Goal: Task Accomplishment & Management: Manage account settings

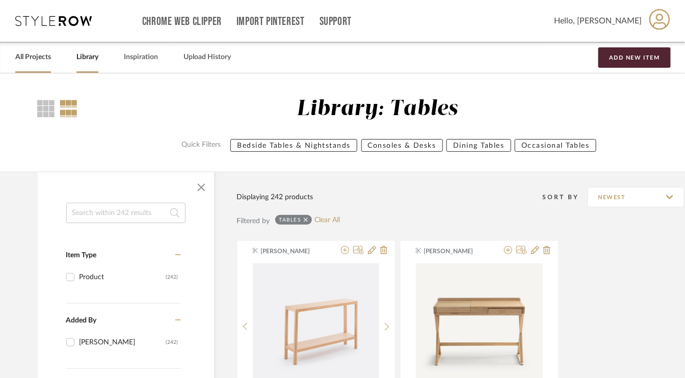
click at [44, 56] on link "All Projects" at bounding box center [33, 57] width 36 height 14
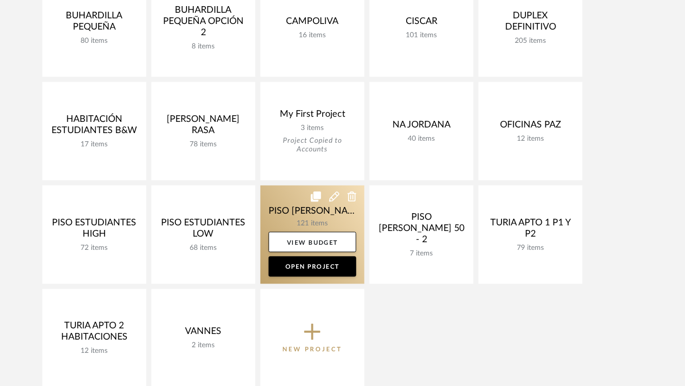
scroll to position [510, 0]
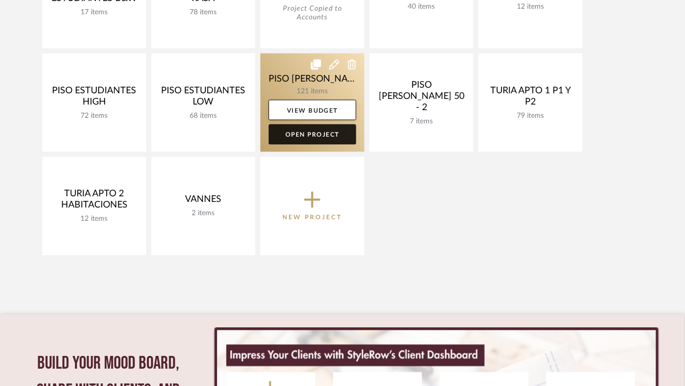
click at [308, 135] on link "Open Project" at bounding box center [313, 134] width 88 height 20
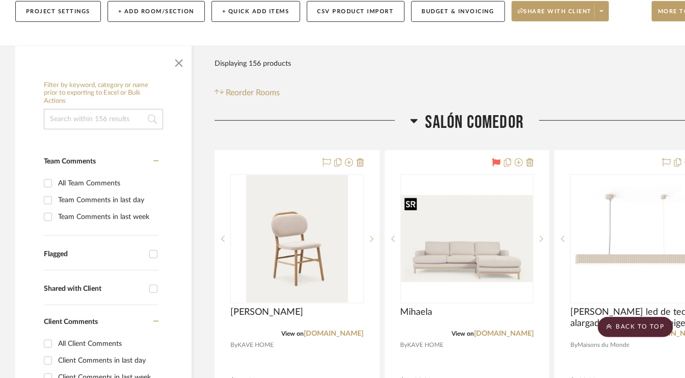
scroll to position [153, 0]
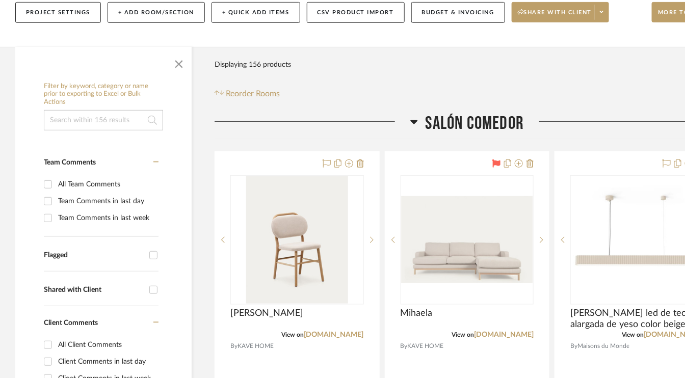
click at [417, 121] on h3 "SALÓN COMEDOR" at bounding box center [467, 124] width 114 height 22
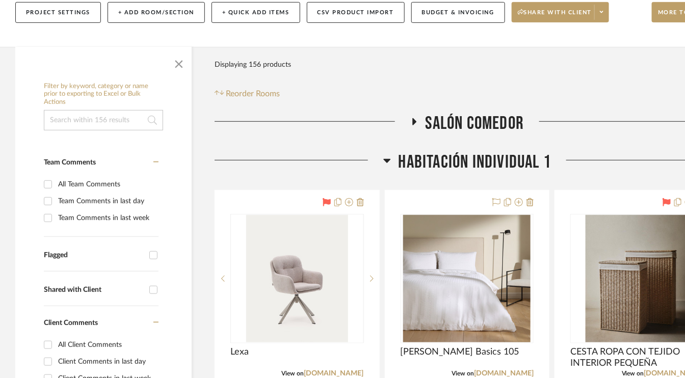
click at [388, 161] on icon at bounding box center [386, 161] width 7 height 4
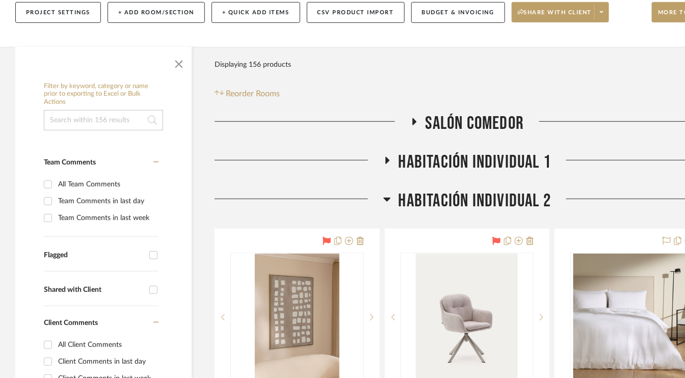
click at [387, 199] on icon at bounding box center [386, 200] width 7 height 4
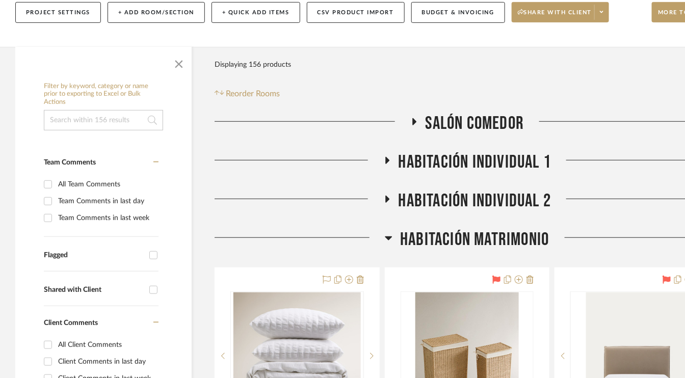
click at [390, 235] on icon at bounding box center [389, 238] width 8 height 12
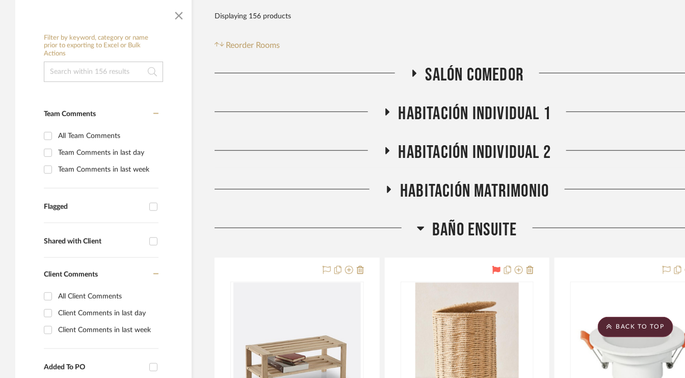
scroll to position [204, 0]
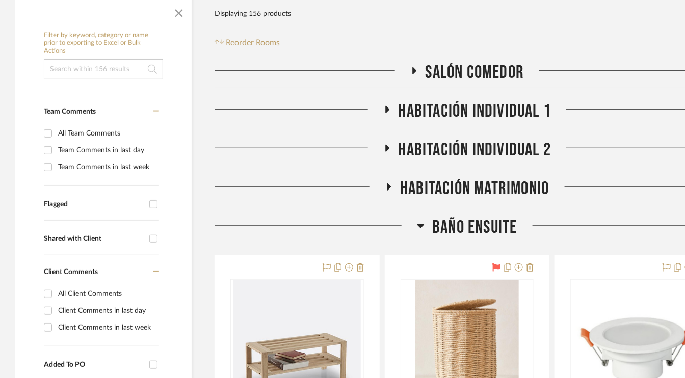
click at [383, 106] on icon at bounding box center [387, 110] width 12 height 8
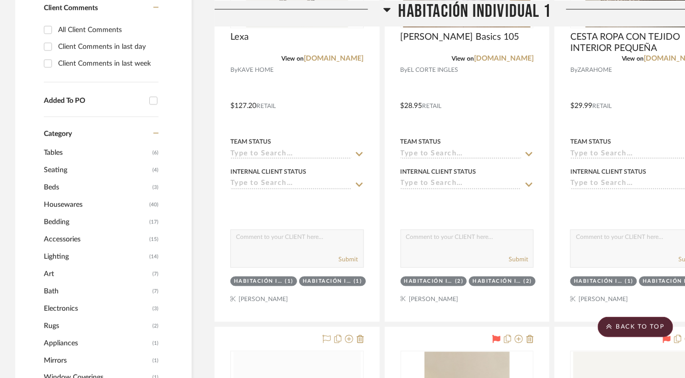
scroll to position [459, 0]
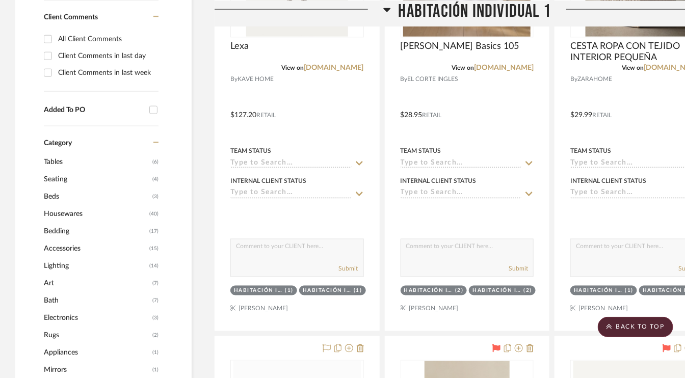
click at [50, 194] on span "Beds" at bounding box center [97, 196] width 106 height 17
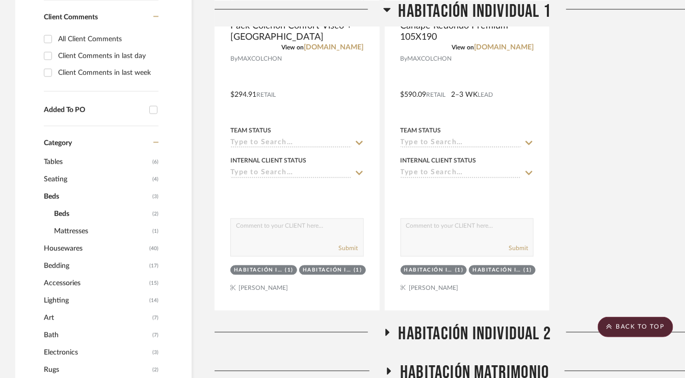
click at [82, 228] on span "Mattresses" at bounding box center [102, 231] width 96 height 17
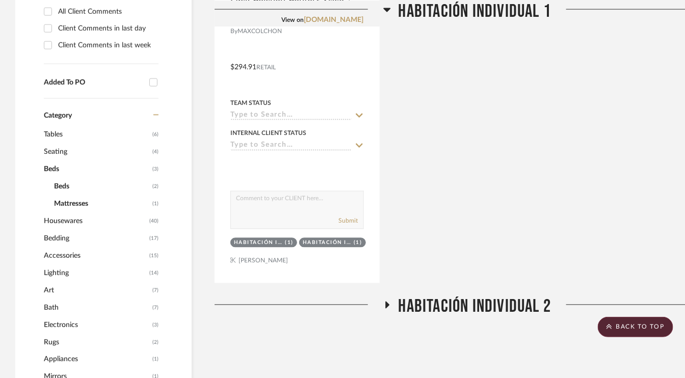
scroll to position [510, 0]
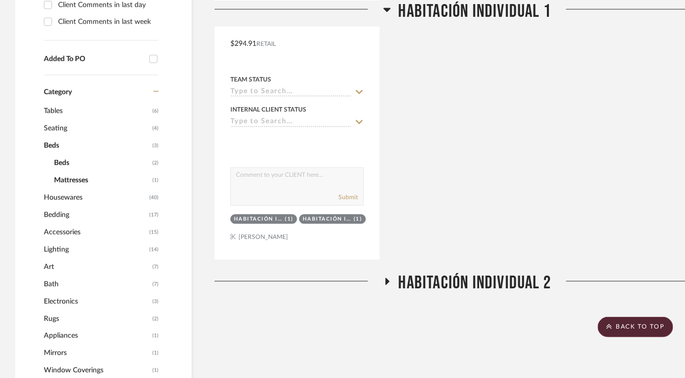
click at [64, 159] on span "Beds" at bounding box center [102, 162] width 96 height 17
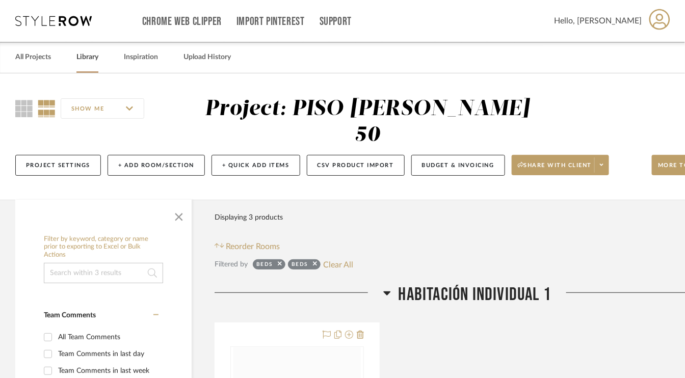
click at [90, 57] on link "Library" at bounding box center [87, 57] width 22 height 14
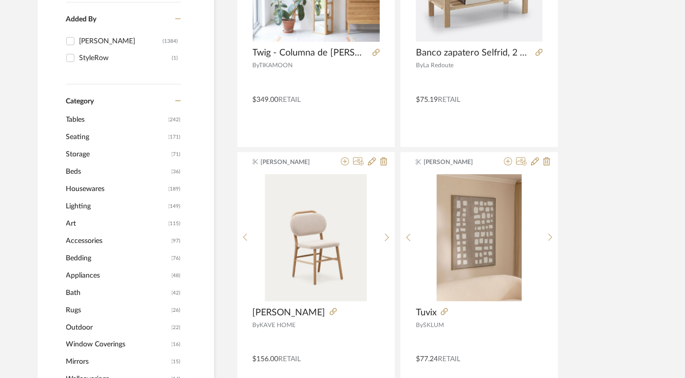
scroll to position [306, 0]
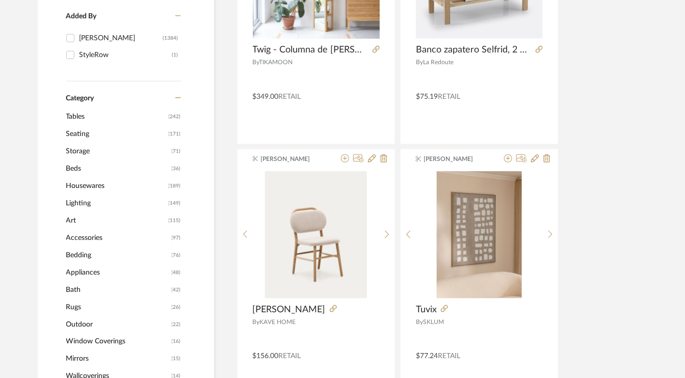
click at [69, 168] on span "Beds" at bounding box center [117, 168] width 103 height 17
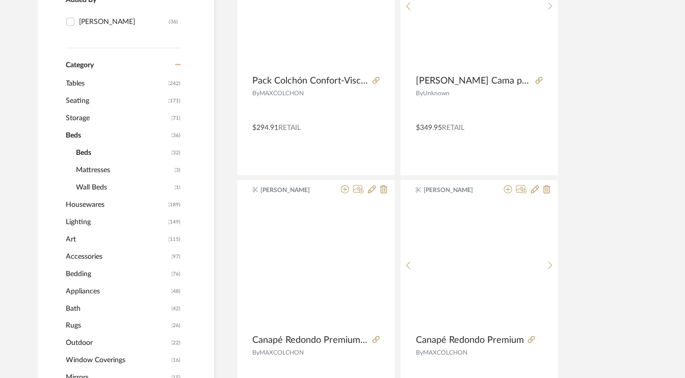
scroll to position [304, 0]
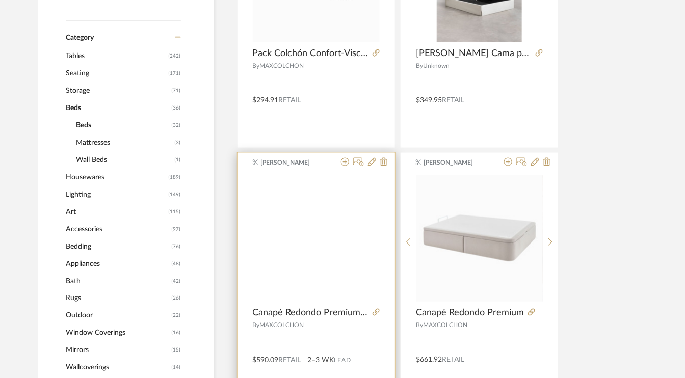
scroll to position [357, 0]
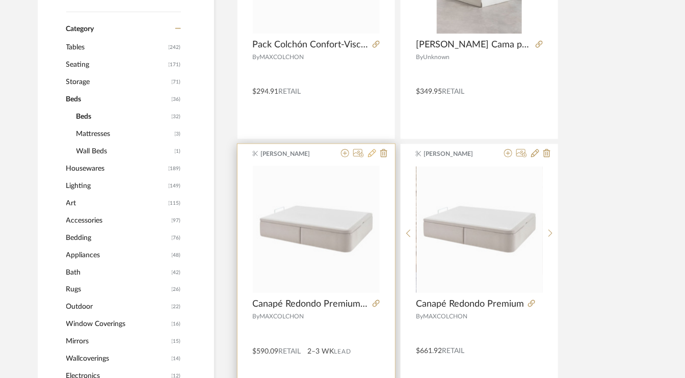
click at [368, 153] on icon at bounding box center [372, 153] width 8 height 8
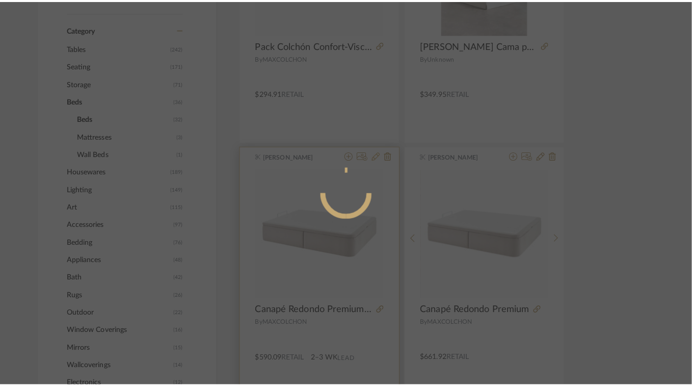
scroll to position [0, 0]
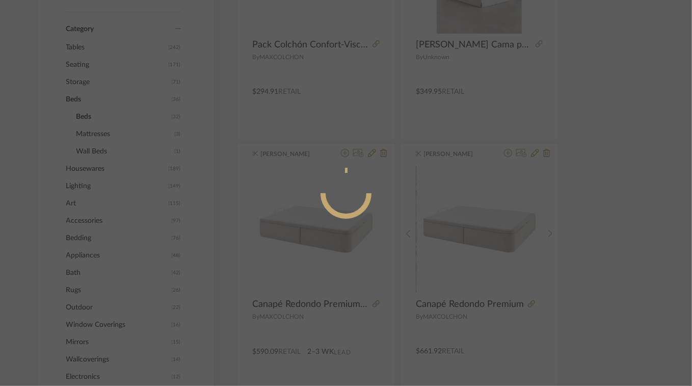
radio input "true"
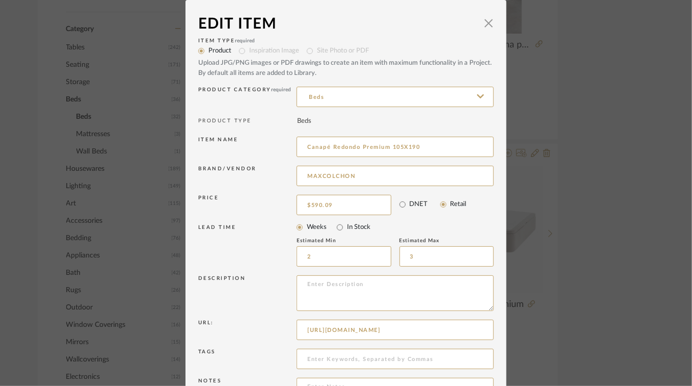
drag, startPoint x: 366, startPoint y: 177, endPoint x: 266, endPoint y: 193, distance: 101.1
click at [266, 193] on div "Item Type required Product Inspiration Image Site Photo or PDF Upload JPG/PNG i…" at bounding box center [346, 227] width 296 height 384
click at [354, 177] on input "MAXCOLCHON" at bounding box center [395, 176] width 197 height 20
type input "M"
type input "GANTES"
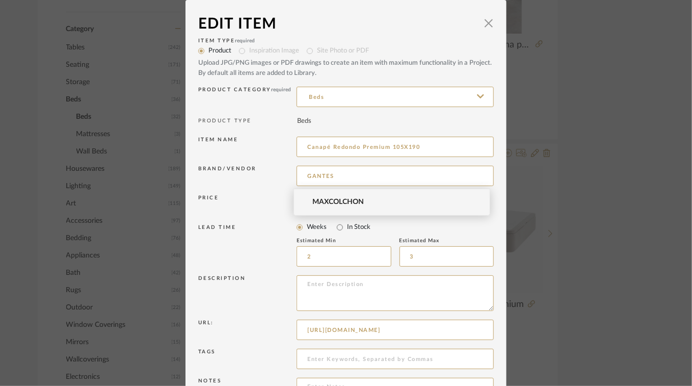
click at [255, 160] on div "Item name Canapé Redondo Premium 105X190" at bounding box center [346, 148] width 296 height 29
click at [320, 180] on input at bounding box center [395, 176] width 197 height 20
click at [334, 175] on input at bounding box center [395, 176] width 197 height 20
click at [363, 179] on input "[PERSON_NAME] Textiles" at bounding box center [395, 176] width 197 height 20
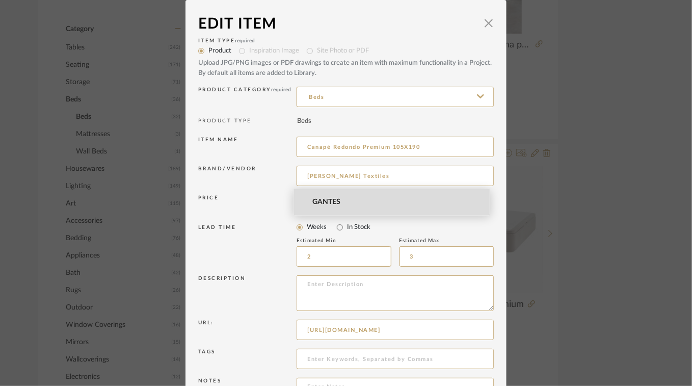
click at [326, 201] on span "GANTES" at bounding box center [396, 202] width 167 height 9
type input "GANTES"
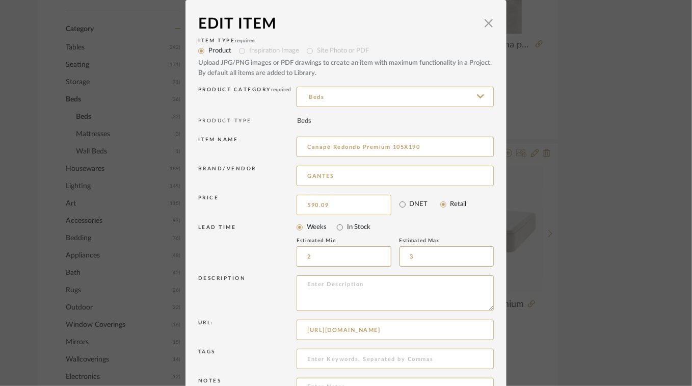
click at [337, 208] on input "590.09" at bounding box center [344, 205] width 95 height 20
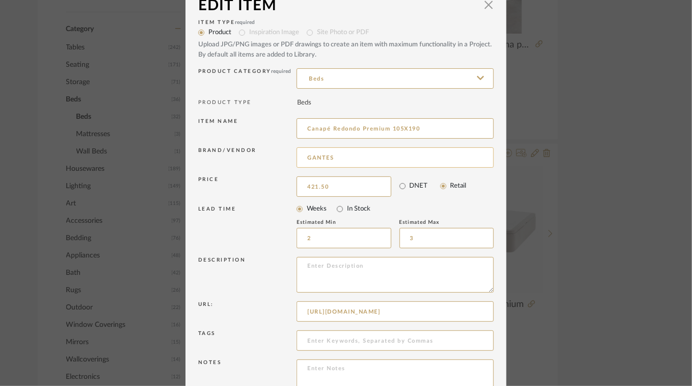
scroll to position [78, 0]
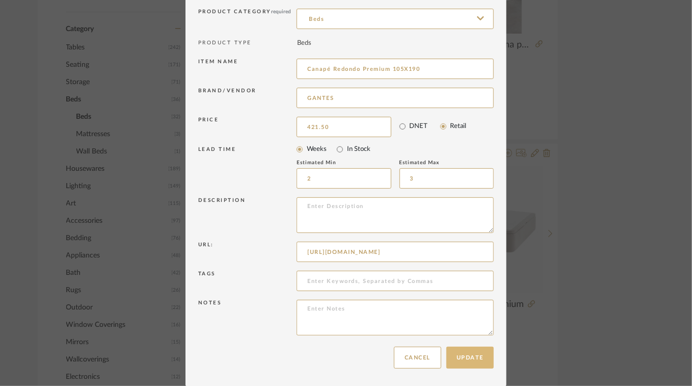
type input "$421.50"
click at [476, 357] on button "Update" at bounding box center [469, 358] width 47 height 22
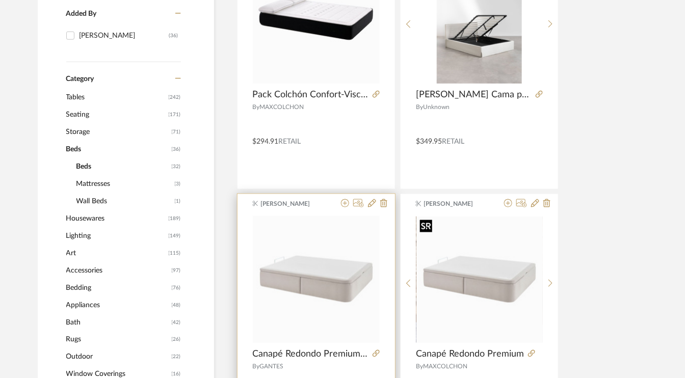
scroll to position [306, 0]
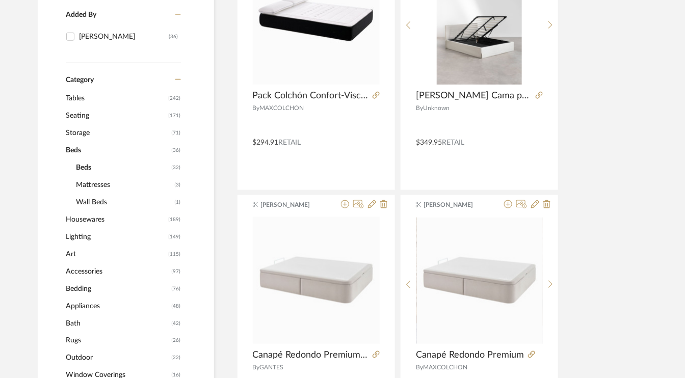
click at [101, 187] on span "Mattresses" at bounding box center [124, 184] width 96 height 17
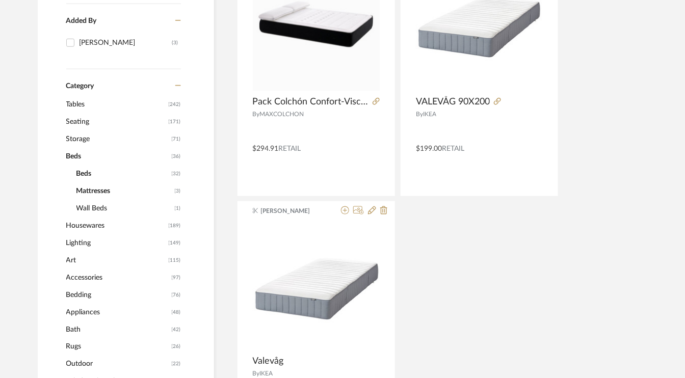
scroll to position [306, 0]
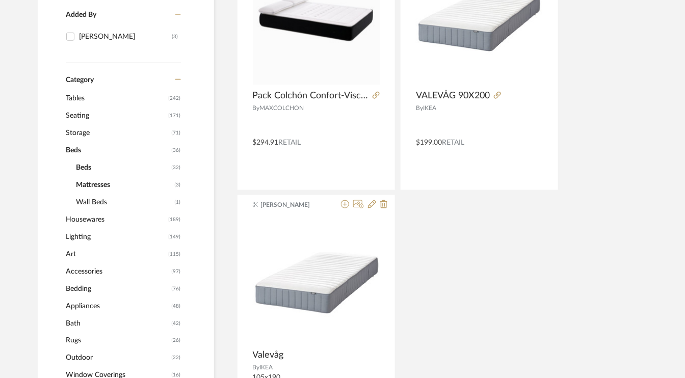
click at [91, 165] on span "Beds" at bounding box center [122, 167] width 93 height 17
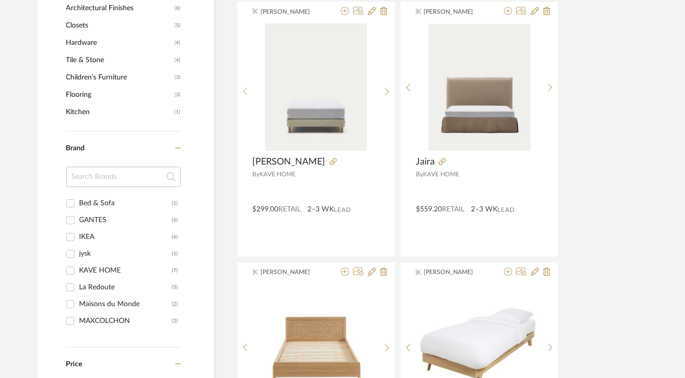
scroll to position [765, 0]
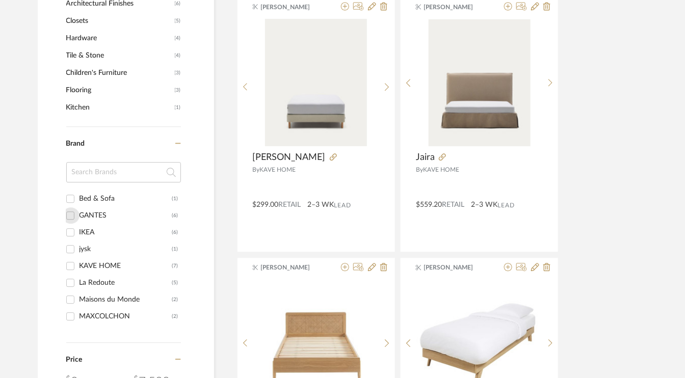
click at [68, 214] on input "GANTES (6)" at bounding box center [70, 215] width 16 height 16
checkbox input "true"
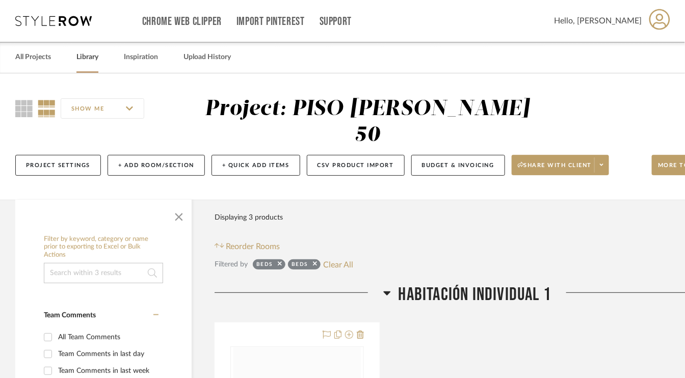
click at [96, 54] on link "Library" at bounding box center [87, 57] width 22 height 14
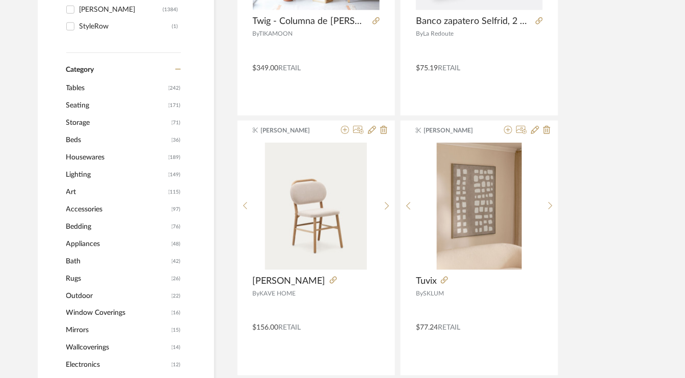
scroll to position [357, 0]
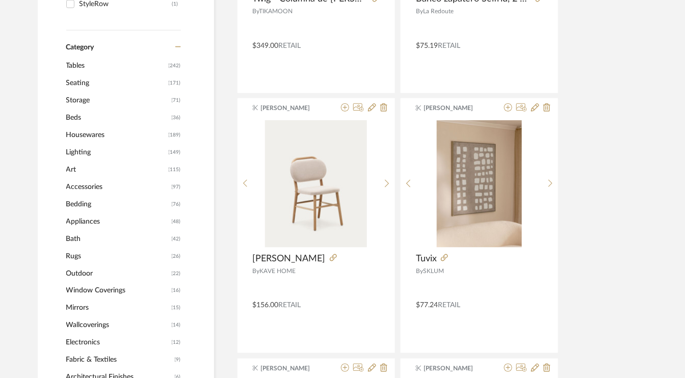
click at [78, 119] on span "Beds" at bounding box center [117, 117] width 103 height 17
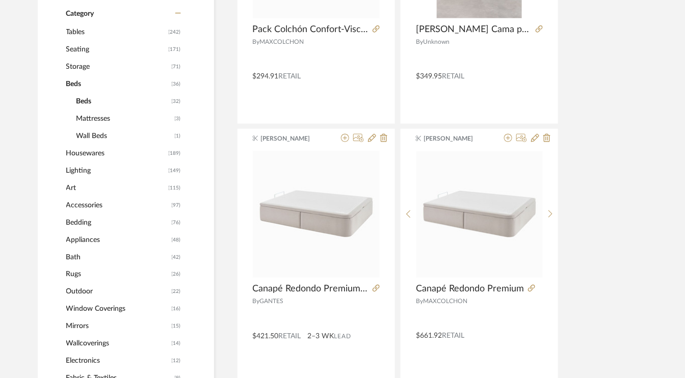
scroll to position [355, 0]
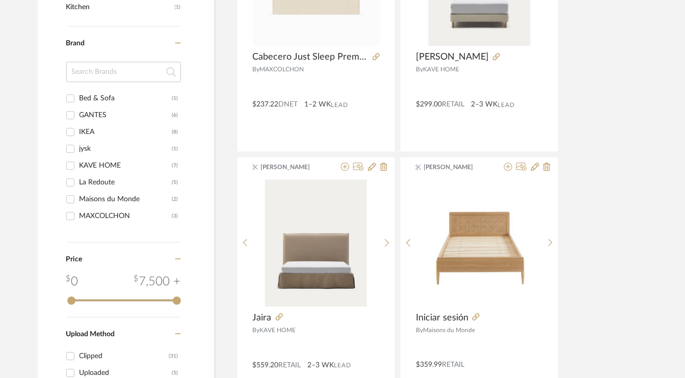
scroll to position [865, 0]
click at [69, 116] on input "GANTES (6)" at bounding box center [70, 115] width 16 height 16
checkbox input "true"
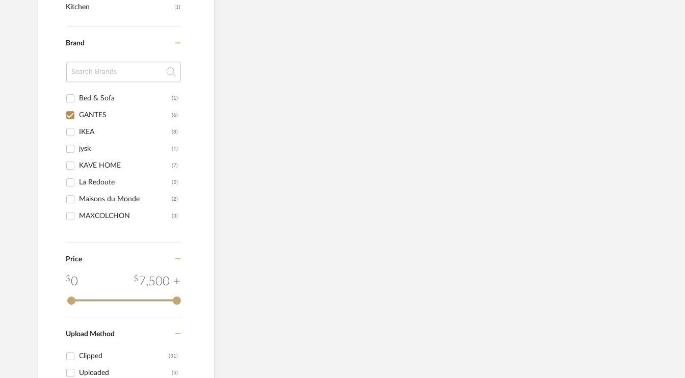
scroll to position [704, 0]
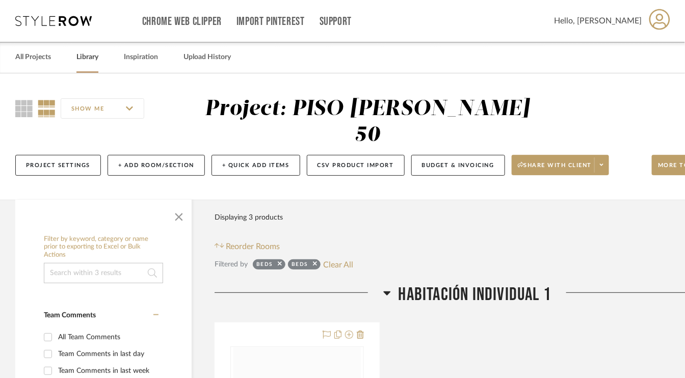
click at [91, 55] on link "Library" at bounding box center [87, 57] width 22 height 14
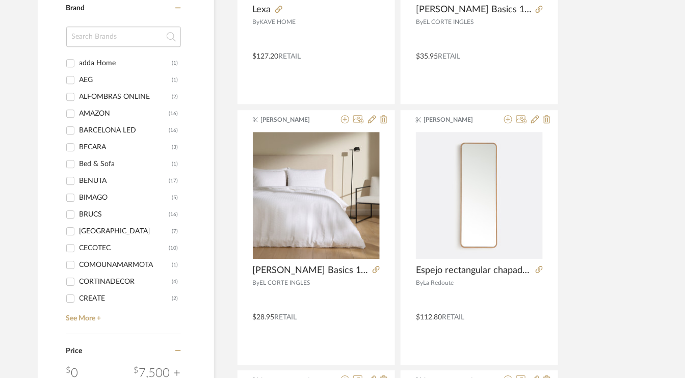
scroll to position [917, 0]
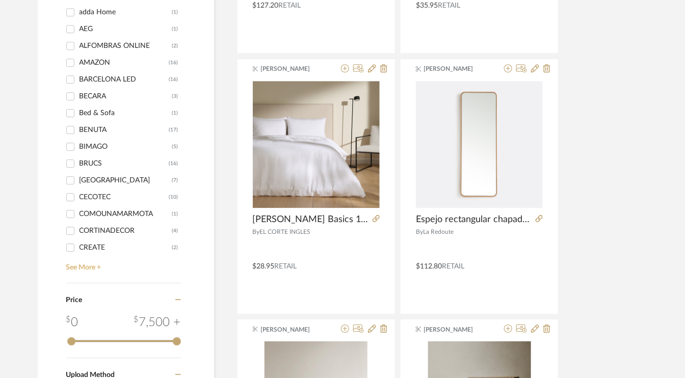
click at [86, 269] on link "See More +" at bounding box center [122, 264] width 117 height 16
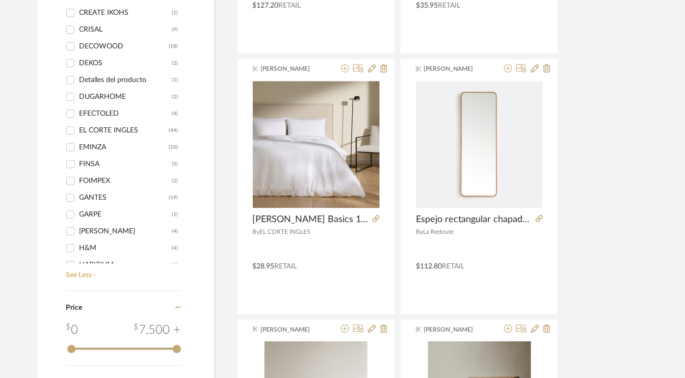
scroll to position [255, 0]
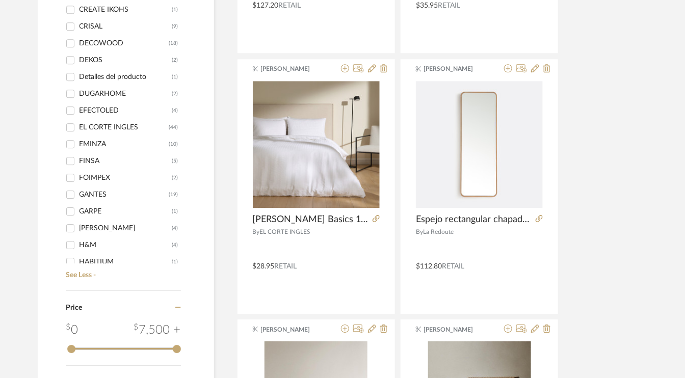
click at [69, 193] on input "GANTES (19)" at bounding box center [70, 195] width 16 height 16
checkbox input "true"
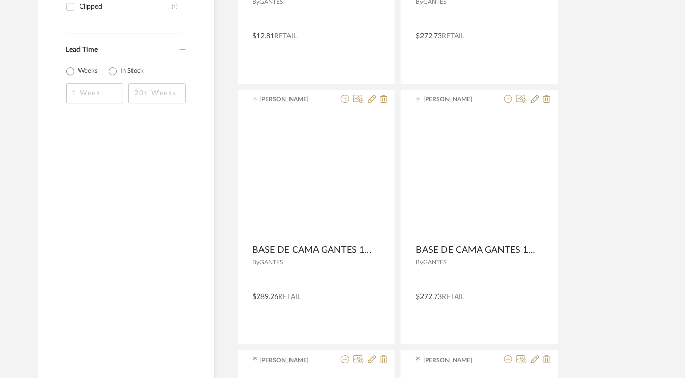
scroll to position [503, 0]
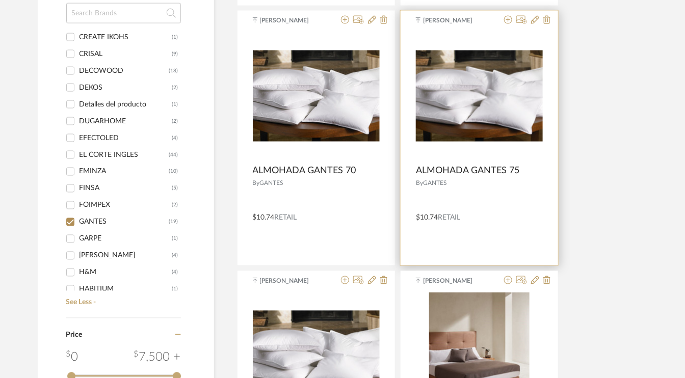
scroll to position [452, 0]
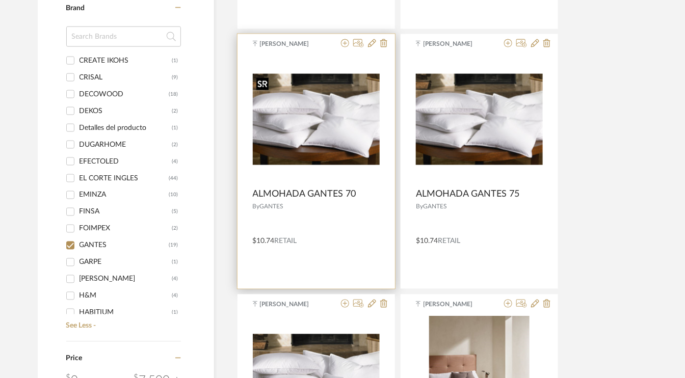
click at [296, 140] on img "0" at bounding box center [316, 119] width 127 height 91
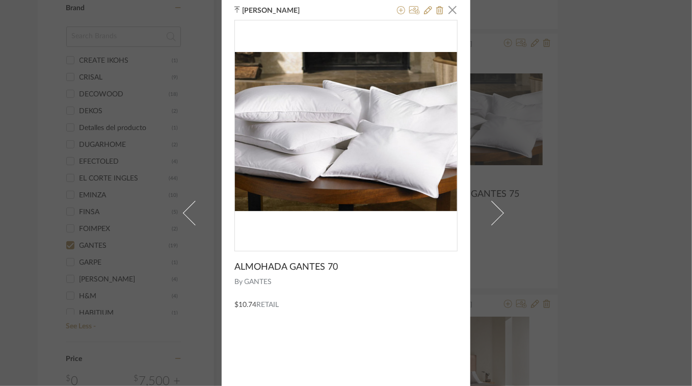
scroll to position [0, 0]
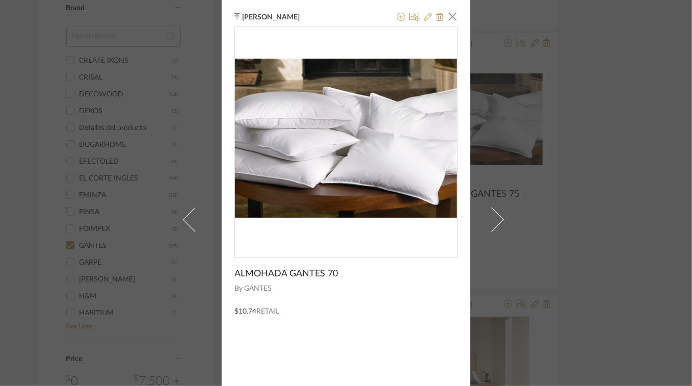
click at [427, 17] on icon at bounding box center [428, 17] width 8 height 8
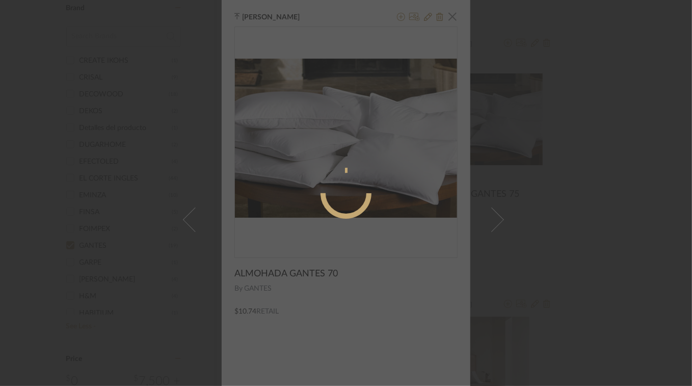
radio input "true"
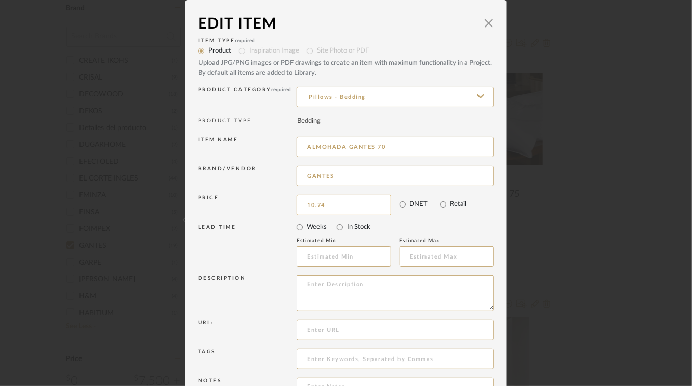
click at [334, 203] on input "10.74" at bounding box center [344, 205] width 95 height 20
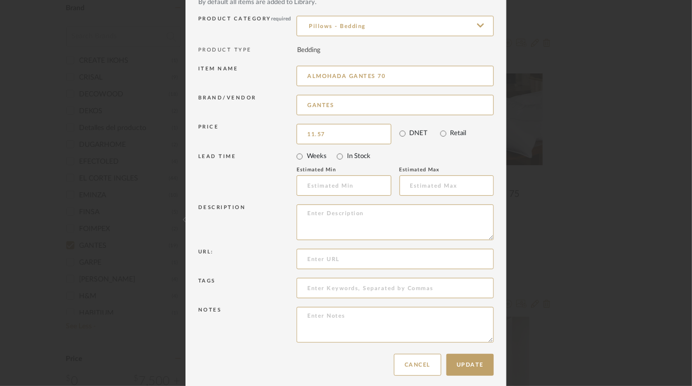
scroll to position [78, 0]
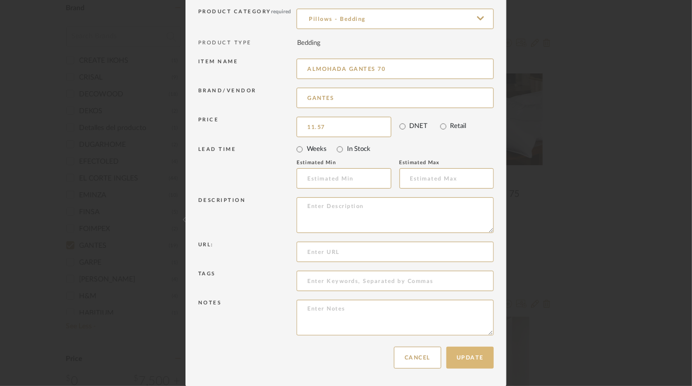
type input "$11.57"
click at [473, 356] on button "Update" at bounding box center [469, 358] width 47 height 22
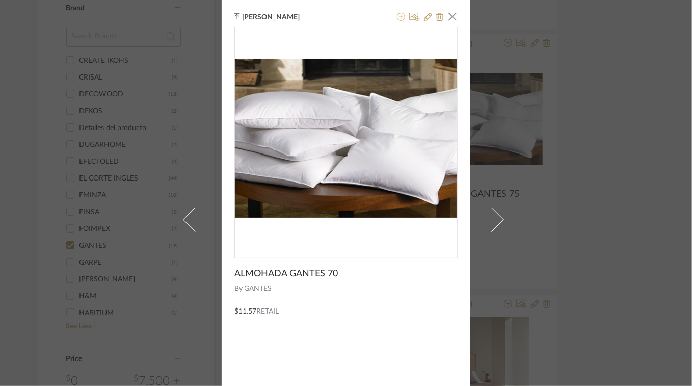
click at [397, 18] on icon at bounding box center [401, 17] width 8 height 8
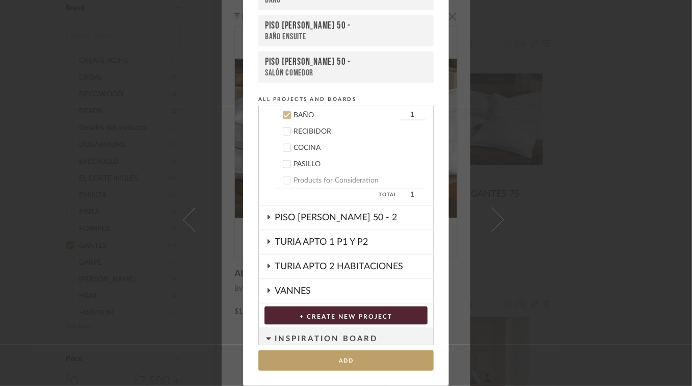
scroll to position [436, 0]
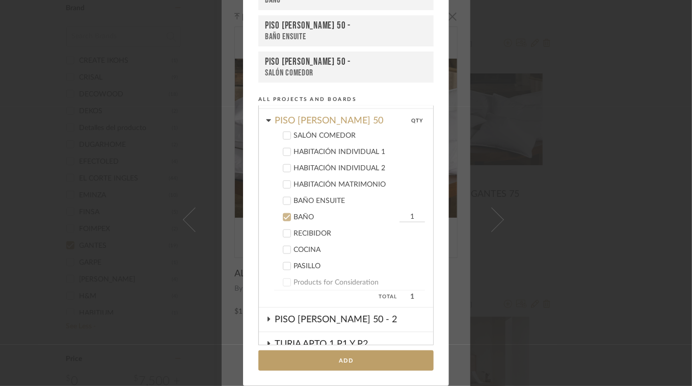
click at [283, 181] on icon at bounding box center [286, 184] width 7 height 7
drag, startPoint x: 282, startPoint y: 218, endPoint x: 372, endPoint y: 180, distance: 96.8
click at [282, 218] on label "BAÑO 1" at bounding box center [349, 217] width 151 height 10
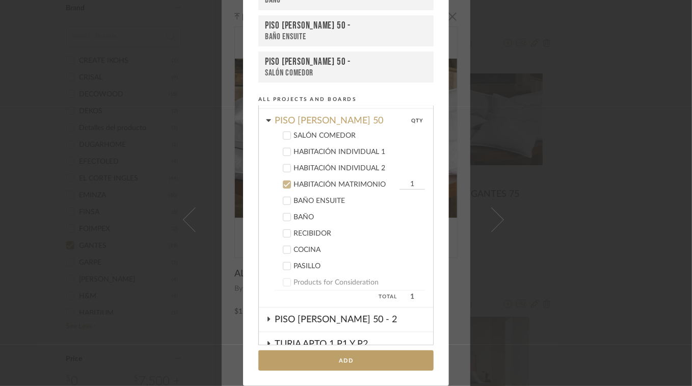
click at [411, 180] on input "1" at bounding box center [412, 184] width 25 height 10
type input "2"
click at [359, 362] on button "Add" at bounding box center [345, 360] width 175 height 21
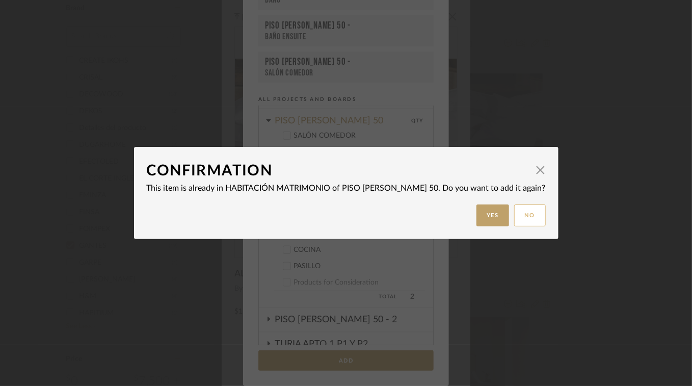
click at [535, 219] on button "No" at bounding box center [530, 215] width 32 height 22
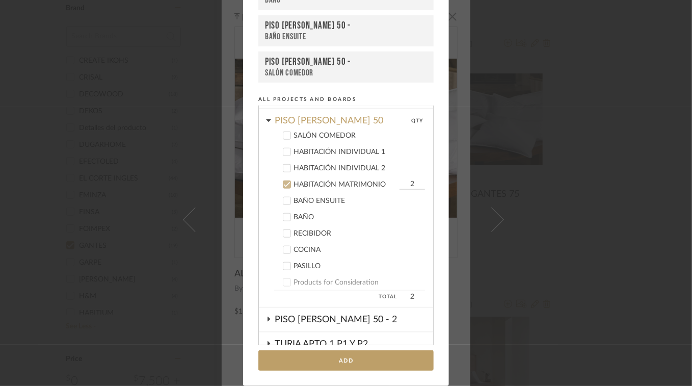
scroll to position [0, 0]
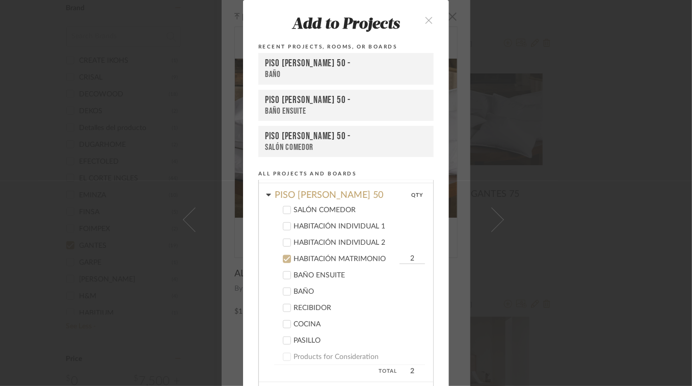
click at [425, 18] on icon "close" at bounding box center [429, 20] width 9 height 9
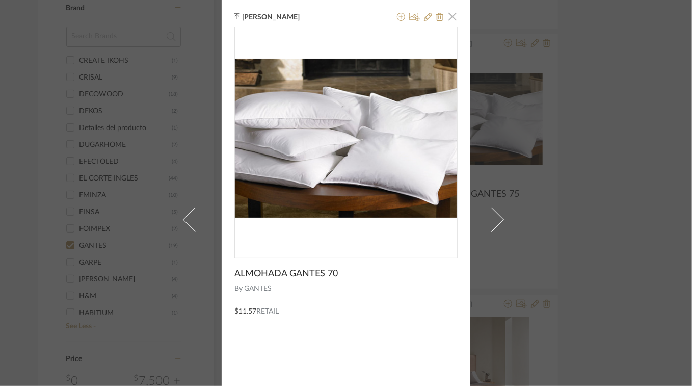
click at [451, 12] on span "button" at bounding box center [452, 16] width 20 height 20
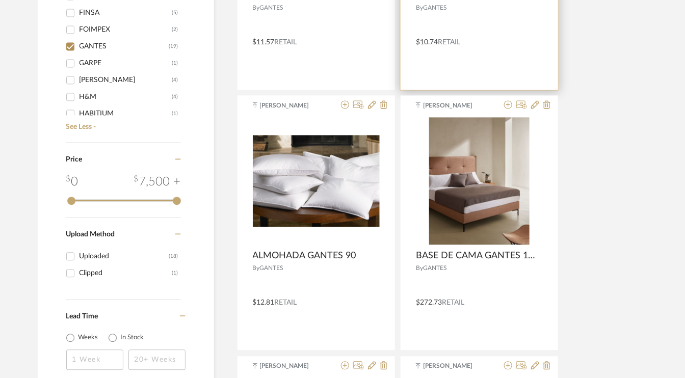
scroll to position [655, 0]
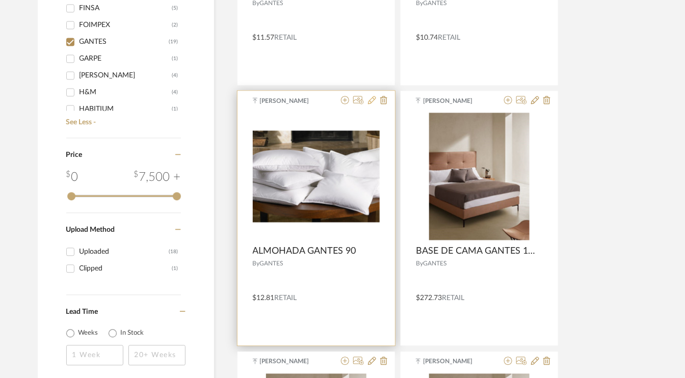
click at [374, 99] on icon at bounding box center [372, 100] width 8 height 8
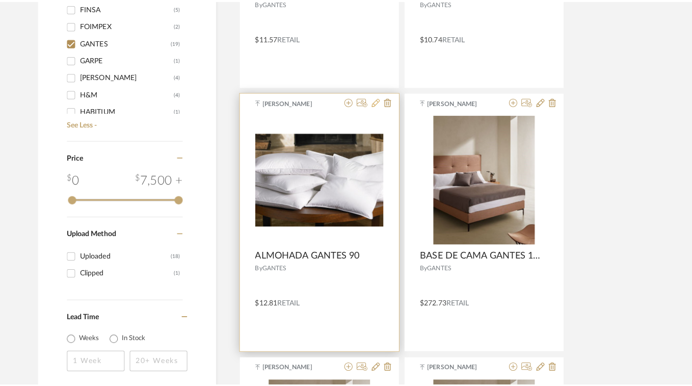
scroll to position [0, 0]
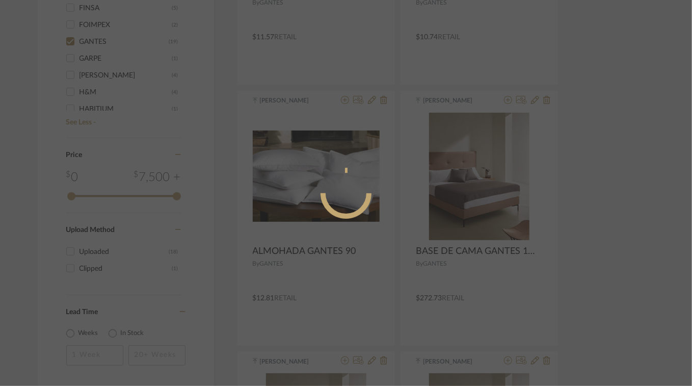
radio input "true"
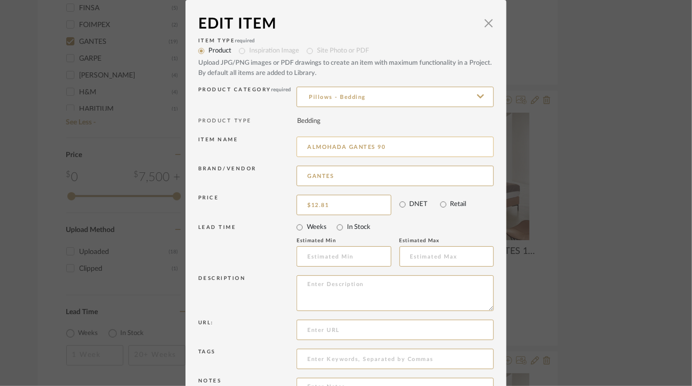
click at [391, 140] on input "ALMOHADA GANTES 90" at bounding box center [395, 147] width 197 height 20
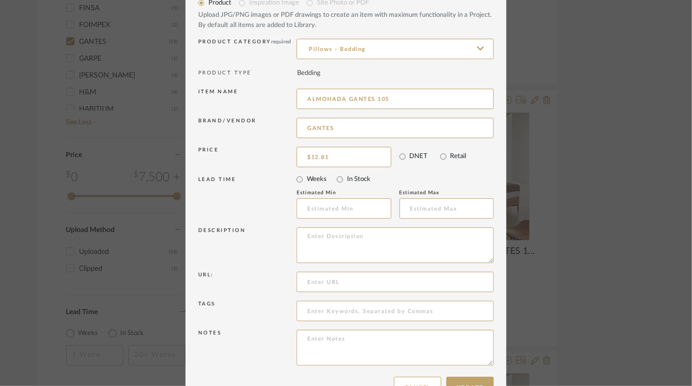
scroll to position [51, 0]
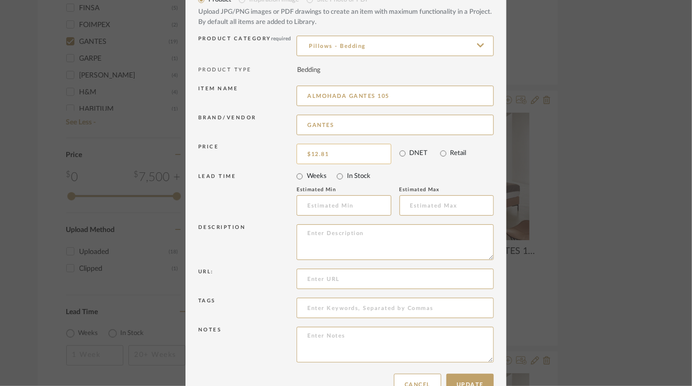
type input "ALMOHADA GANTES 105"
click at [354, 159] on input "12.81" at bounding box center [344, 154] width 95 height 20
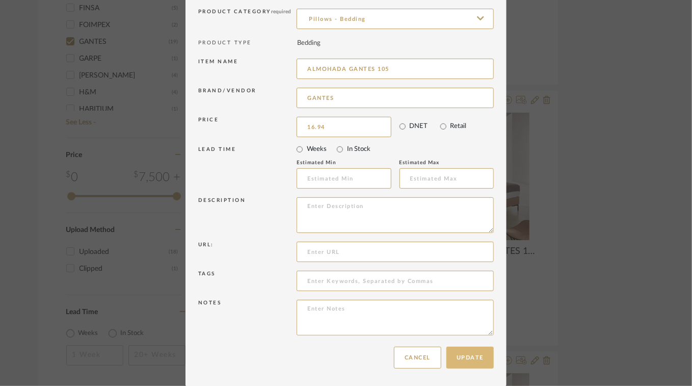
type input "$16.94"
click at [469, 354] on button "Update" at bounding box center [469, 358] width 47 height 22
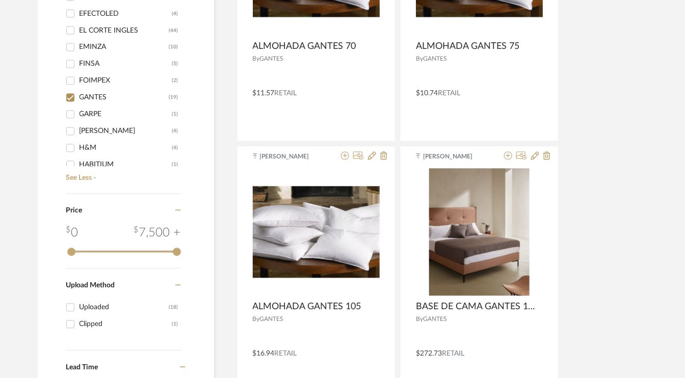
scroll to position [604, 0]
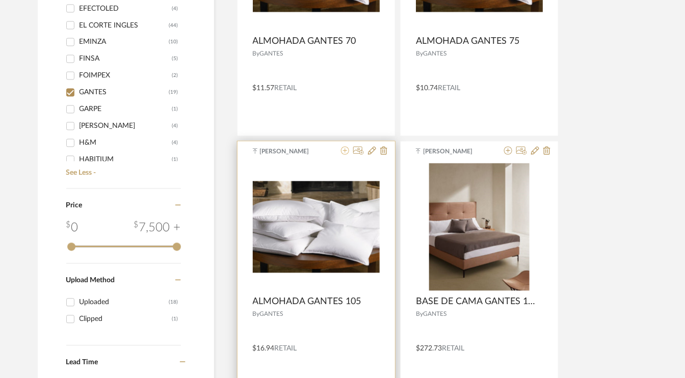
click at [347, 147] on icon at bounding box center [345, 151] width 8 height 8
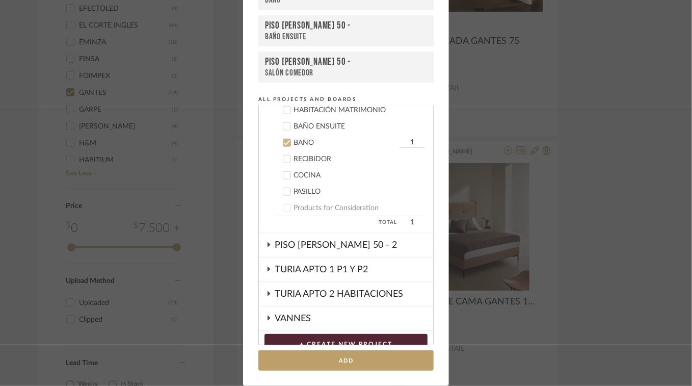
scroll to position [382, 0]
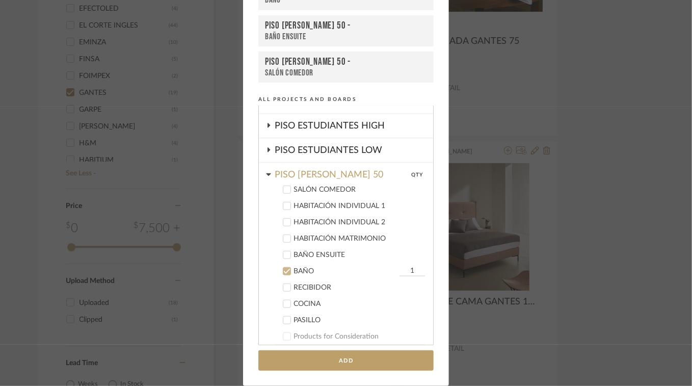
click at [284, 202] on icon at bounding box center [286, 205] width 7 height 7
click at [284, 220] on icon at bounding box center [287, 222] width 7 height 5
click at [287, 267] on div at bounding box center [287, 271] width 8 height 8
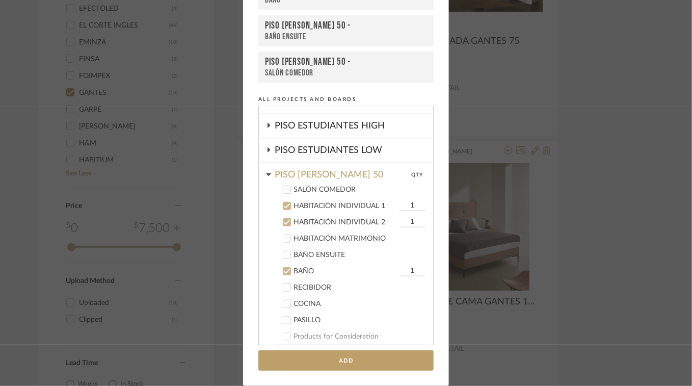
click at [366, 358] on button "Add" at bounding box center [345, 360] width 175 height 21
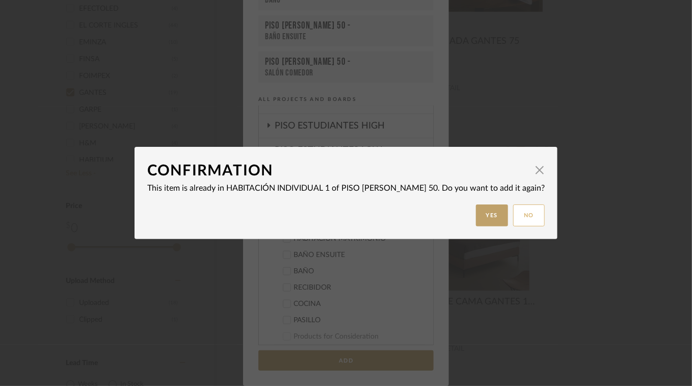
click at [538, 216] on button "No" at bounding box center [529, 215] width 32 height 22
click at [528, 222] on button "No" at bounding box center [529, 215] width 32 height 22
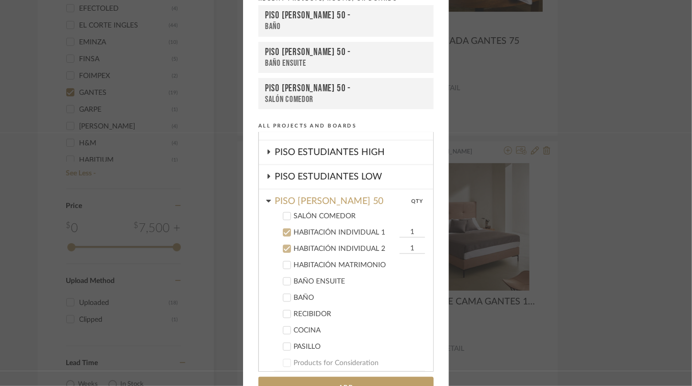
scroll to position [0, 0]
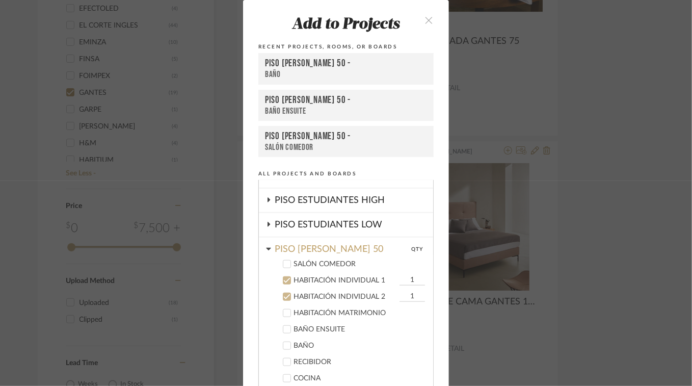
click at [429, 17] on icon "close" at bounding box center [429, 20] width 9 height 9
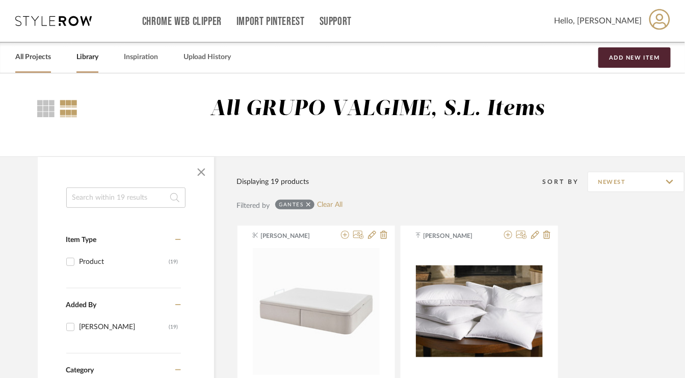
click at [43, 55] on link "All Projects" at bounding box center [33, 57] width 36 height 14
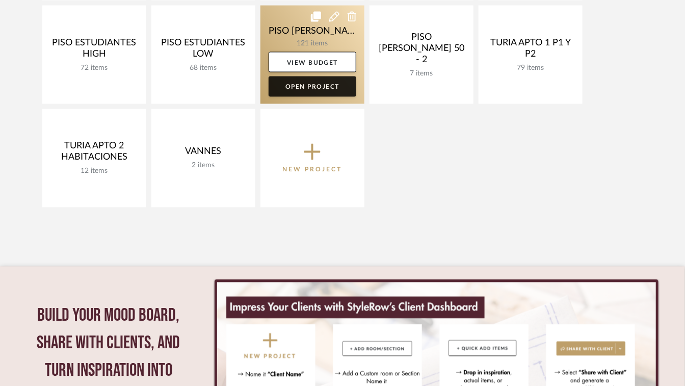
scroll to position [561, 0]
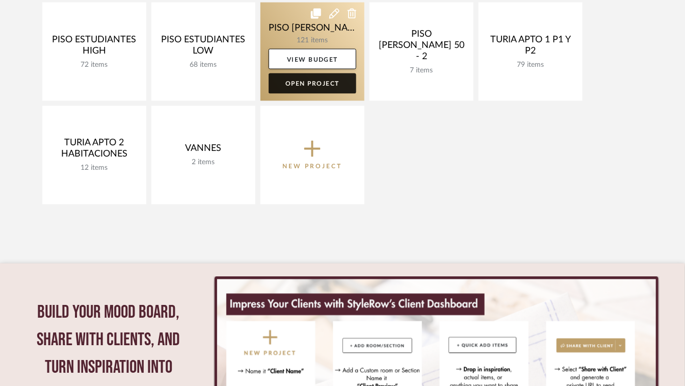
click at [311, 78] on link "Open Project" at bounding box center [313, 83] width 88 height 20
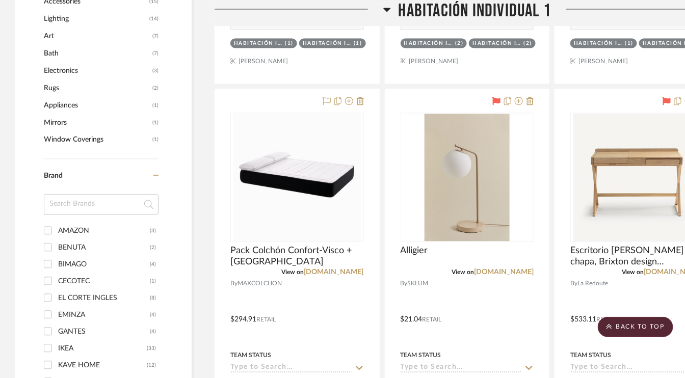
scroll to position [714, 0]
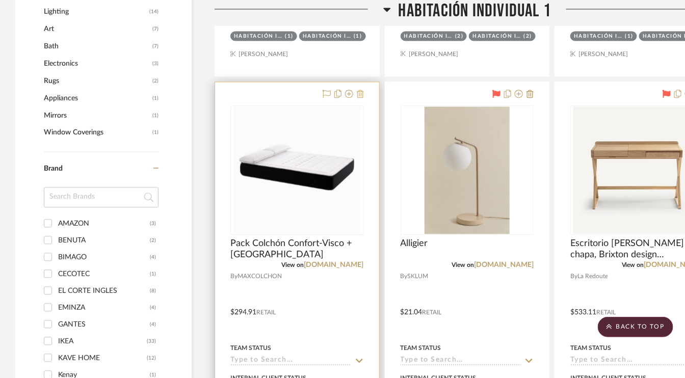
click at [360, 91] on icon at bounding box center [360, 94] width 7 height 8
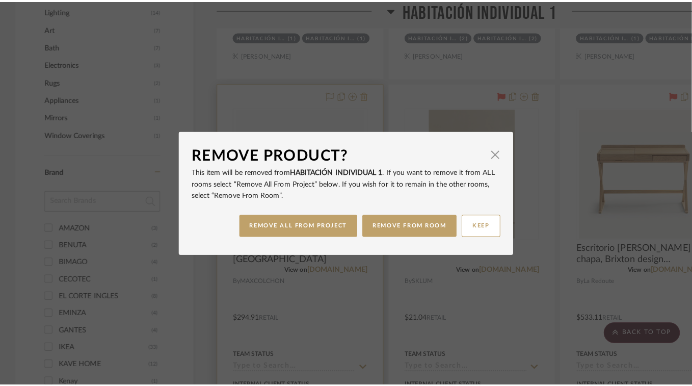
scroll to position [0, 0]
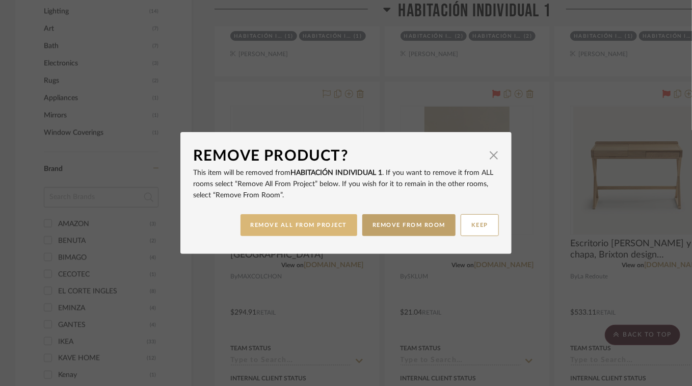
click at [336, 224] on button "REMOVE ALL FROM PROJECT" at bounding box center [299, 225] width 117 height 22
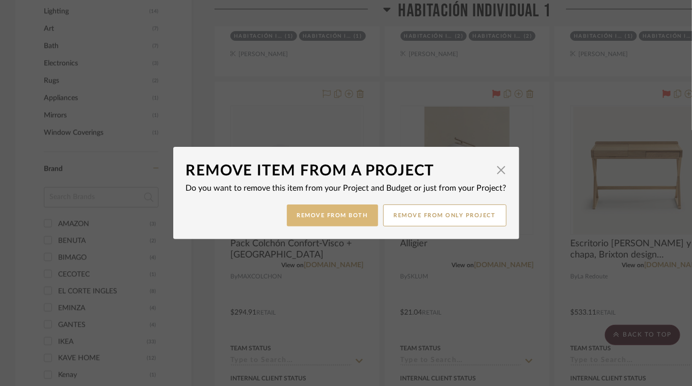
click at [348, 213] on button "Remove from Both" at bounding box center [332, 215] width 91 height 22
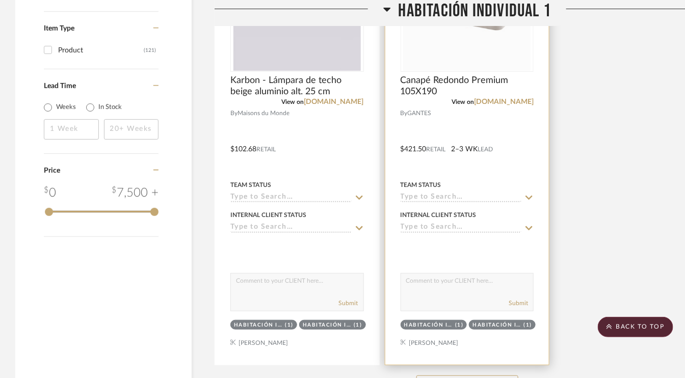
scroll to position [1529, 0]
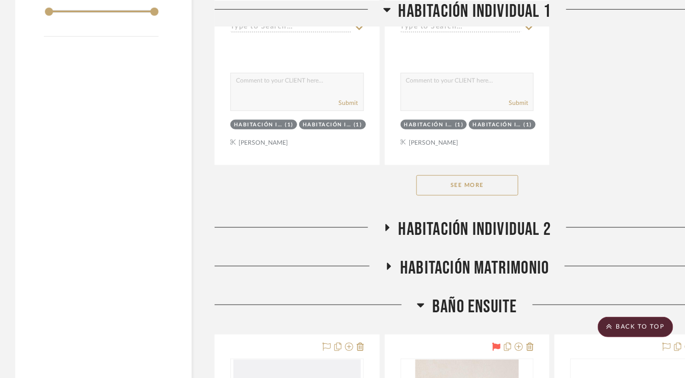
click at [481, 185] on button "See More" at bounding box center [467, 185] width 102 height 20
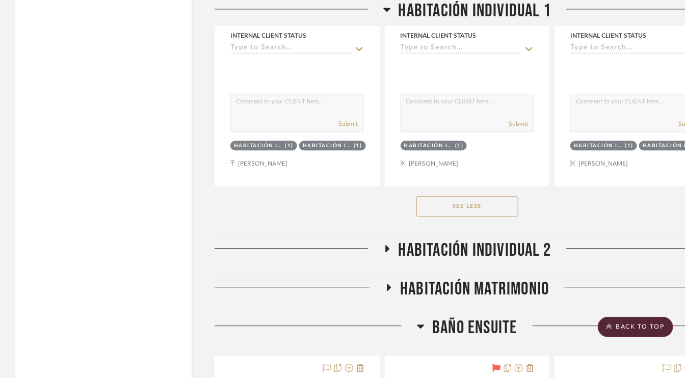
scroll to position [3313, 0]
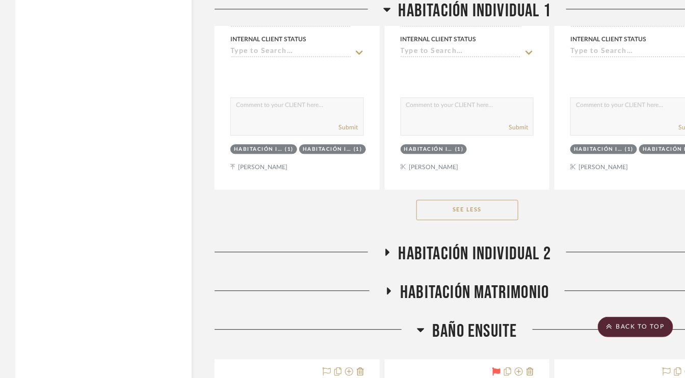
click at [386, 249] on icon at bounding box center [387, 252] width 4 height 7
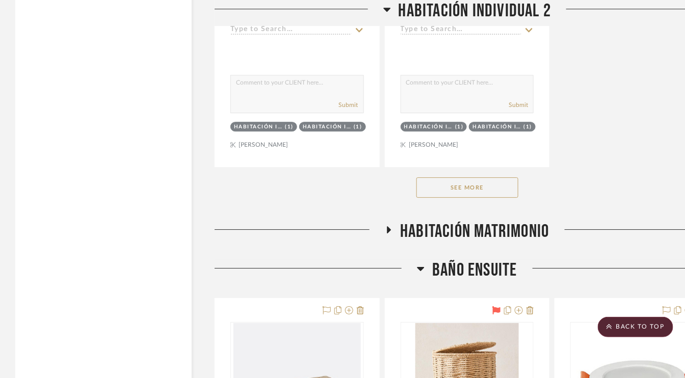
scroll to position [4791, 0]
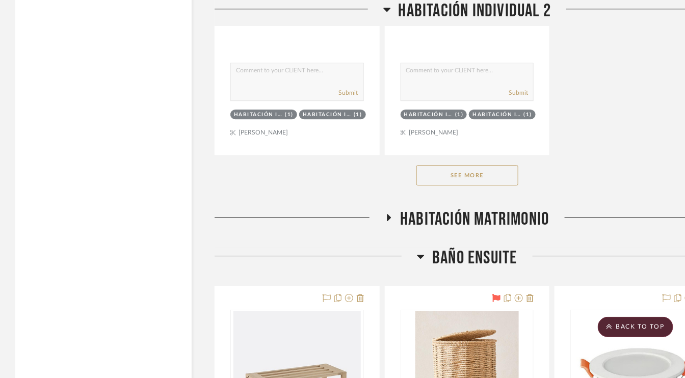
click at [456, 169] on button "See More" at bounding box center [467, 175] width 102 height 20
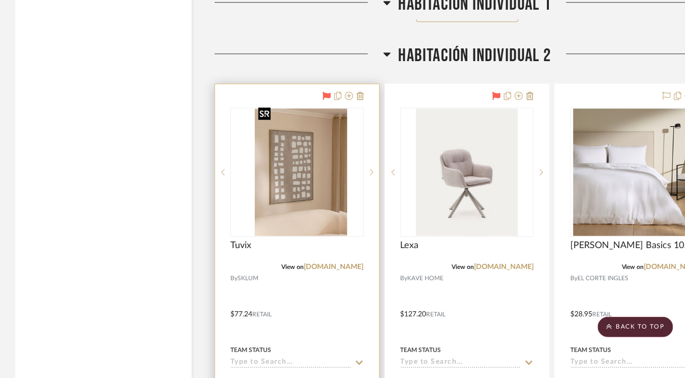
scroll to position [3510, 0]
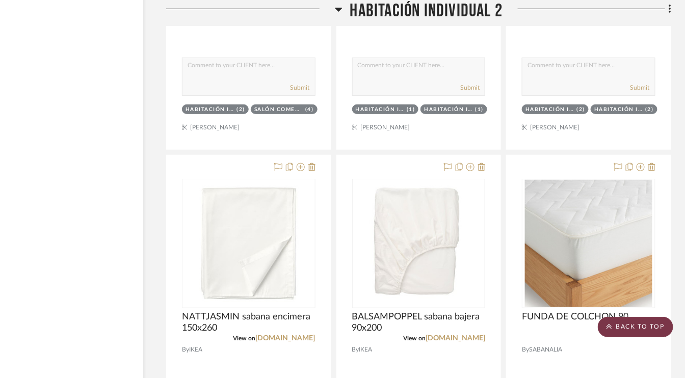
click at [649, 331] on scroll-to-top-button "BACK TO TOP" at bounding box center [635, 327] width 75 height 20
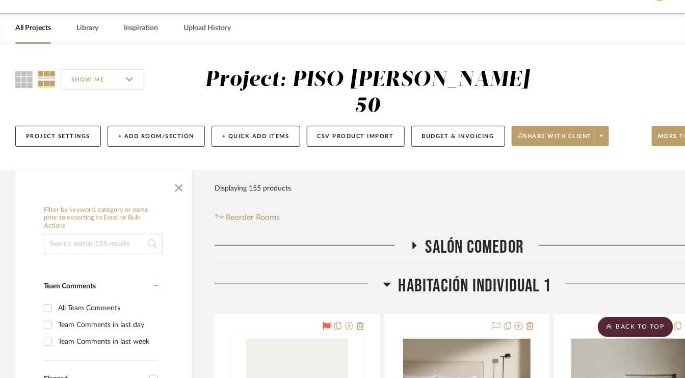
scroll to position [0, 0]
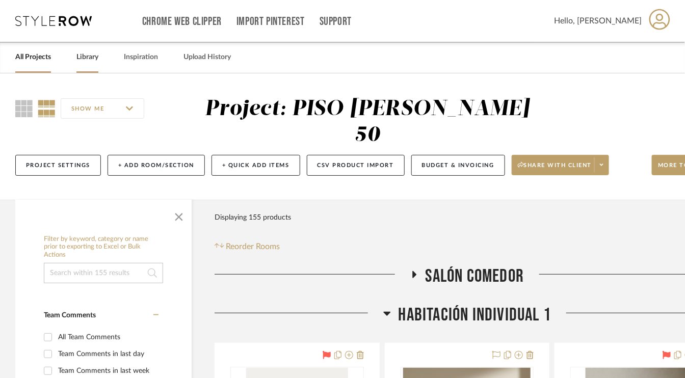
click at [89, 54] on link "Library" at bounding box center [87, 57] width 22 height 14
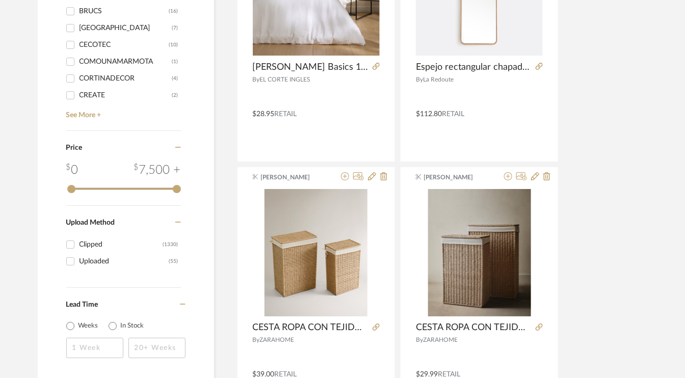
scroll to position [1070, 0]
click at [95, 112] on link "See More +" at bounding box center [122, 111] width 117 height 16
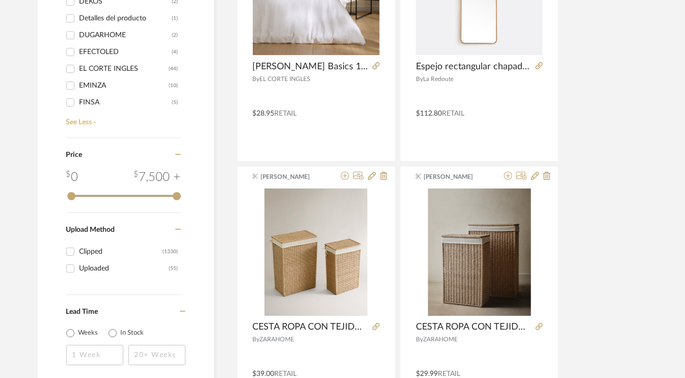
scroll to position [204, 0]
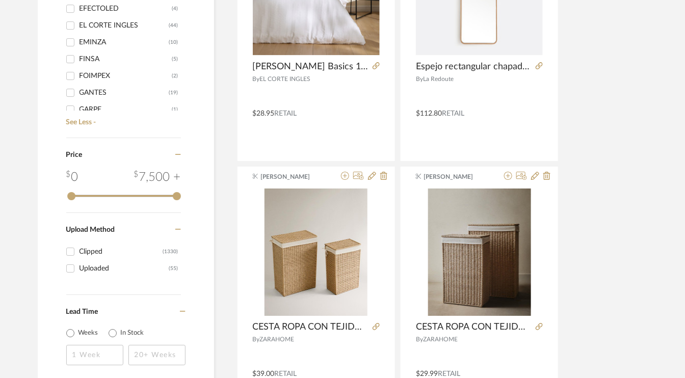
click at [92, 89] on div "GANTES" at bounding box center [125, 93] width 90 height 16
click at [78, 89] on input "GANTES (19)" at bounding box center [70, 93] width 16 height 16
checkbox input "true"
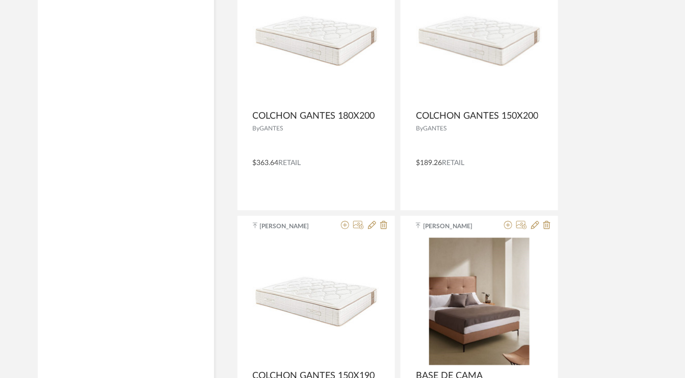
scroll to position [1726, 0]
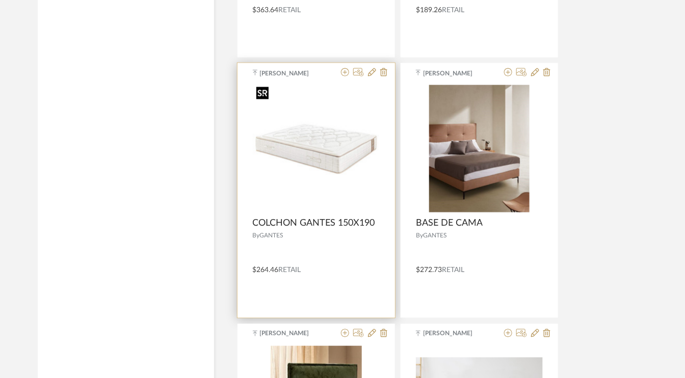
click at [330, 151] on img "0" at bounding box center [316, 149] width 127 height 127
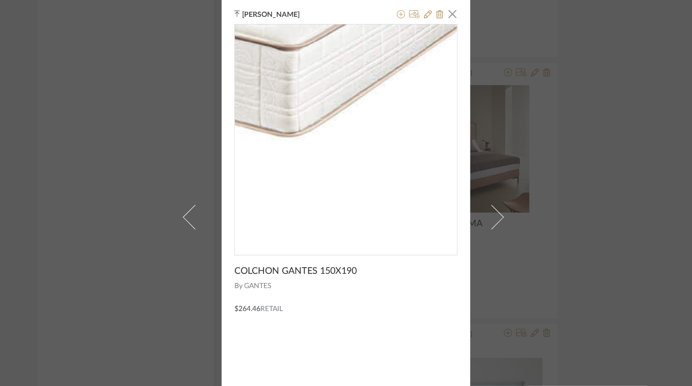
scroll to position [0, 0]
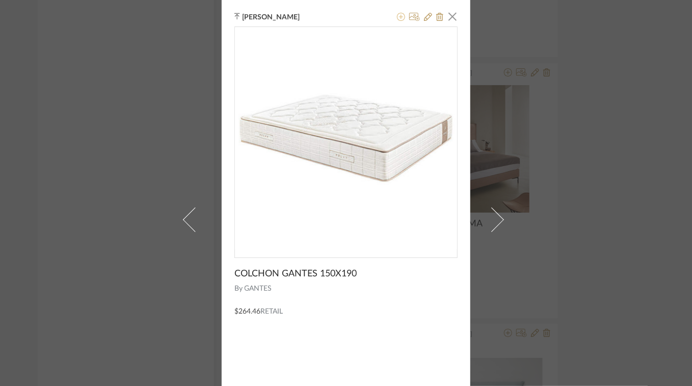
click at [398, 15] on icon at bounding box center [401, 17] width 8 height 8
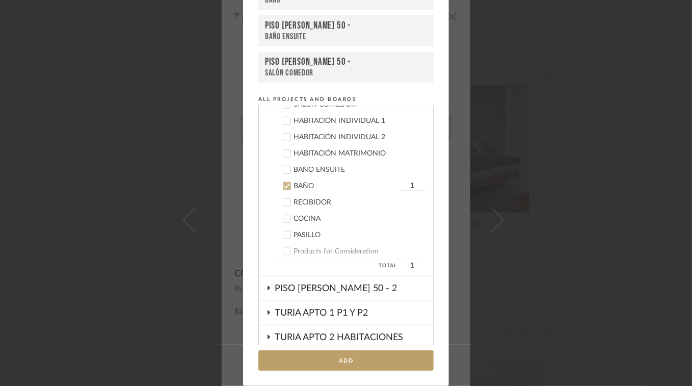
scroll to position [433, 0]
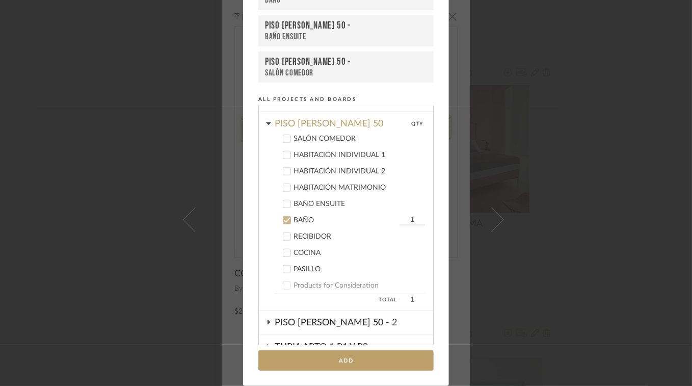
click at [284, 218] on icon at bounding box center [287, 220] width 7 height 5
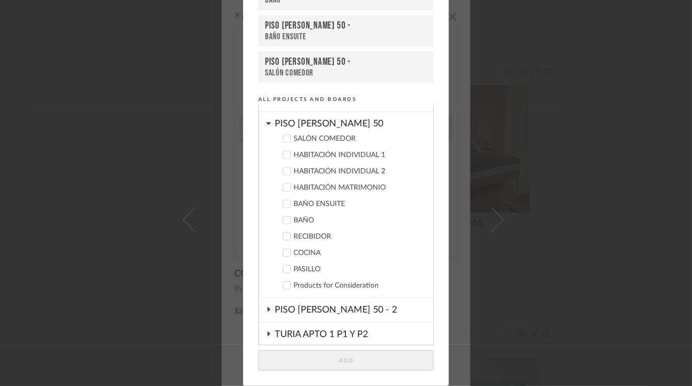
click at [286, 184] on icon at bounding box center [286, 187] width 7 height 7
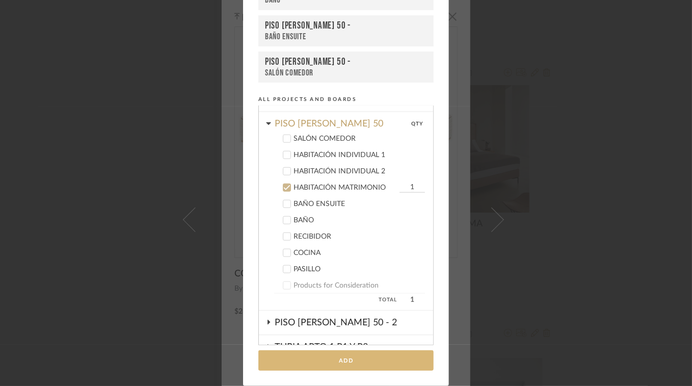
click at [366, 359] on button "Add" at bounding box center [345, 360] width 175 height 21
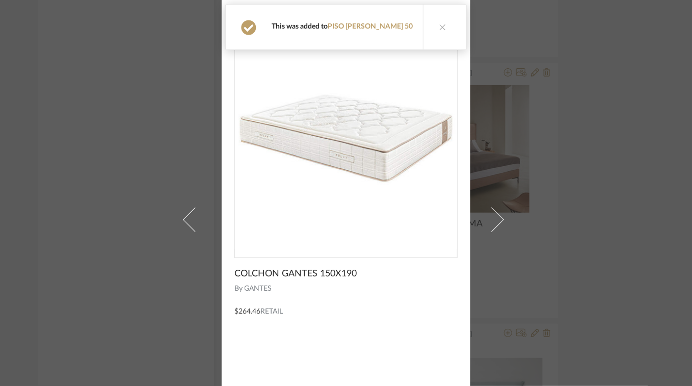
click at [593, 61] on div "[PERSON_NAME] × COLCHON [PERSON_NAME] 150X190 By [PERSON_NAME] $264.46 Retail" at bounding box center [346, 193] width 692 height 386
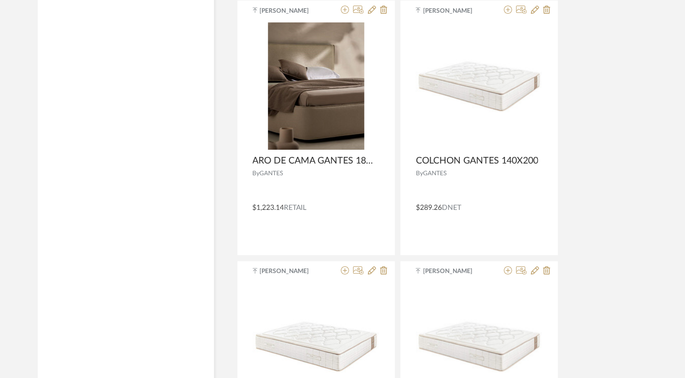
scroll to position [1216, 0]
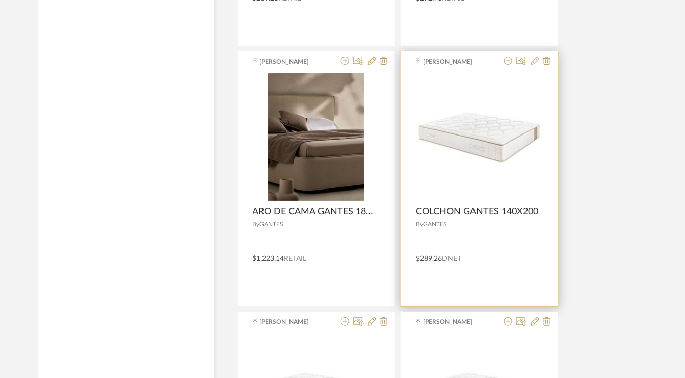
click at [537, 62] on icon at bounding box center [535, 61] width 8 height 8
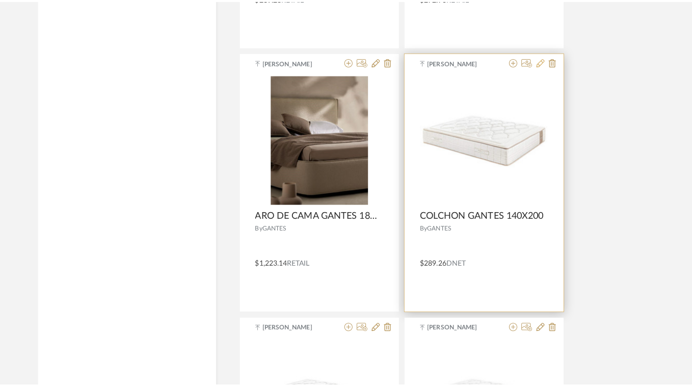
scroll to position [0, 0]
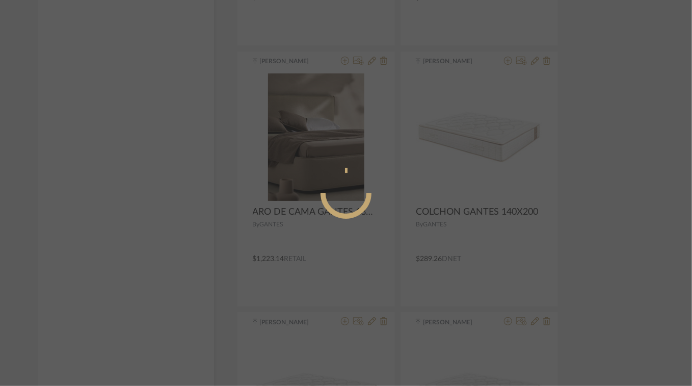
radio input "true"
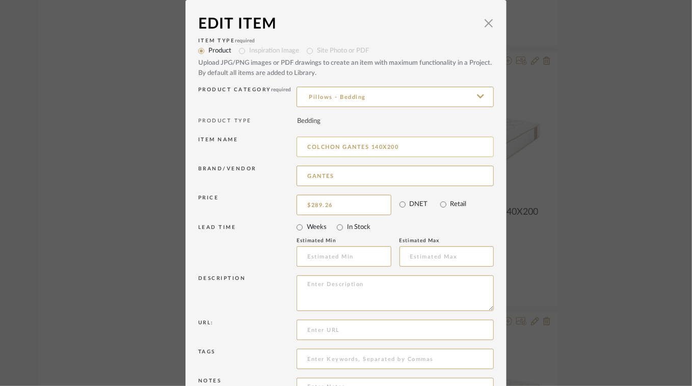
click at [404, 147] on input "COLCHON GANTES 140X200" at bounding box center [395, 147] width 197 height 20
type input "COLCHON GANTES 105X190"
click at [355, 204] on input "289.26" at bounding box center [344, 205] width 95 height 20
type input "$190.08"
click at [440, 205] on input "Retail" at bounding box center [443, 204] width 14 height 14
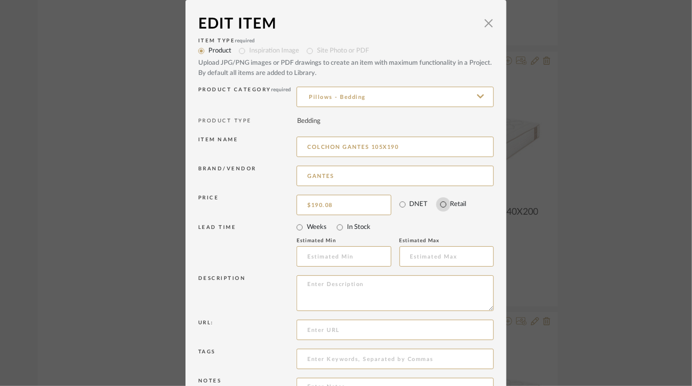
radio input "true"
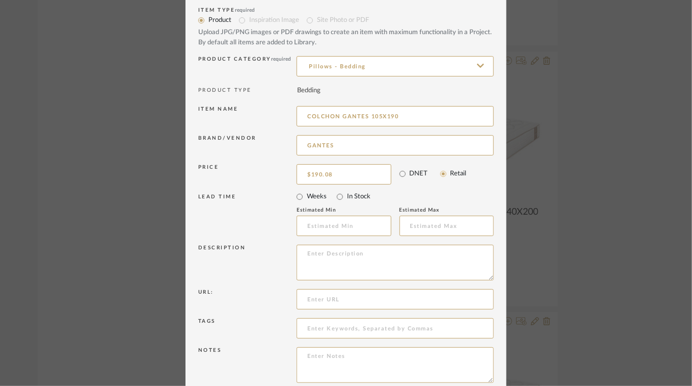
scroll to position [78, 0]
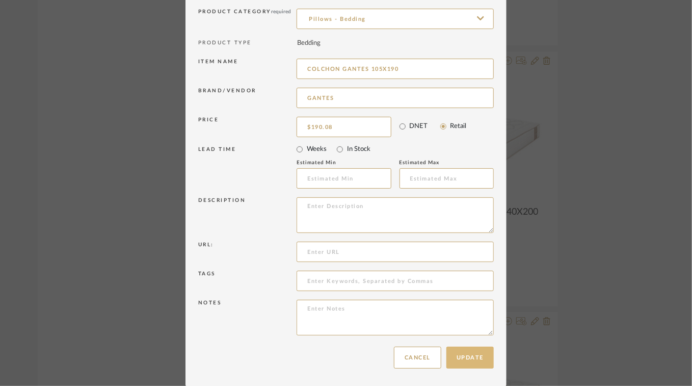
click at [477, 356] on button "Update" at bounding box center [469, 358] width 47 height 22
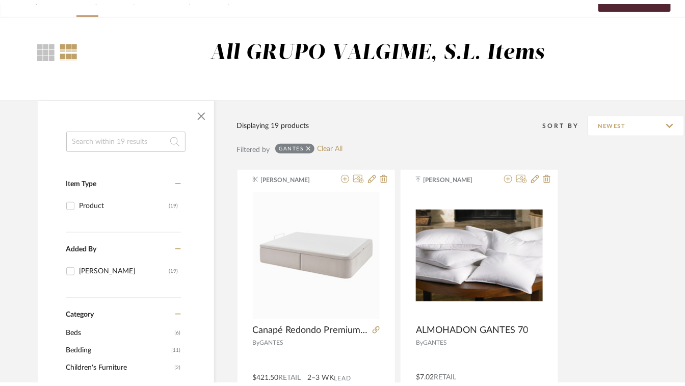
scroll to position [0, 0]
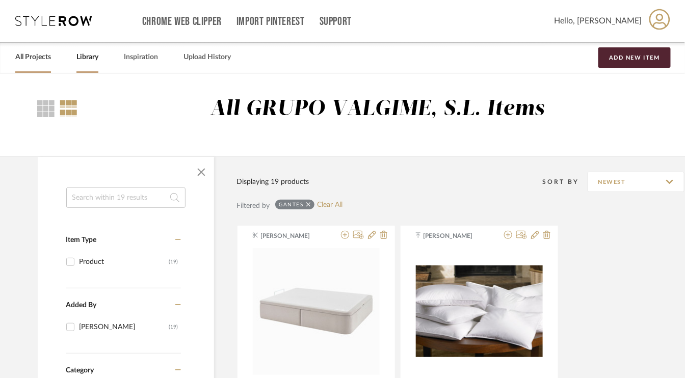
click at [32, 52] on link "All Projects" at bounding box center [33, 57] width 36 height 14
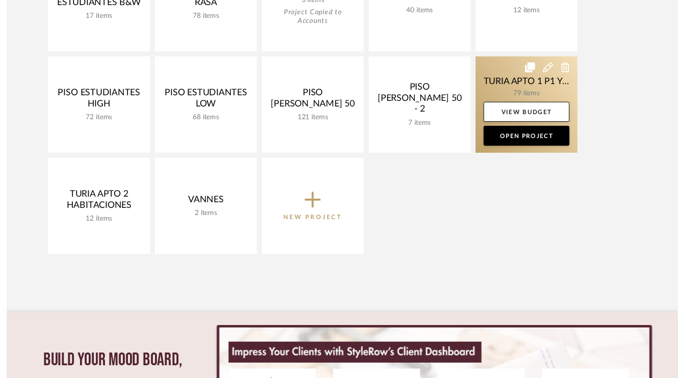
scroll to position [510, 0]
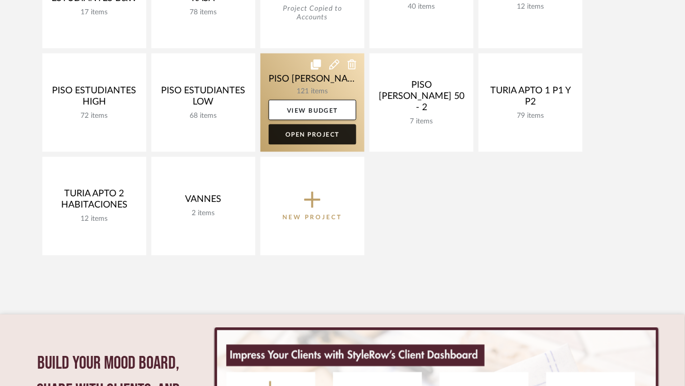
click at [308, 135] on link "Open Project" at bounding box center [313, 134] width 88 height 20
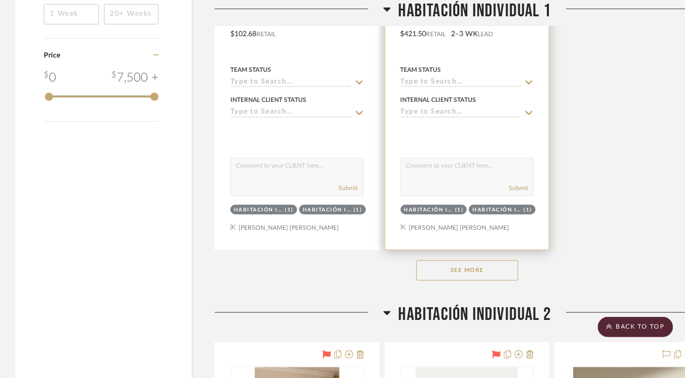
scroll to position [1478, 0]
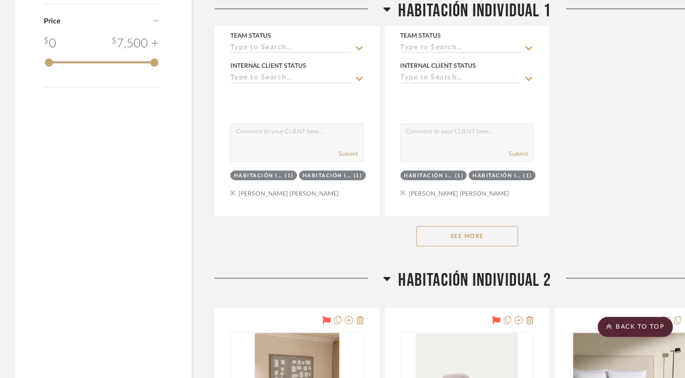
click at [491, 236] on button "See More" at bounding box center [467, 236] width 102 height 20
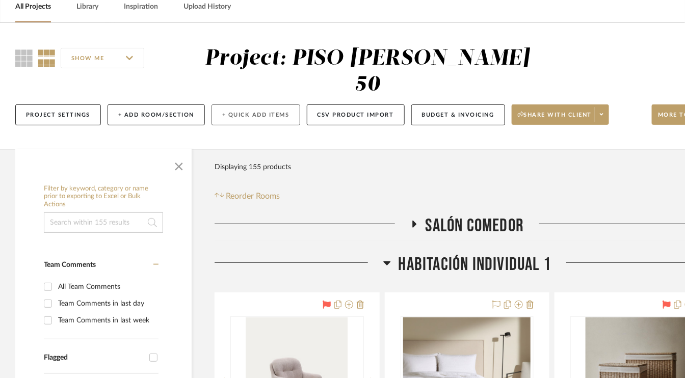
scroll to position [0, 0]
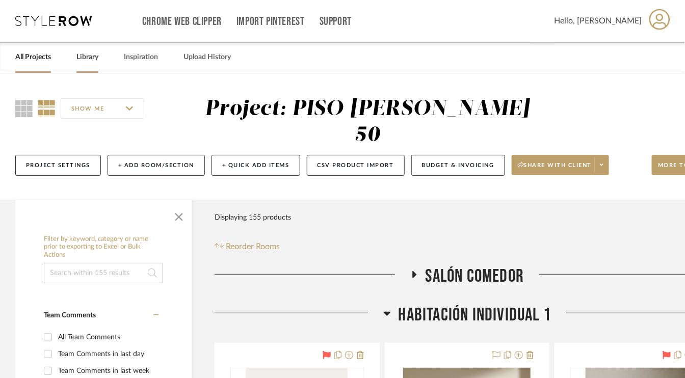
click at [86, 60] on link "Library" at bounding box center [87, 57] width 22 height 14
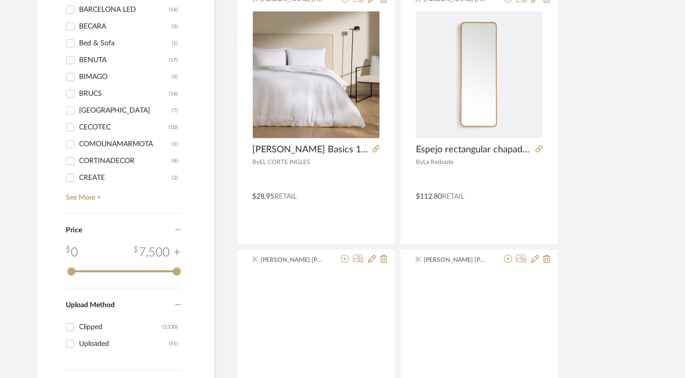
scroll to position [1019, 0]
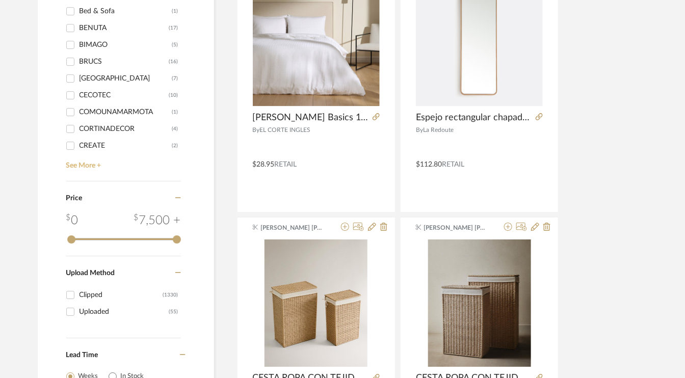
click at [101, 161] on link "See More +" at bounding box center [122, 162] width 117 height 16
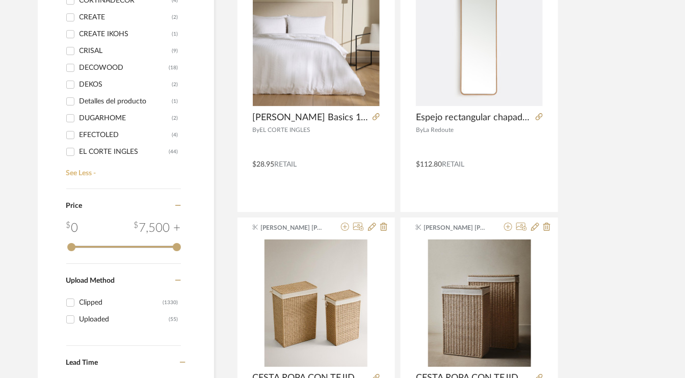
scroll to position [255, 0]
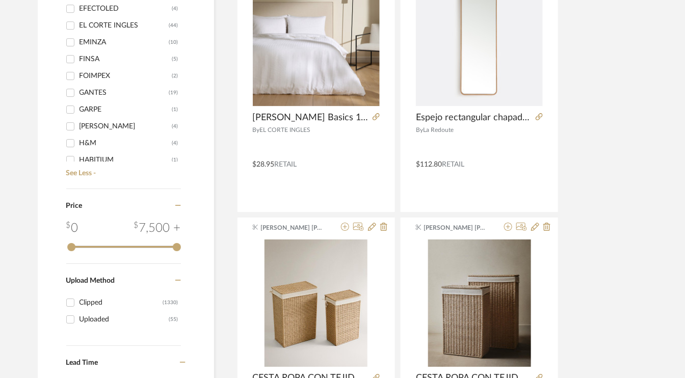
click at [91, 91] on div "GANTES" at bounding box center [125, 93] width 90 height 16
click at [78, 91] on input "GANTES (19)" at bounding box center [70, 93] width 16 height 16
checkbox input "true"
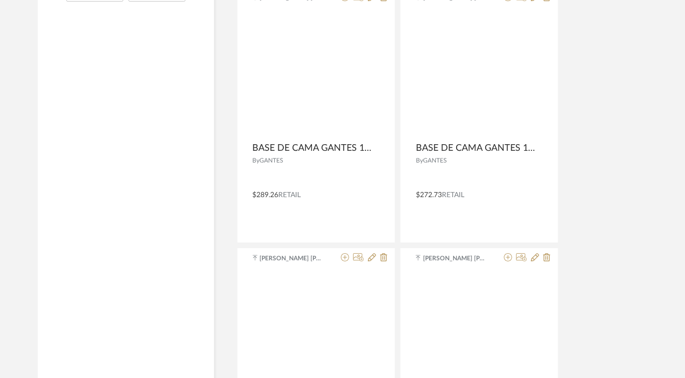
scroll to position [604, 0]
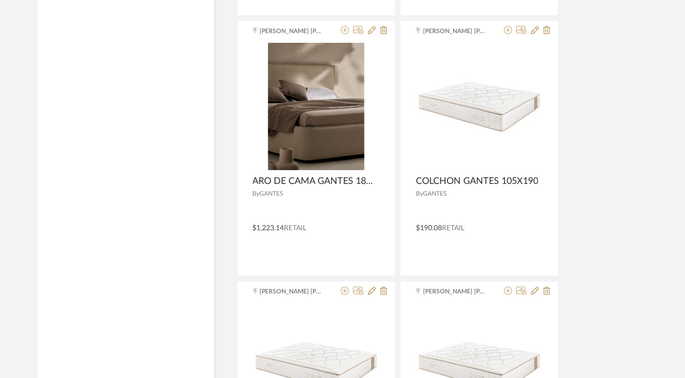
scroll to position [1267, 0]
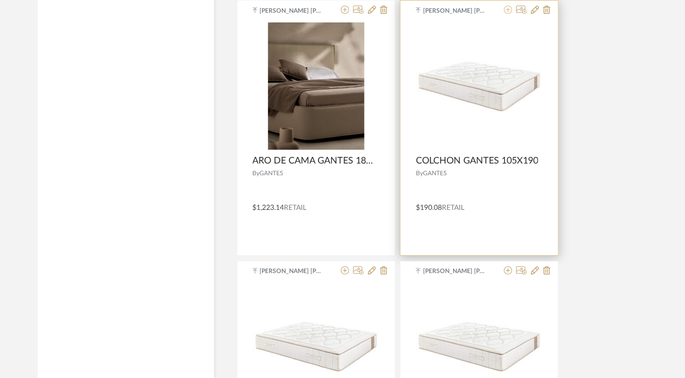
click at [506, 11] on icon at bounding box center [508, 10] width 8 height 8
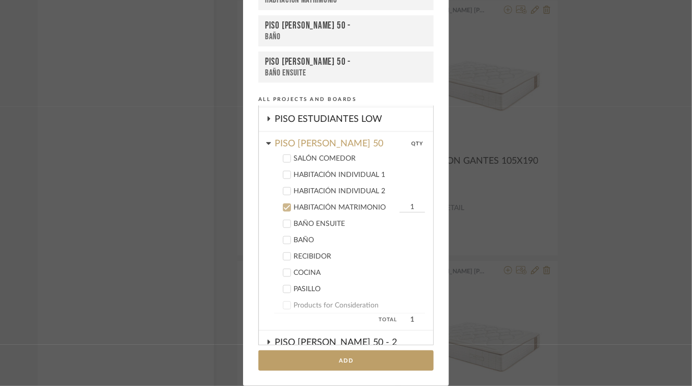
scroll to position [401, 0]
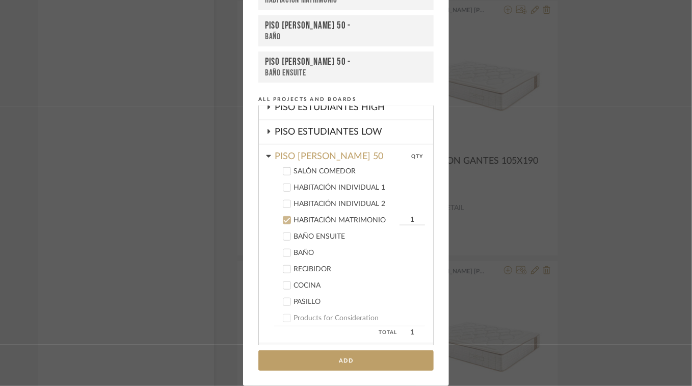
click at [286, 184] on icon at bounding box center [286, 187] width 7 height 7
click at [286, 200] on div at bounding box center [287, 204] width 8 height 8
click at [286, 218] on icon at bounding box center [287, 220] width 7 height 5
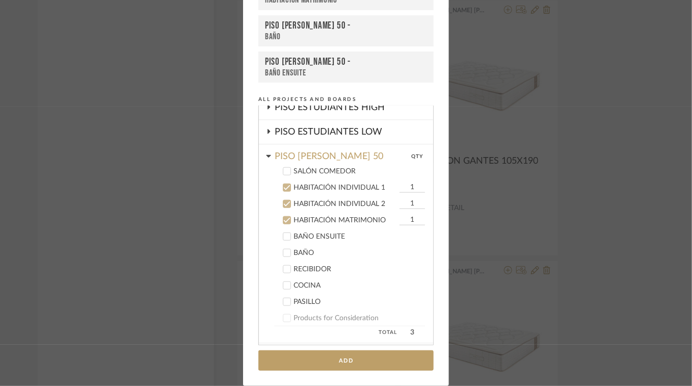
click at [369, 359] on button "Add" at bounding box center [345, 360] width 175 height 21
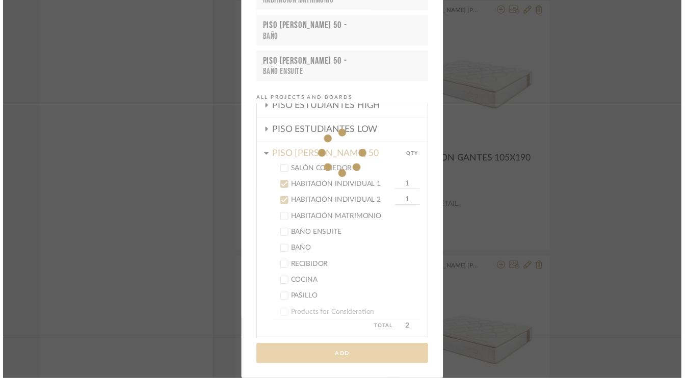
scroll to position [1267, 0]
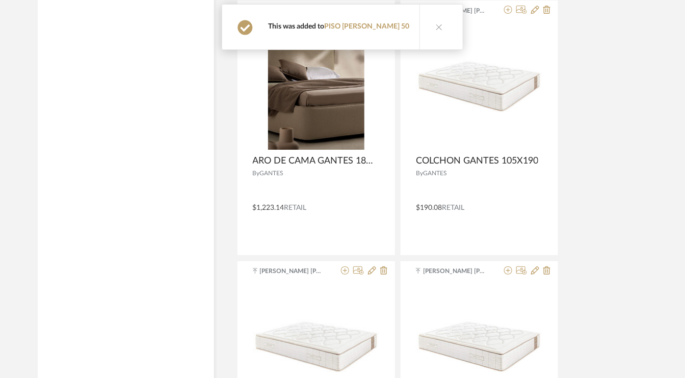
click at [443, 26] on button at bounding box center [438, 27] width 39 height 45
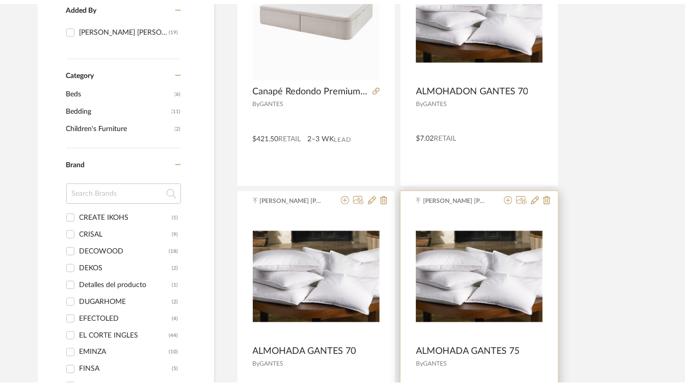
scroll to position [0, 0]
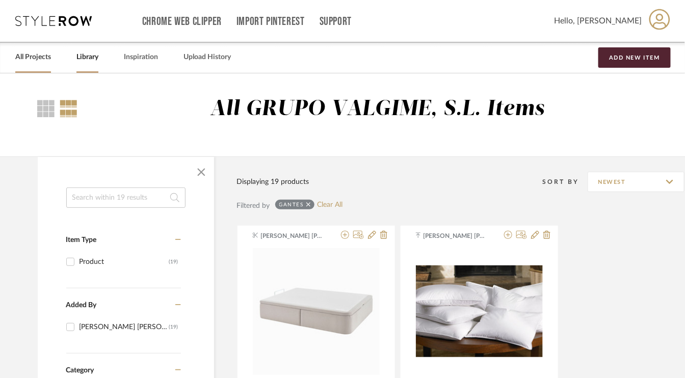
click at [37, 54] on link "All Projects" at bounding box center [33, 57] width 36 height 14
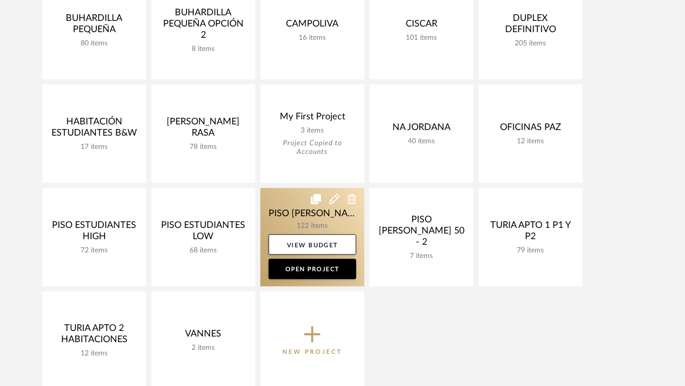
scroll to position [459, 0]
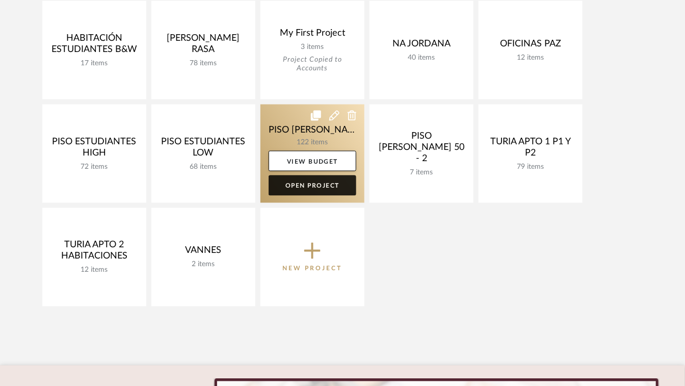
click at [317, 188] on link "Open Project" at bounding box center [313, 185] width 88 height 20
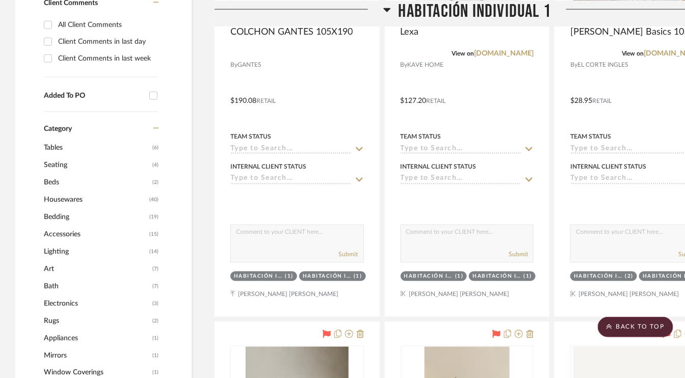
scroll to position [459, 0]
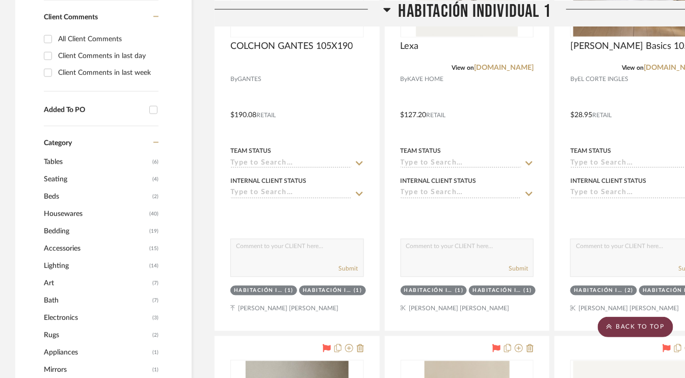
click at [639, 329] on scroll-to-top-button "BACK TO TOP" at bounding box center [635, 327] width 75 height 20
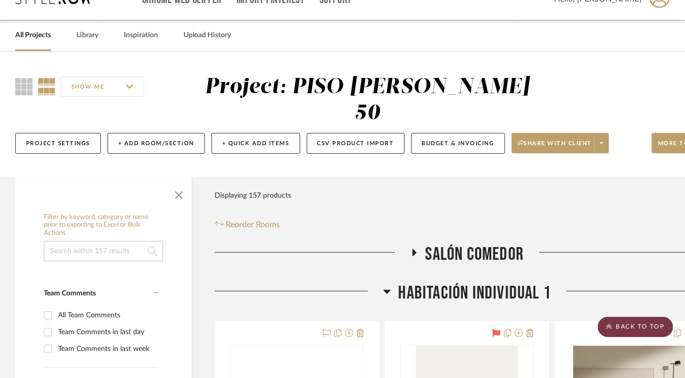
scroll to position [0, 0]
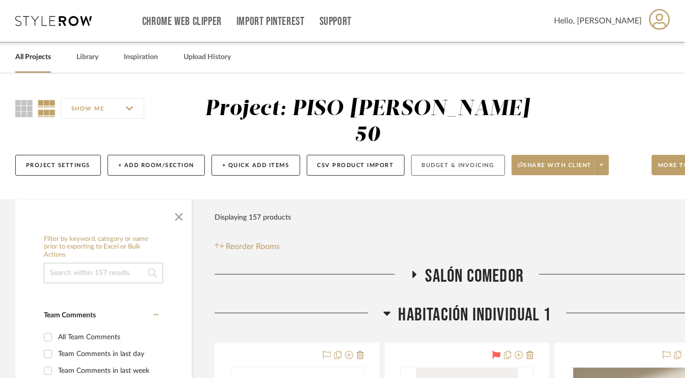
click at [468, 163] on button "Budget & Invoicing" at bounding box center [458, 165] width 94 height 21
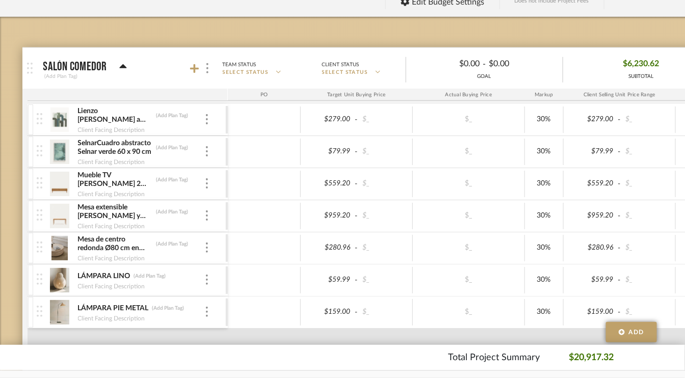
scroll to position [153, 0]
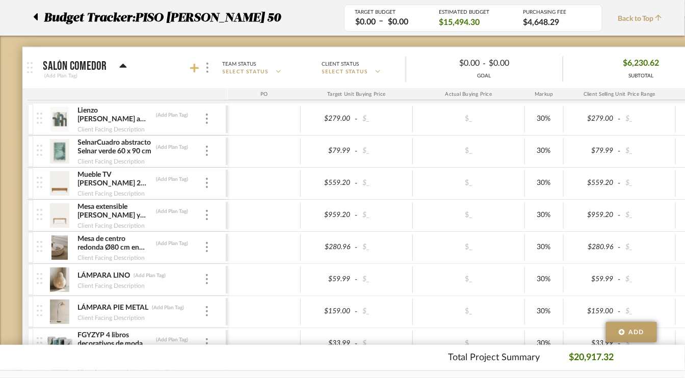
click at [194, 66] on icon at bounding box center [194, 68] width 9 height 9
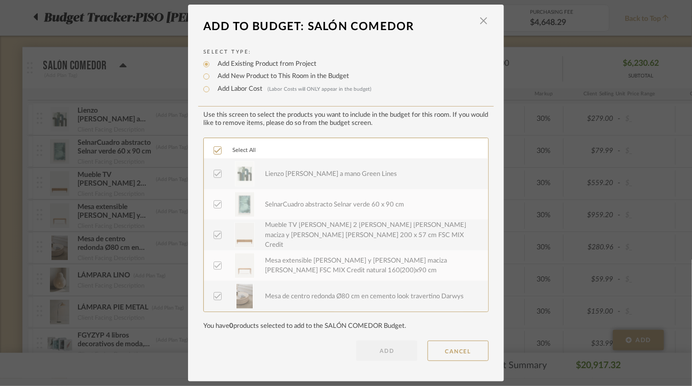
scroll to position [112, 0]
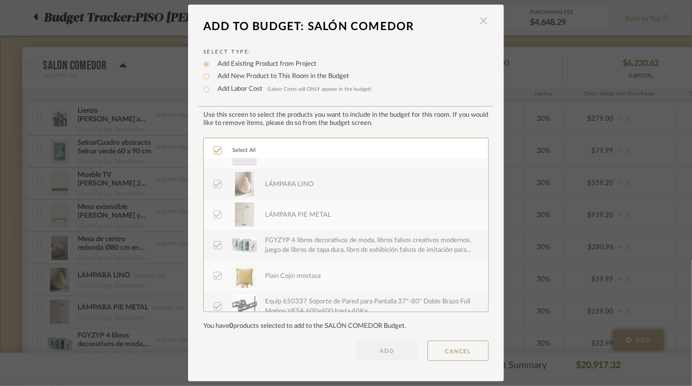
click at [479, 22] on span "button" at bounding box center [483, 21] width 20 height 20
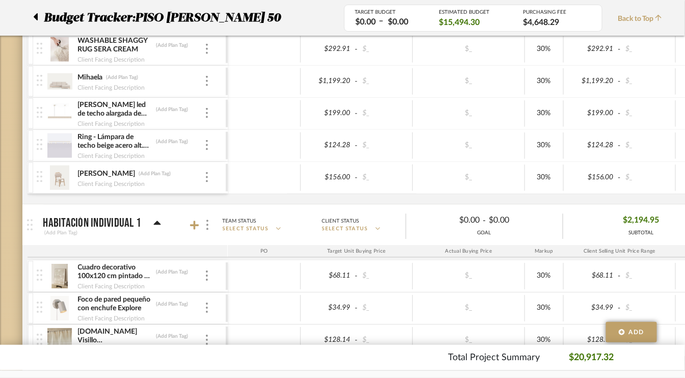
scroll to position [663, 0]
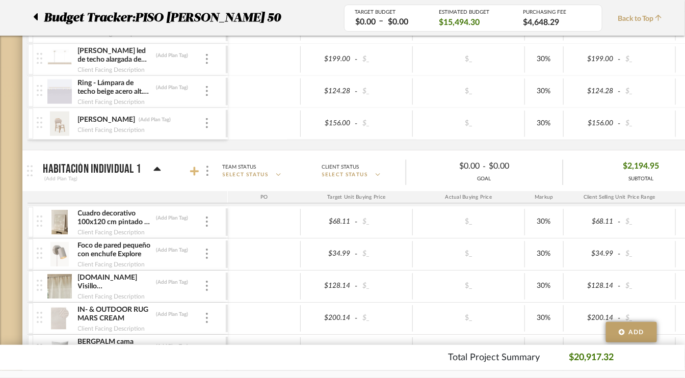
click at [197, 166] on icon at bounding box center [194, 171] width 9 height 10
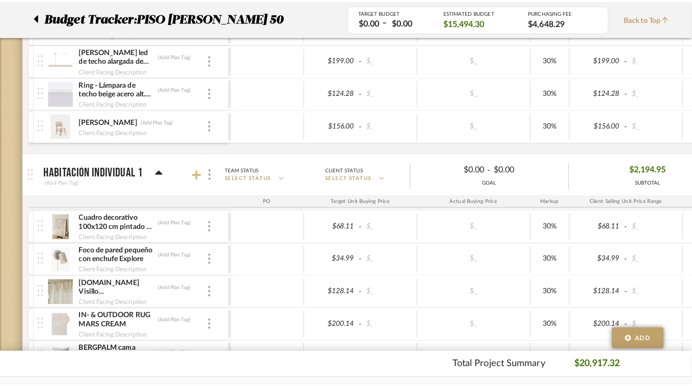
scroll to position [0, 0]
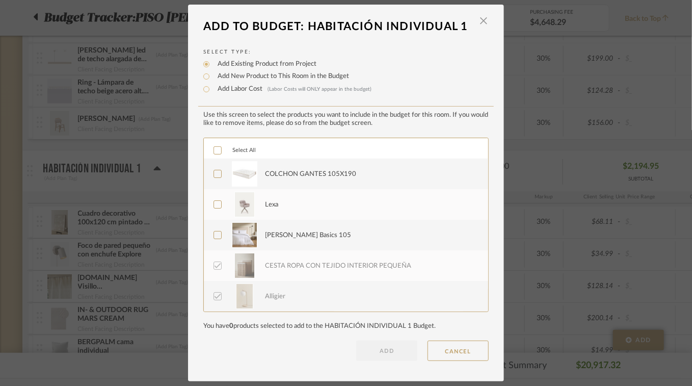
click at [217, 172] on icon at bounding box center [218, 174] width 7 height 5
click at [215, 204] on icon at bounding box center [218, 204] width 7 height 5
click at [214, 235] on icon at bounding box center [217, 234] width 7 height 7
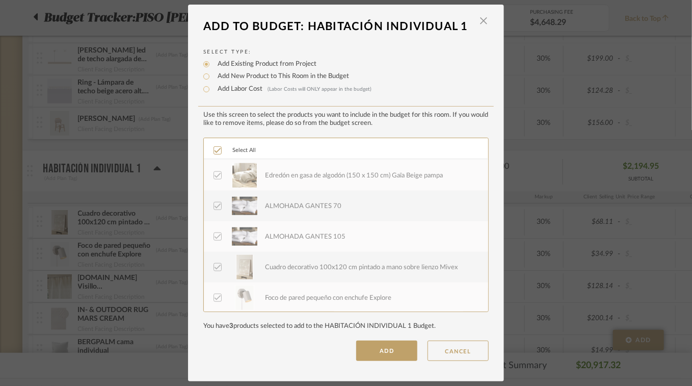
scroll to position [519, 0]
click at [217, 265] on icon at bounding box center [217, 265] width 7 height 7
click at [381, 347] on button "ADD" at bounding box center [386, 350] width 61 height 20
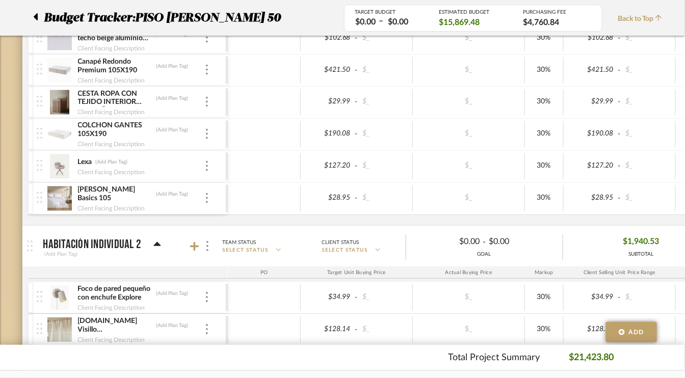
scroll to position [1478, 0]
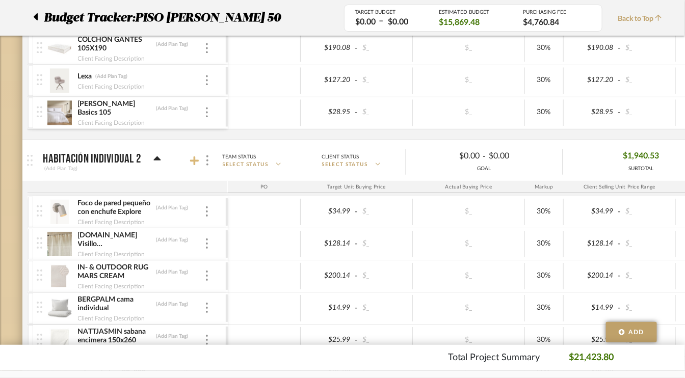
click at [194, 156] on icon at bounding box center [194, 160] width 9 height 9
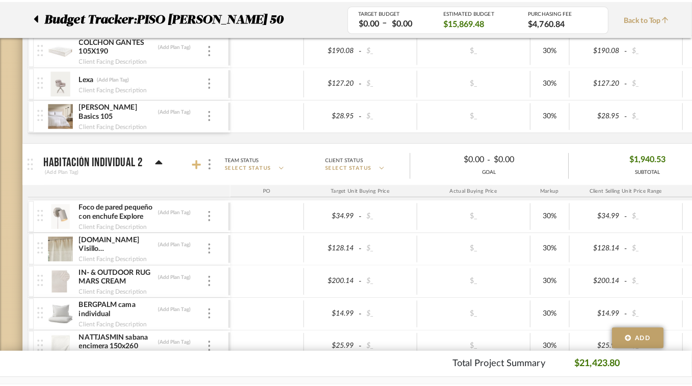
scroll to position [0, 0]
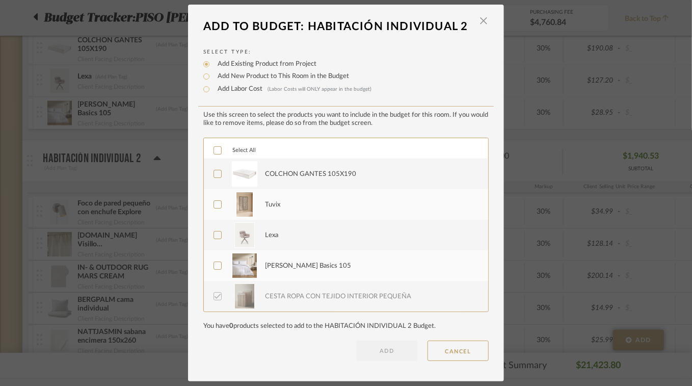
click at [214, 148] on icon at bounding box center [217, 150] width 7 height 7
click at [383, 352] on button "ADD" at bounding box center [386, 350] width 61 height 20
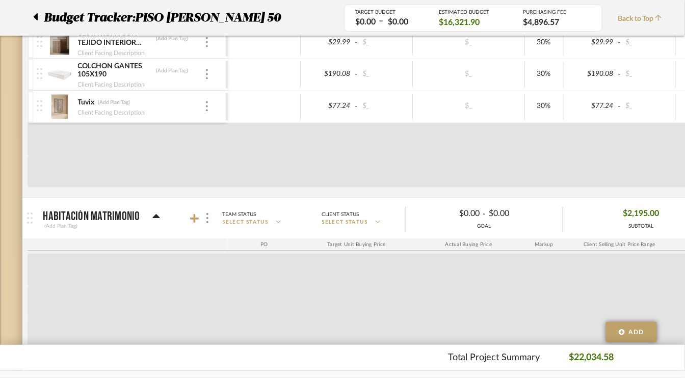
scroll to position [2345, 0]
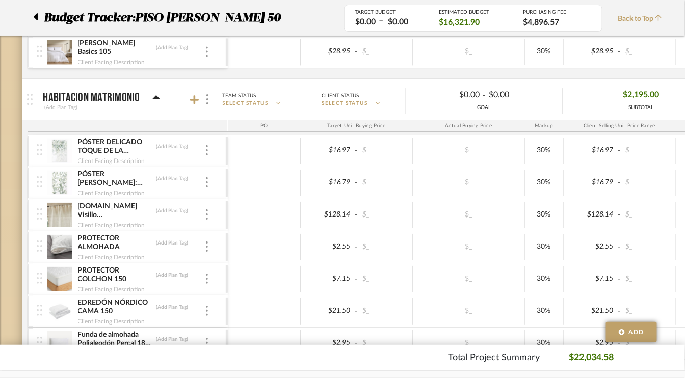
click at [193, 87] on mat-panel-title "HABITACIÓN MATRIMONIO (Add Plan Tag)" at bounding box center [132, 99] width 179 height 25
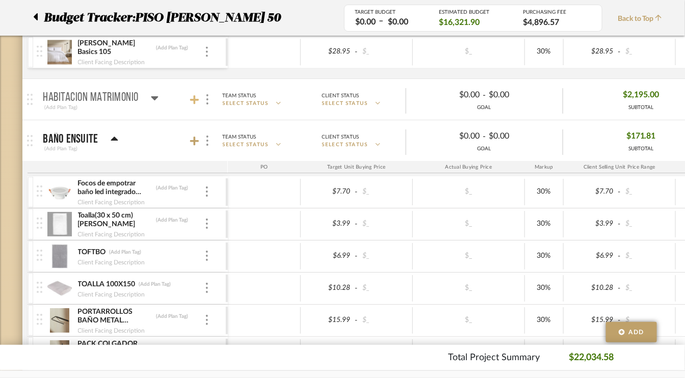
click at [193, 95] on icon at bounding box center [194, 99] width 9 height 9
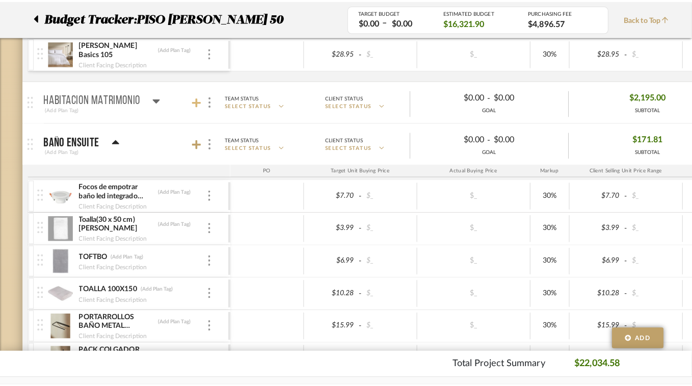
scroll to position [0, 0]
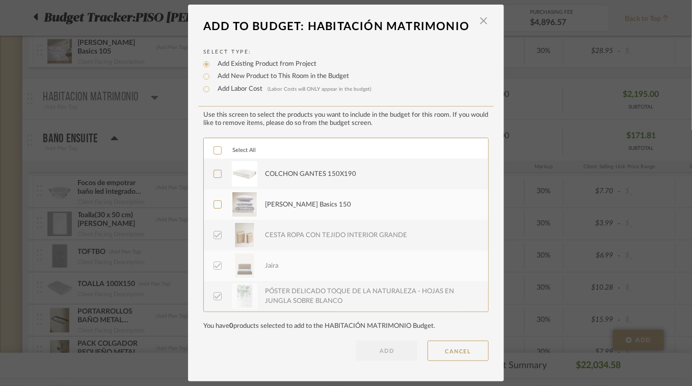
click at [214, 148] on icon at bounding box center [217, 150] width 7 height 7
click at [375, 352] on button "ADD" at bounding box center [386, 350] width 61 height 20
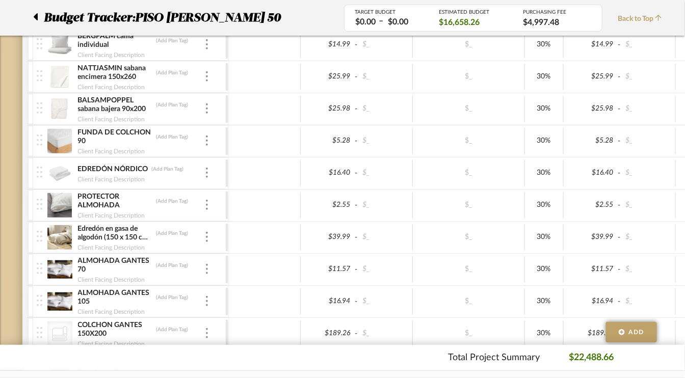
scroll to position [1019, 0]
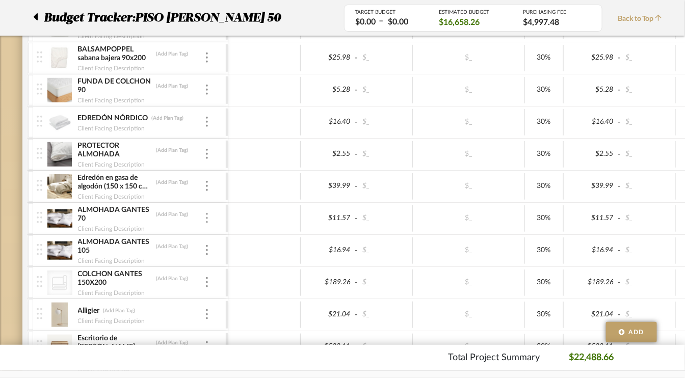
click at [208, 213] on div at bounding box center [206, 218] width 5 height 11
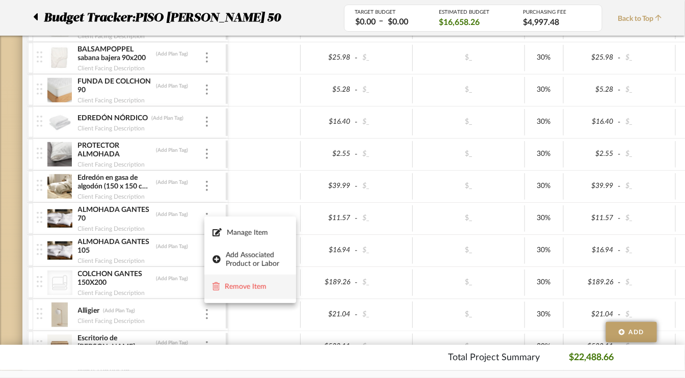
click at [236, 287] on span "Remove Item" at bounding box center [256, 286] width 63 height 9
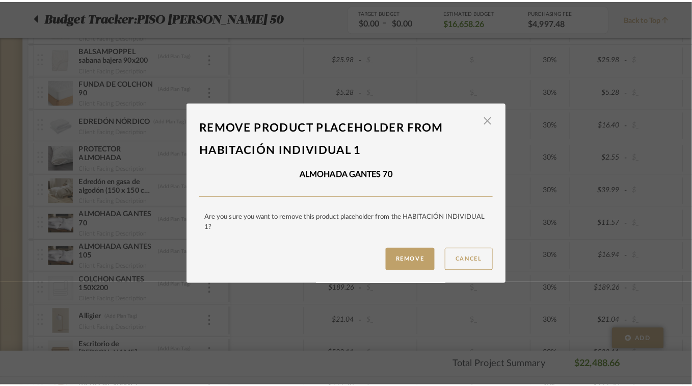
scroll to position [0, 0]
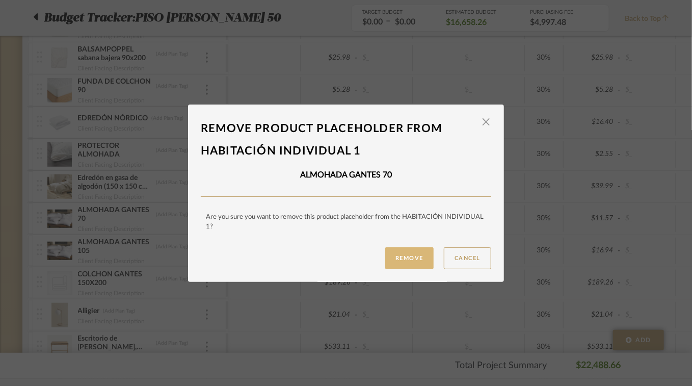
click at [420, 255] on button "Remove" at bounding box center [409, 258] width 48 height 22
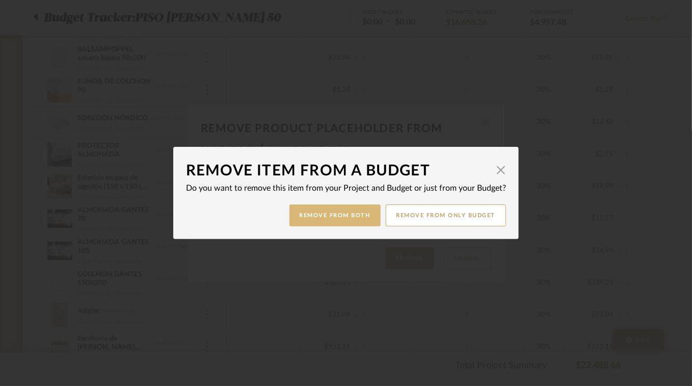
click at [336, 218] on button "Remove from Both" at bounding box center [334, 215] width 91 height 22
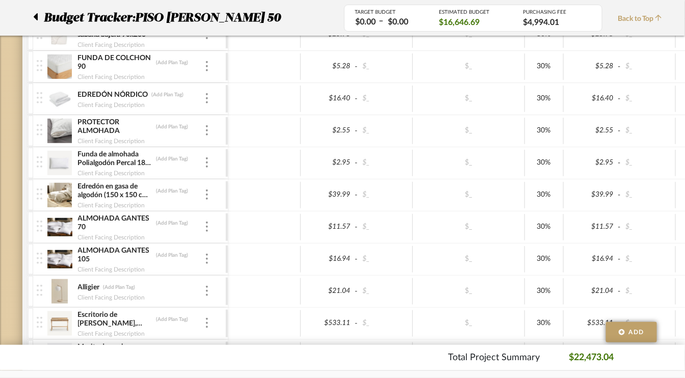
scroll to position [1886, 0]
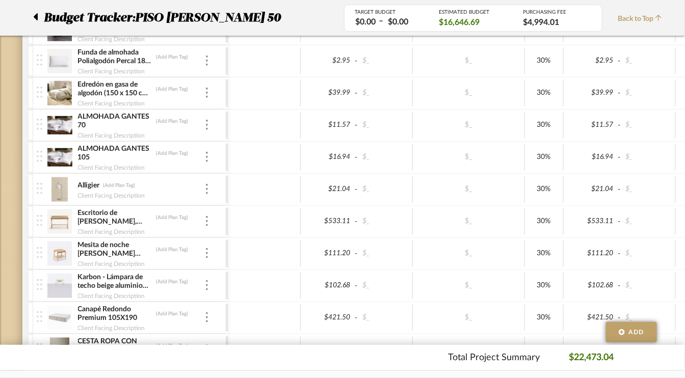
click at [209, 113] on div "ALMOHADA GANTES 70 (Add Plan Tag) Client Facing Description" at bounding box center [131, 126] width 189 height 32
click at [207, 120] on div at bounding box center [206, 125] width 5 height 11
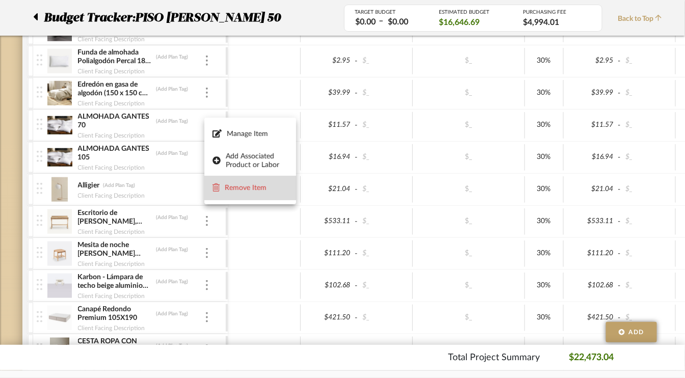
click at [252, 191] on span "Remove Item" at bounding box center [256, 187] width 63 height 9
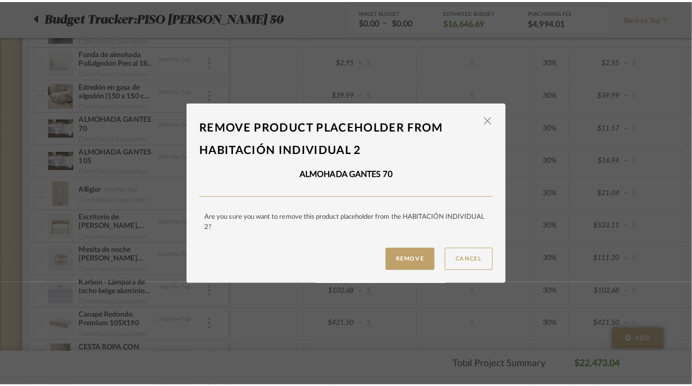
scroll to position [0, 0]
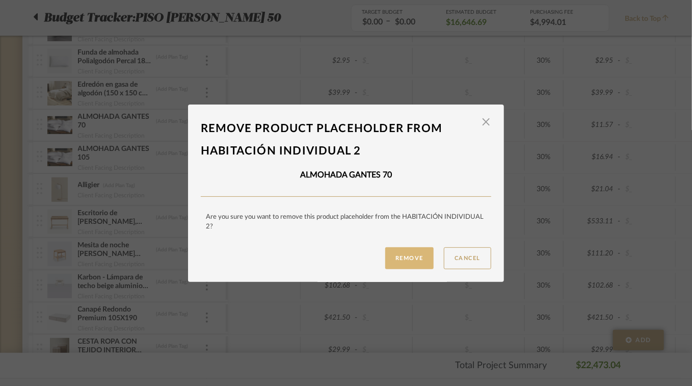
click at [398, 261] on button "Remove" at bounding box center [409, 258] width 48 height 22
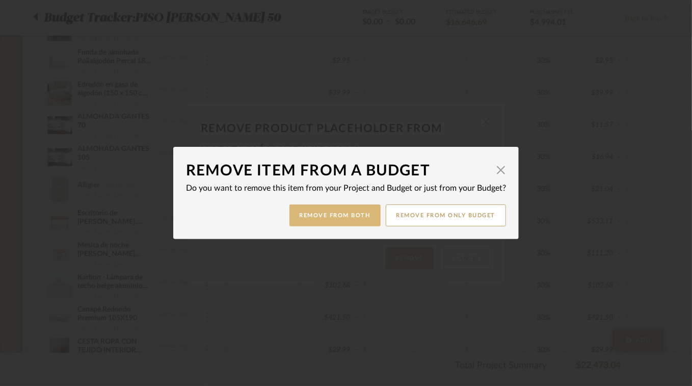
click at [330, 214] on button "Remove from Both" at bounding box center [334, 215] width 91 height 22
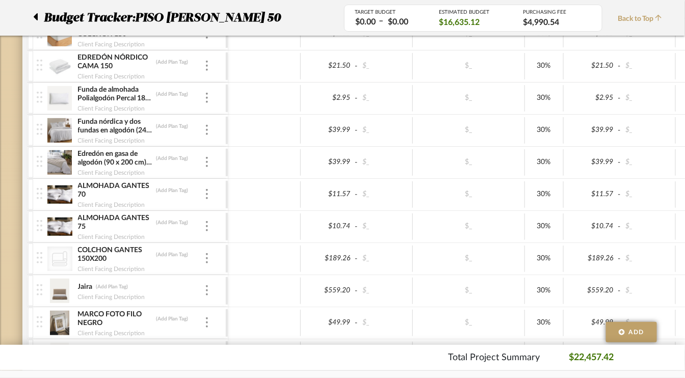
scroll to position [2548, 0]
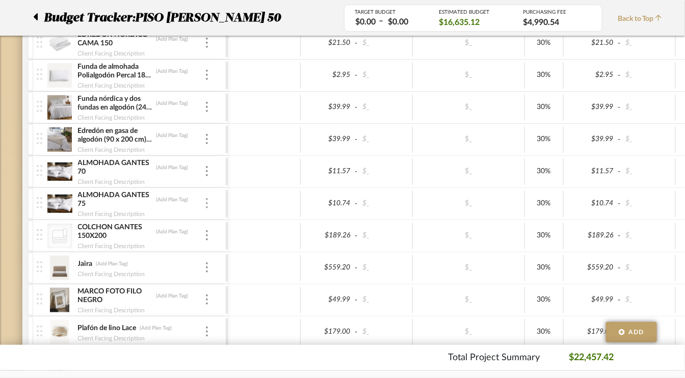
click at [204, 198] on div at bounding box center [206, 203] width 5 height 11
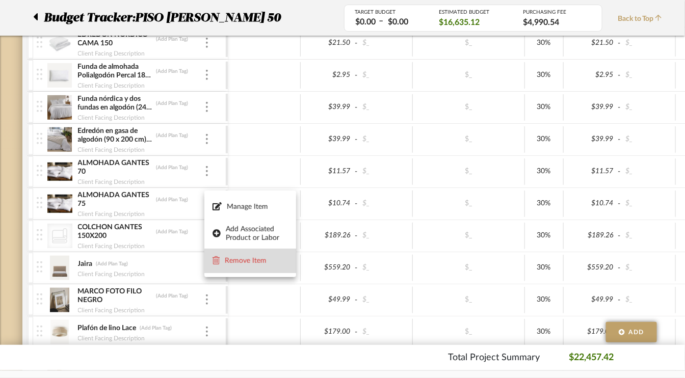
click at [232, 260] on span "Remove Item" at bounding box center [256, 261] width 63 height 9
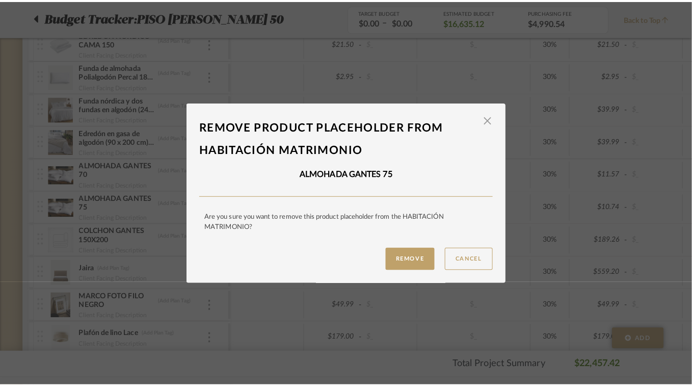
scroll to position [0, 0]
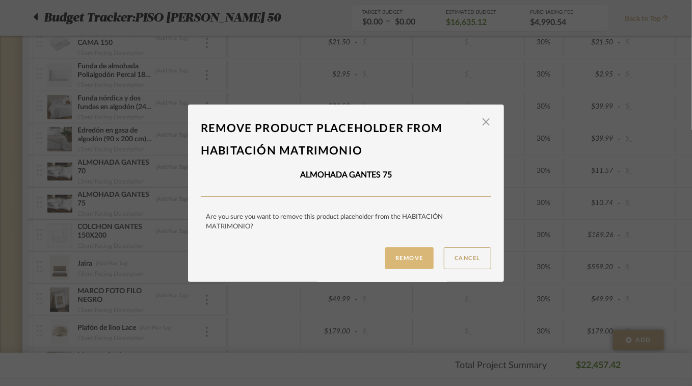
click at [417, 255] on button "Remove" at bounding box center [409, 258] width 48 height 22
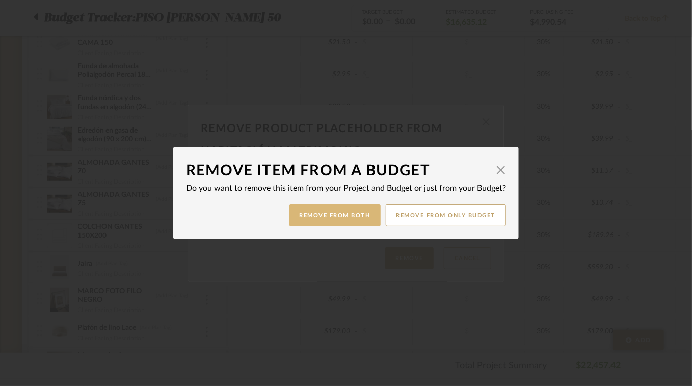
click at [326, 213] on button "Remove from Both" at bounding box center [334, 215] width 91 height 22
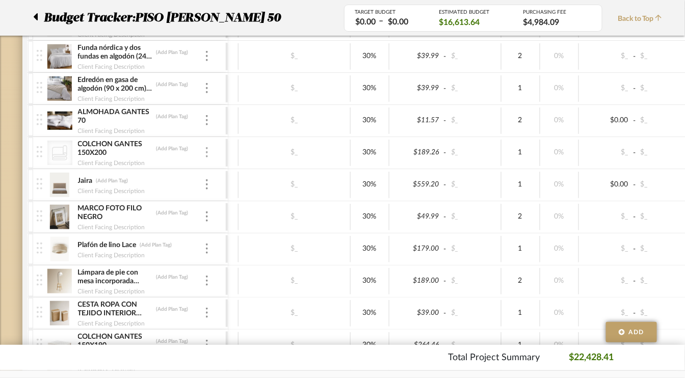
click at [207, 147] on img at bounding box center [207, 152] width 2 height 10
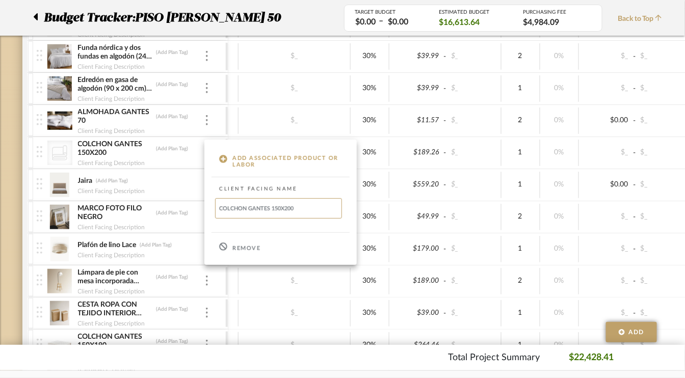
click at [234, 247] on p "Remove" at bounding box center [246, 248] width 28 height 7
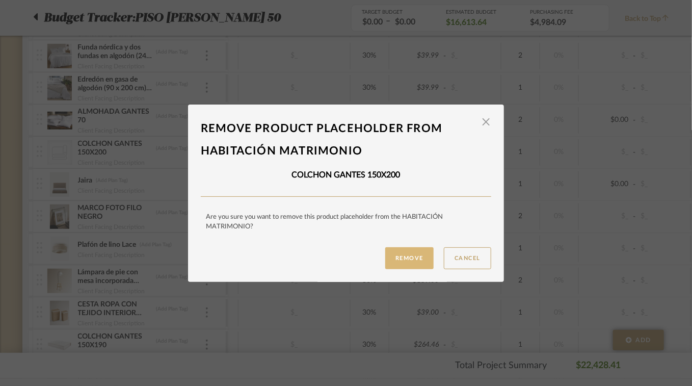
click at [398, 257] on button "Remove" at bounding box center [409, 258] width 48 height 22
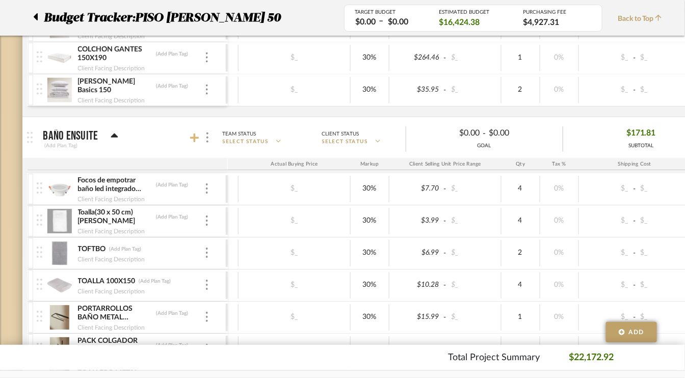
click at [196, 134] on icon at bounding box center [194, 138] width 9 height 9
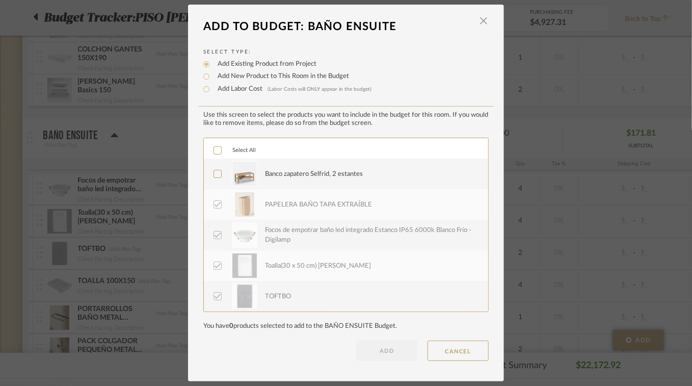
click at [215, 175] on icon at bounding box center [218, 174] width 7 height 5
click at [380, 352] on button "ADD" at bounding box center [386, 350] width 61 height 20
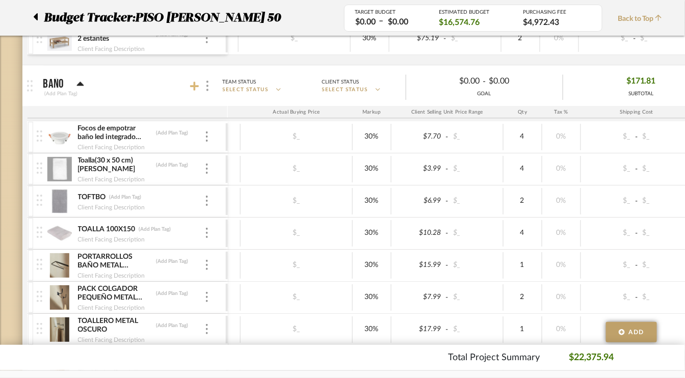
click at [190, 82] on icon at bounding box center [194, 86] width 9 height 9
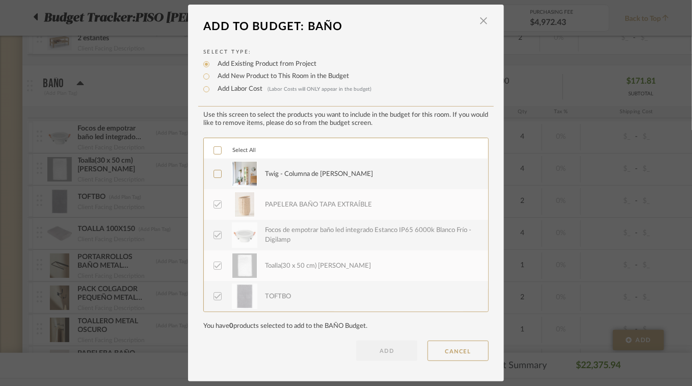
click at [215, 152] on icon at bounding box center [217, 150] width 7 height 7
click at [379, 348] on button "ADD" at bounding box center [386, 350] width 61 height 20
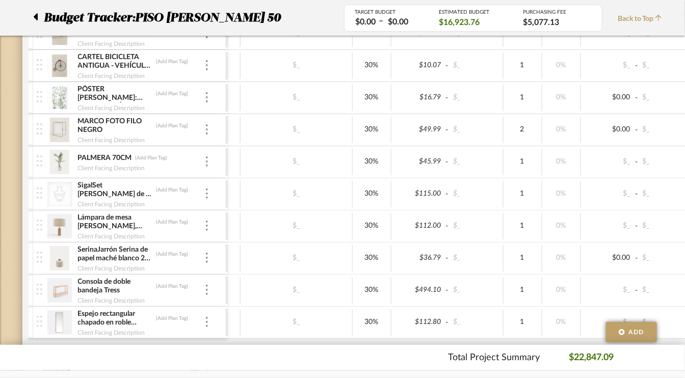
scroll to position [3721, 0]
click at [207, 189] on div at bounding box center [206, 194] width 5 height 11
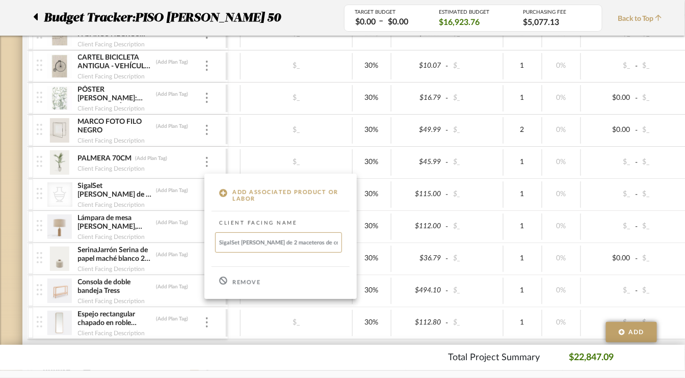
click at [231, 281] on div "Remove" at bounding box center [280, 282] width 152 height 28
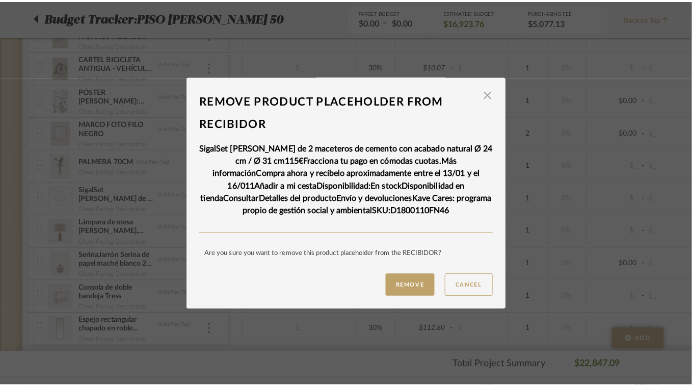
scroll to position [0, 0]
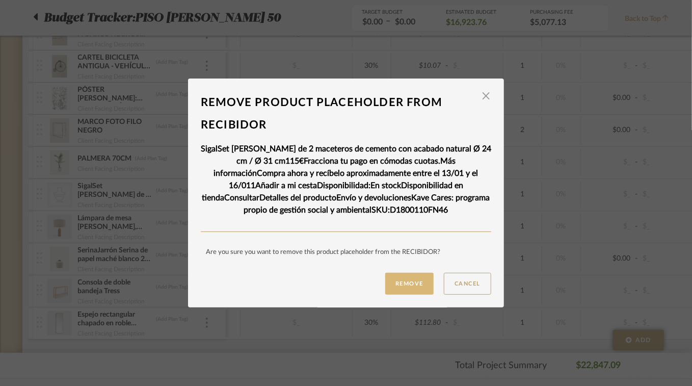
click at [398, 285] on button "Remove" at bounding box center [409, 284] width 48 height 22
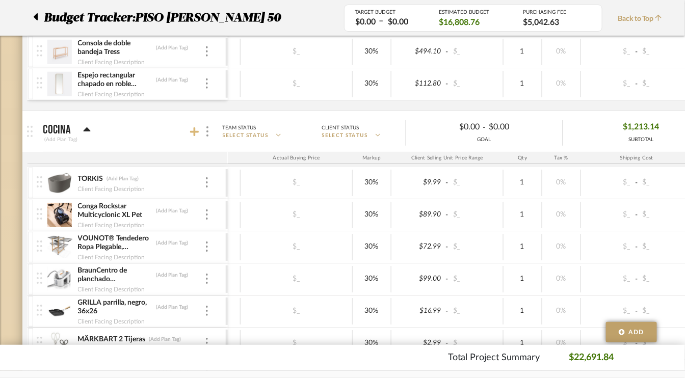
scroll to position [3835, 0]
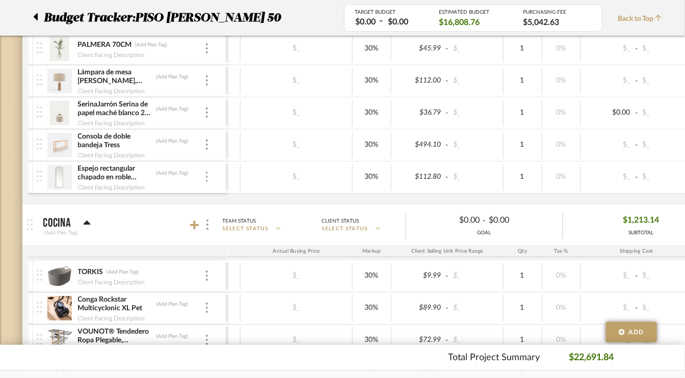
click at [206, 172] on img at bounding box center [207, 177] width 2 height 10
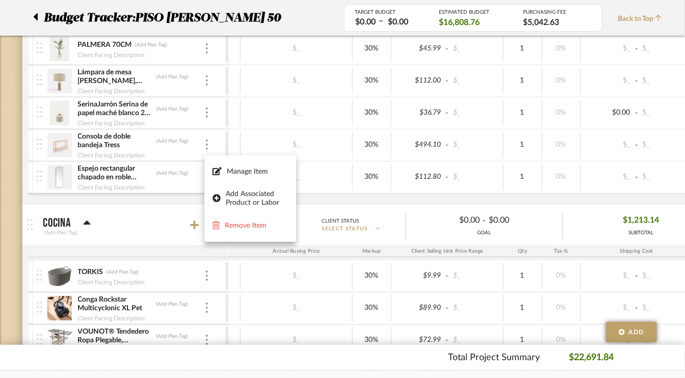
click at [118, 150] on div at bounding box center [342, 189] width 685 height 378
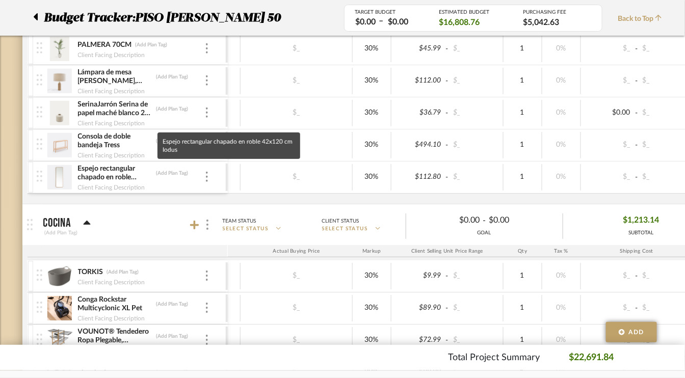
click at [61, 165] on img at bounding box center [59, 177] width 25 height 24
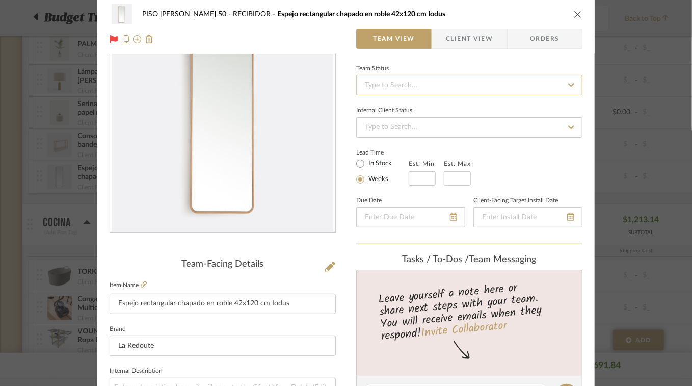
scroll to position [204, 0]
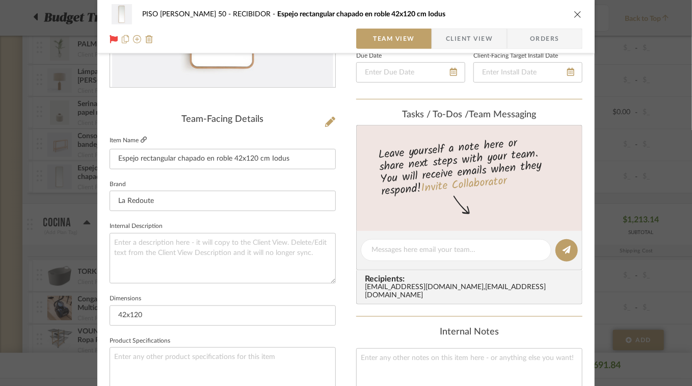
click at [141, 138] on icon at bounding box center [144, 140] width 6 height 6
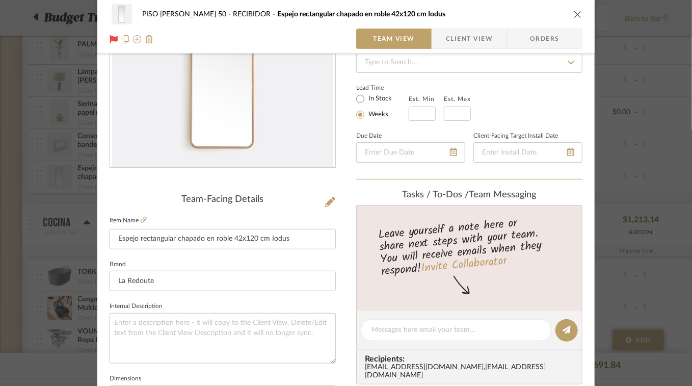
scroll to position [102, 0]
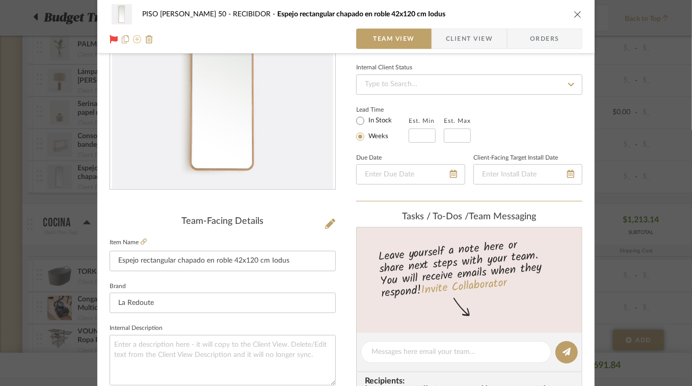
click at [135, 41] on icon at bounding box center [137, 39] width 8 height 8
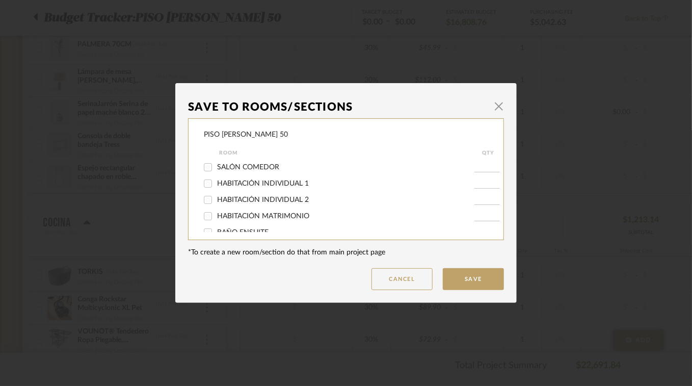
scroll to position [0, 0]
click at [204, 183] on input "HABITACIÓN INDIVIDUAL 1" at bounding box center [208, 183] width 16 height 16
checkbox input "true"
type input "1"
click at [207, 197] on input "HABITACIÓN INDIVIDUAL 2" at bounding box center [208, 200] width 16 height 16
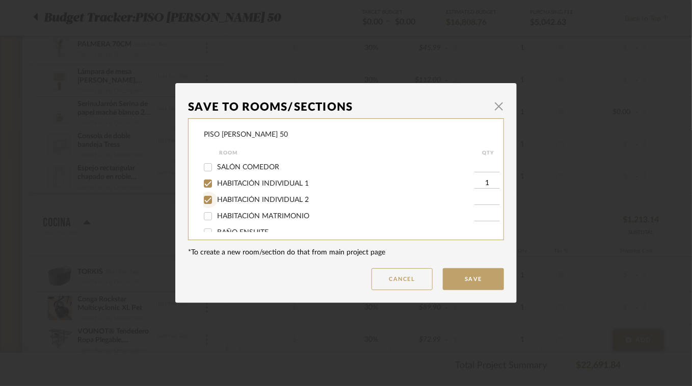
checkbox input "true"
type input "1"
click at [479, 279] on button "Save" at bounding box center [473, 279] width 61 height 22
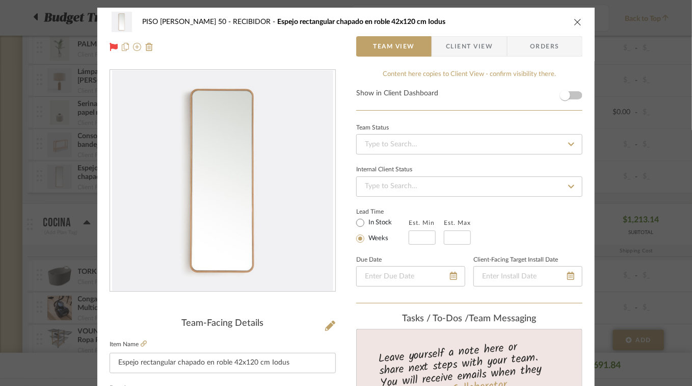
click at [576, 21] on icon "close" at bounding box center [578, 22] width 8 height 8
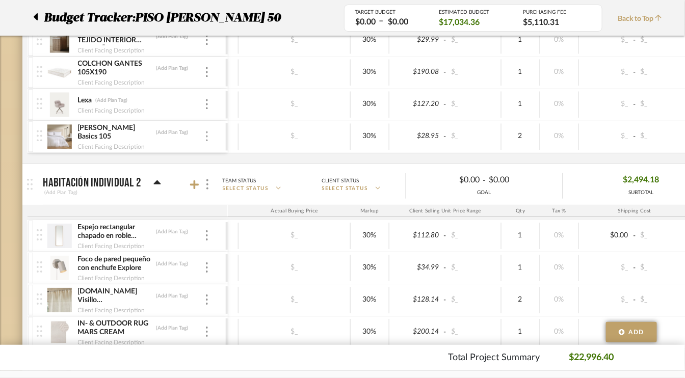
scroll to position [1555, 0]
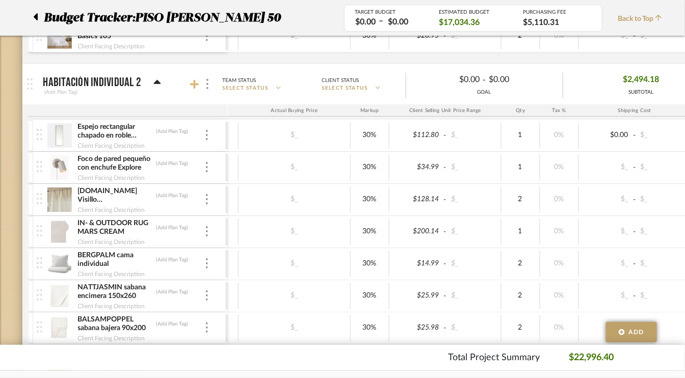
click at [194, 80] on icon at bounding box center [194, 84] width 9 height 9
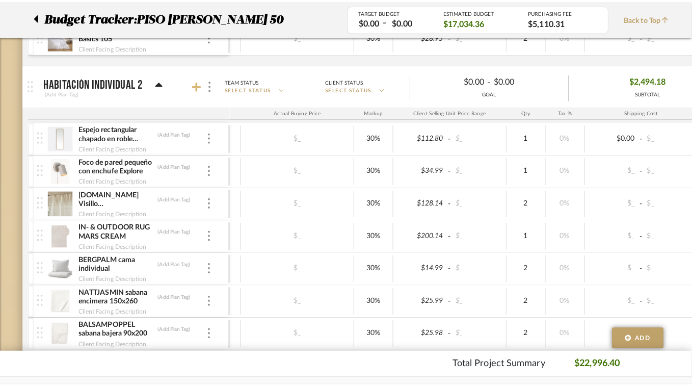
scroll to position [0, 0]
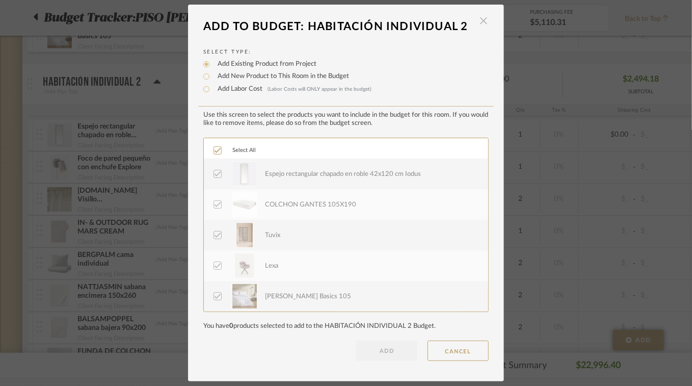
click at [480, 21] on span "button" at bounding box center [483, 21] width 20 height 20
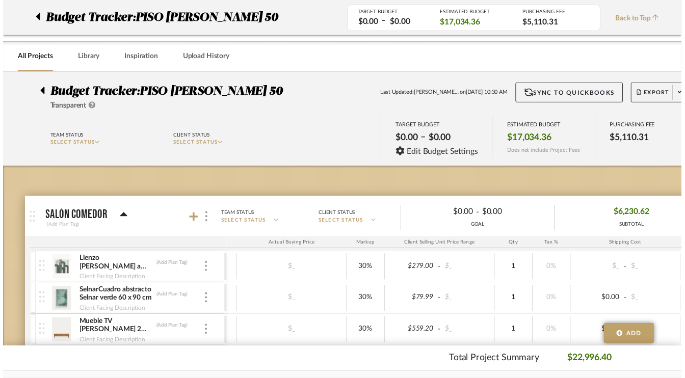
scroll to position [1555, 0]
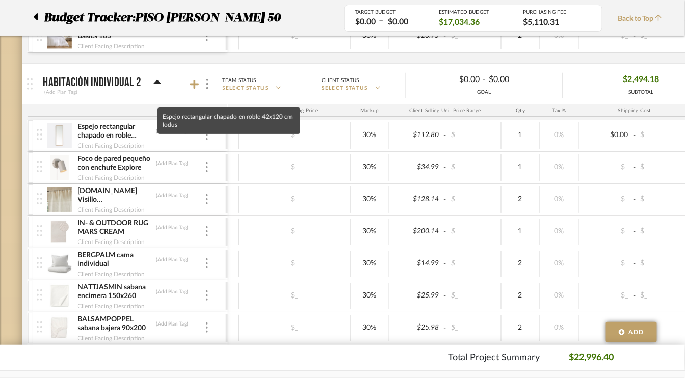
click at [51, 128] on img at bounding box center [59, 135] width 25 height 24
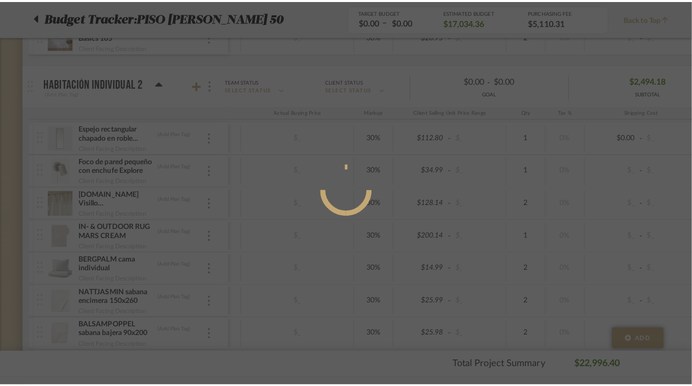
scroll to position [0, 0]
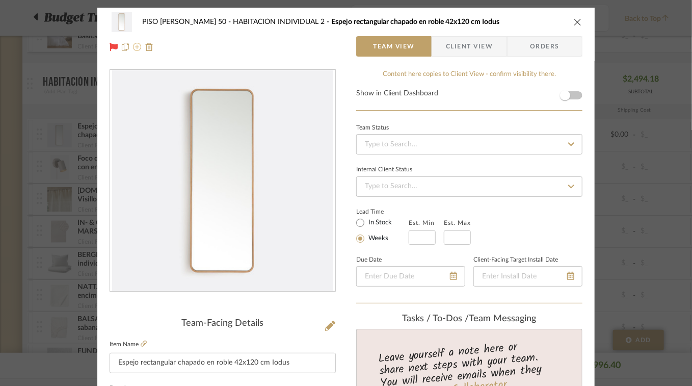
click at [135, 47] on icon at bounding box center [137, 47] width 8 height 8
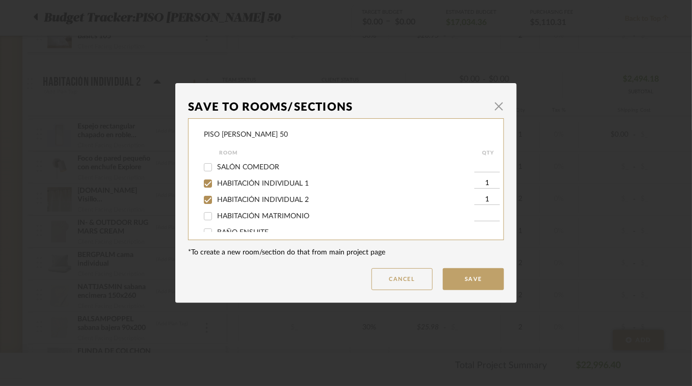
click at [206, 218] on input "HABITACIÓN MATRIMONIO" at bounding box center [208, 216] width 16 height 16
checkbox input "true"
type input "1"
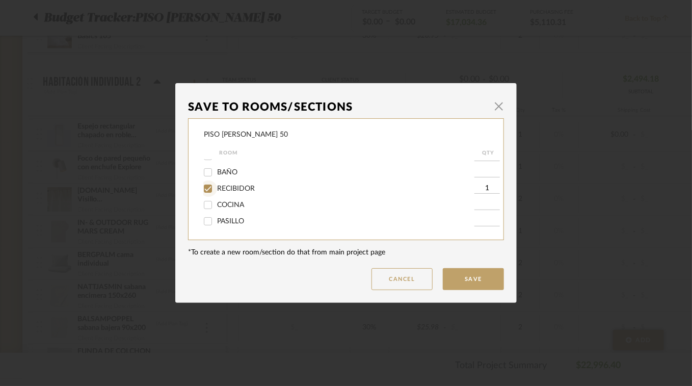
click at [206, 189] on input "RECIBIDOR" at bounding box center [208, 188] width 16 height 16
checkbox input "false"
click at [479, 285] on button "Save" at bounding box center [473, 279] width 61 height 22
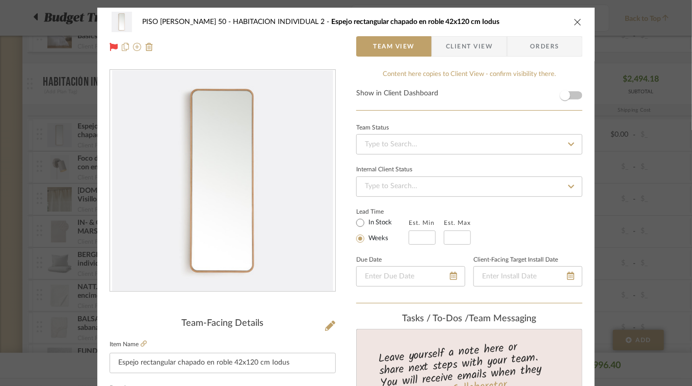
click at [575, 22] on icon "close" at bounding box center [578, 22] width 8 height 8
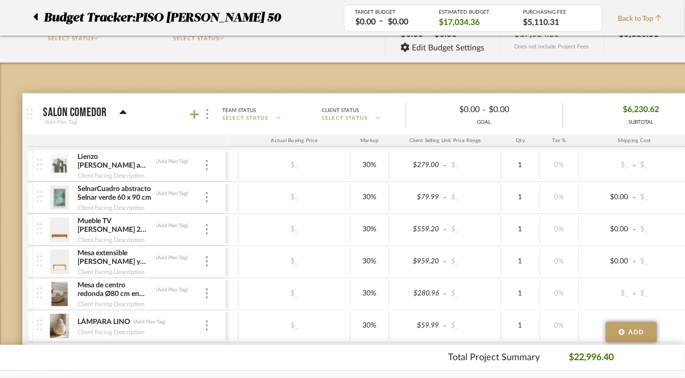
scroll to position [102, 0]
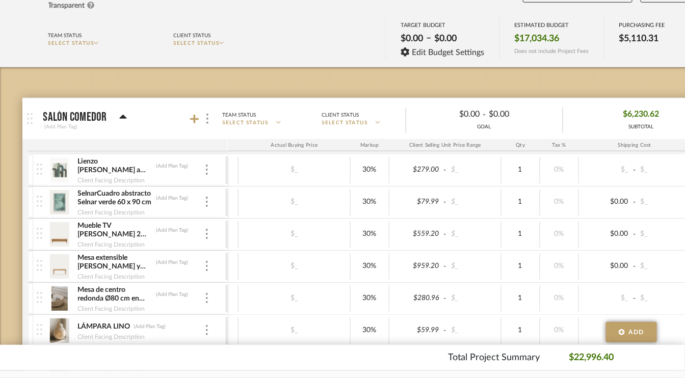
click at [123, 112] on icon at bounding box center [123, 117] width 8 height 12
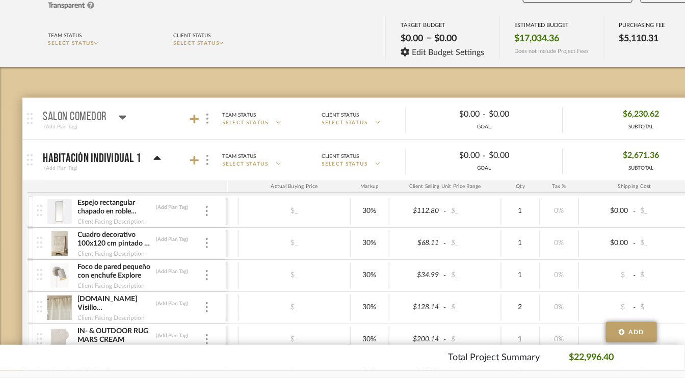
click at [153, 154] on icon at bounding box center [157, 158] width 8 height 12
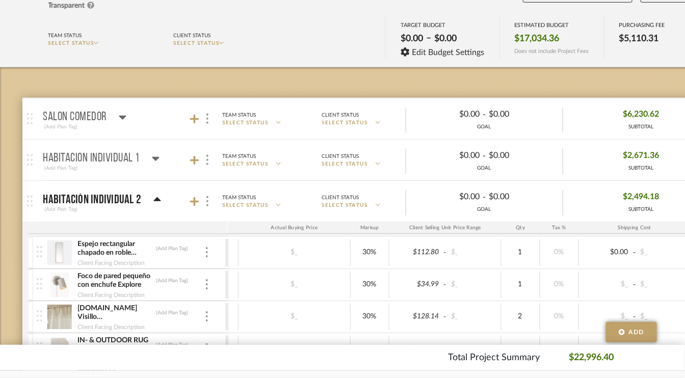
click at [154, 194] on icon at bounding box center [157, 200] width 8 height 12
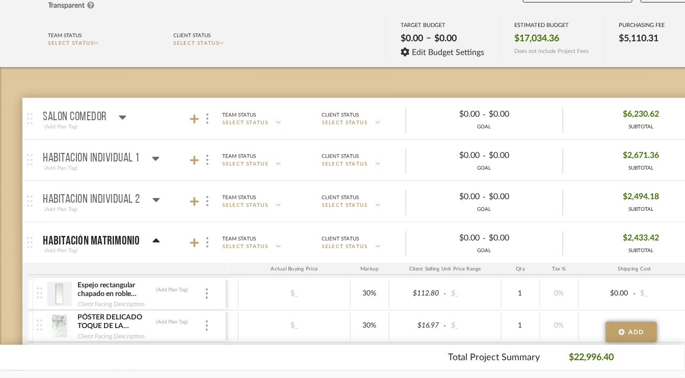
click at [149, 236] on div "HABITACIÓN MATRIMONIO" at bounding box center [101, 241] width 117 height 12
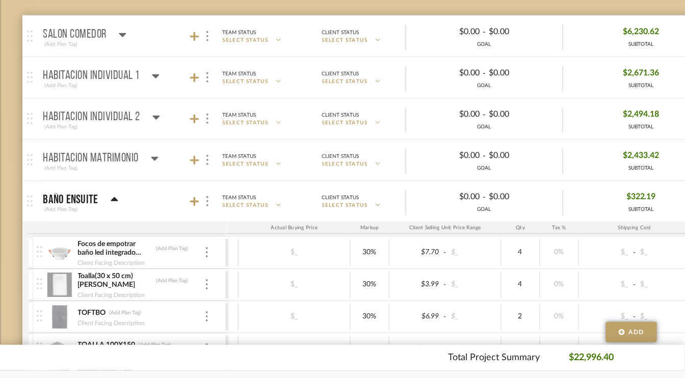
scroll to position [204, 0]
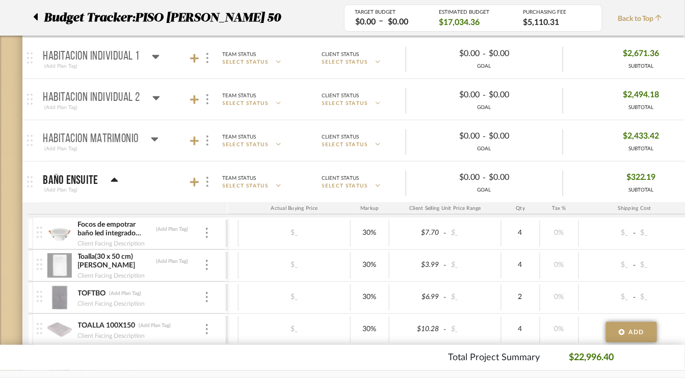
click at [117, 180] on div "BAÑO ENSUITE" at bounding box center [80, 180] width 75 height 12
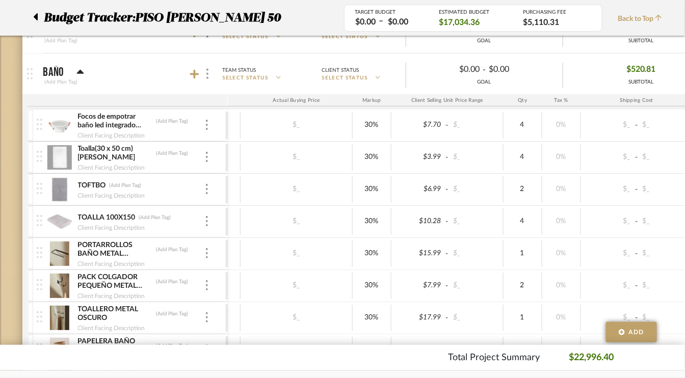
scroll to position [357, 0]
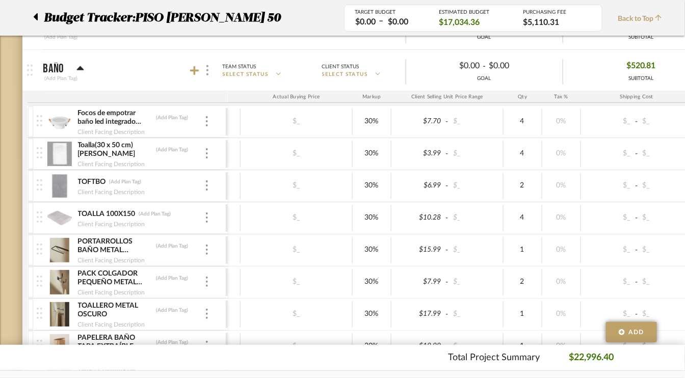
click at [85, 64] on mat-panel-title "BAÑO (Add Plan Tag)" at bounding box center [132, 70] width 179 height 25
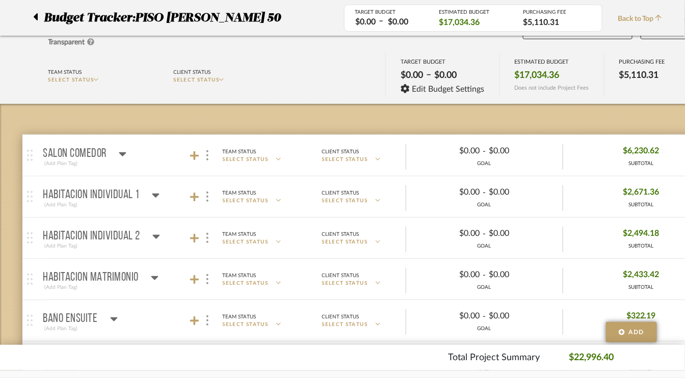
scroll to position [0, 0]
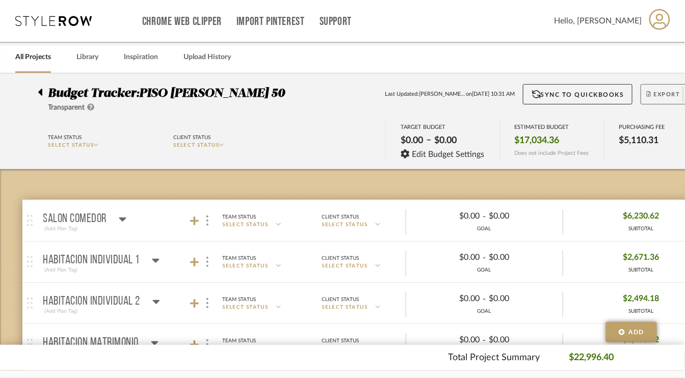
click at [653, 93] on span "Export" at bounding box center [664, 98] width 34 height 15
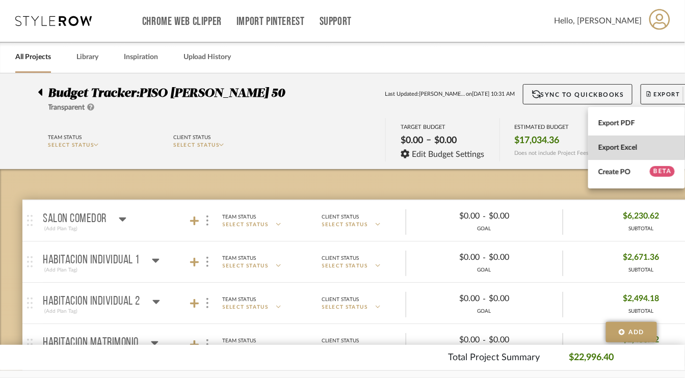
click at [619, 145] on span "Export Excel" at bounding box center [636, 148] width 76 height 9
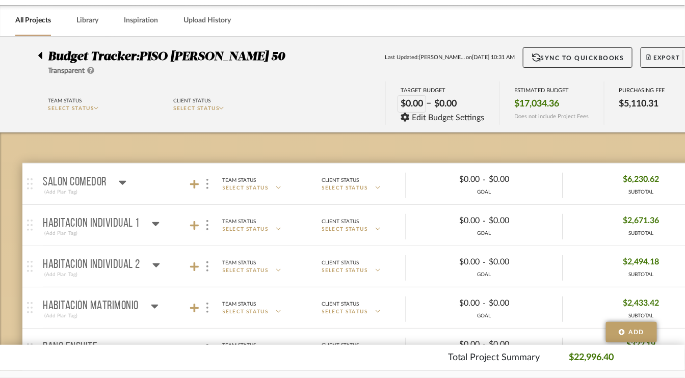
scroll to position [102, 0]
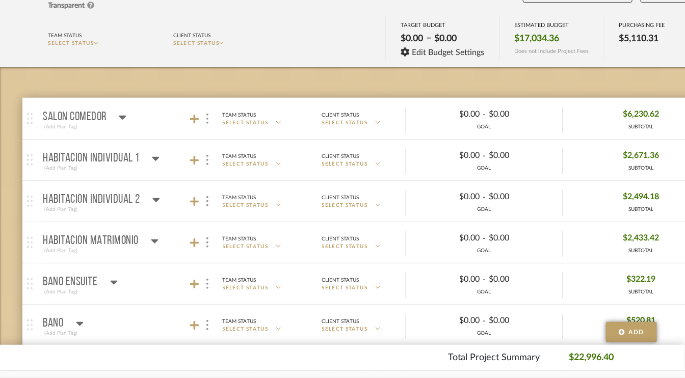
click at [154, 157] on icon at bounding box center [155, 159] width 7 height 4
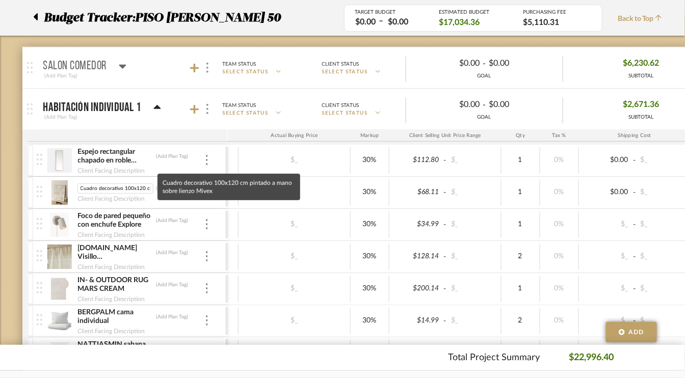
scroll to position [0, 79]
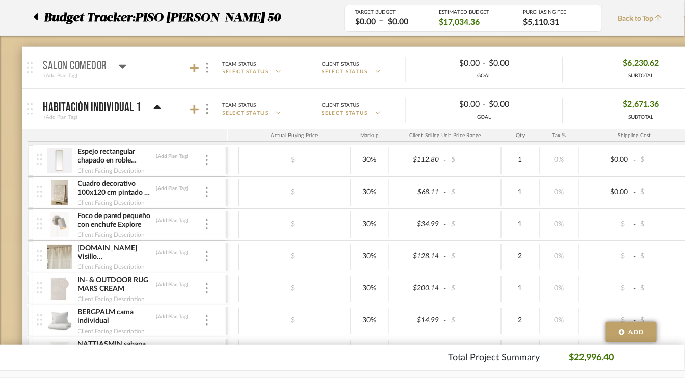
click at [61, 195] on img at bounding box center [59, 192] width 25 height 24
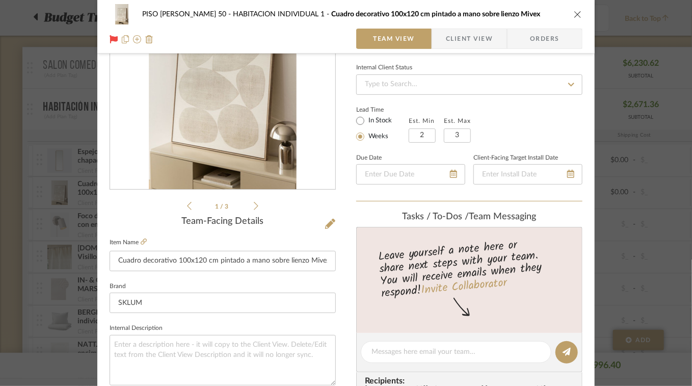
scroll to position [0, 0]
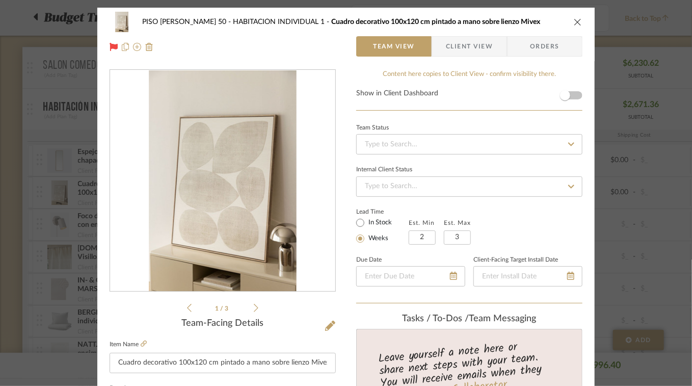
click at [574, 20] on icon "close" at bounding box center [578, 22] width 8 height 8
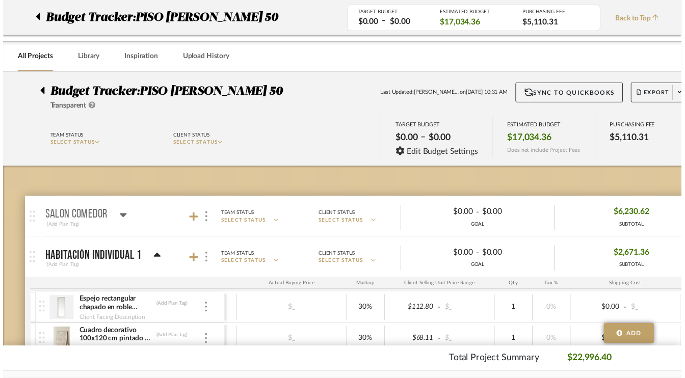
scroll to position [153, 0]
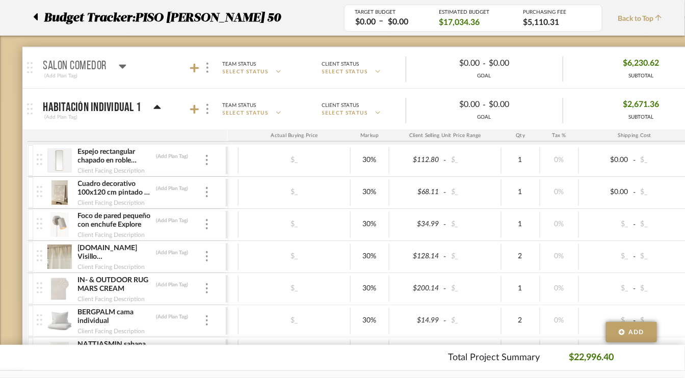
click at [65, 220] on img at bounding box center [59, 225] width 25 height 24
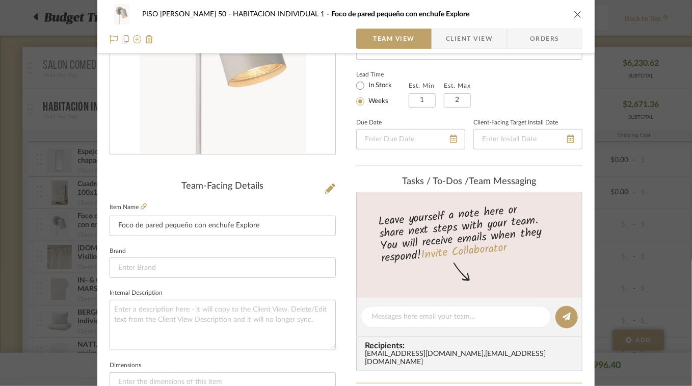
scroll to position [102, 0]
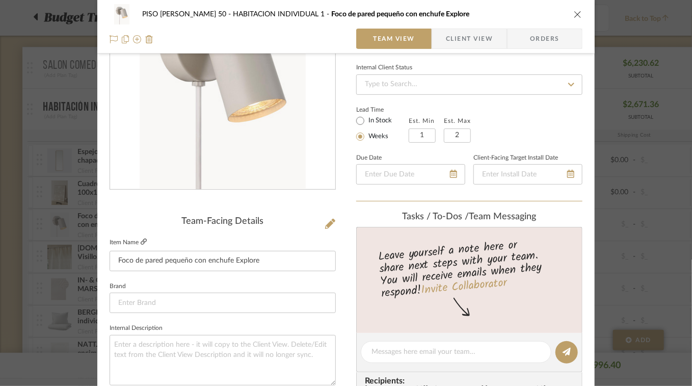
click at [142, 239] on icon at bounding box center [144, 242] width 6 height 6
click at [159, 300] on input at bounding box center [223, 303] width 226 height 20
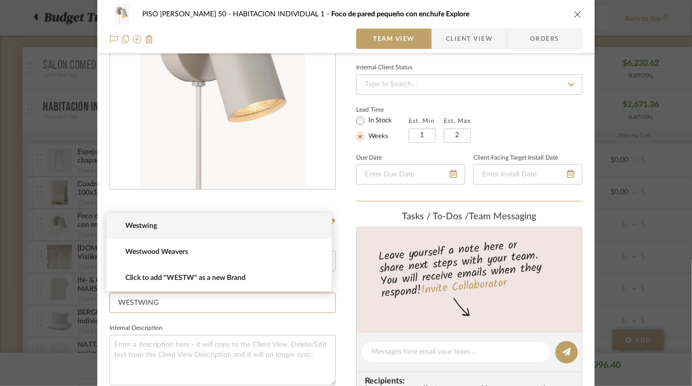
type input "WESTWING"
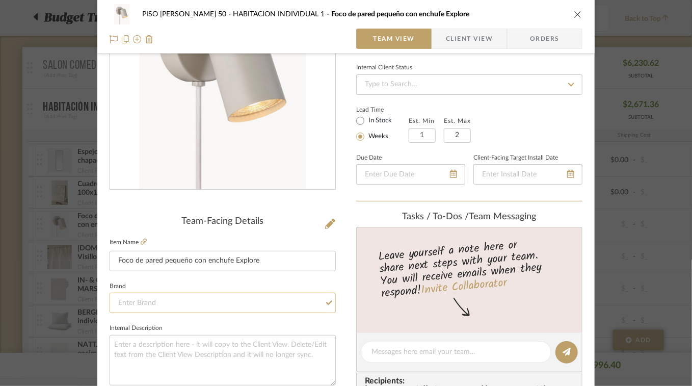
click at [145, 304] on input at bounding box center [223, 303] width 226 height 20
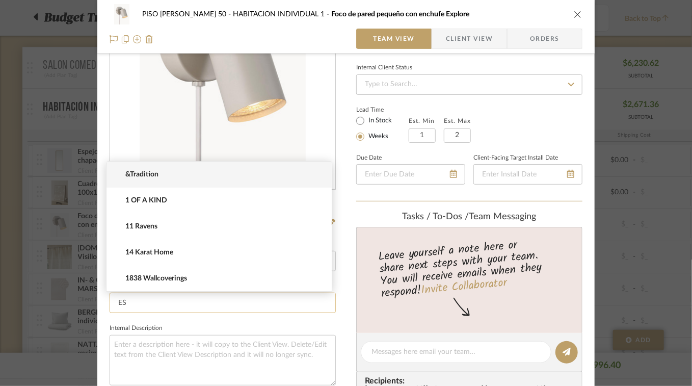
type input "E"
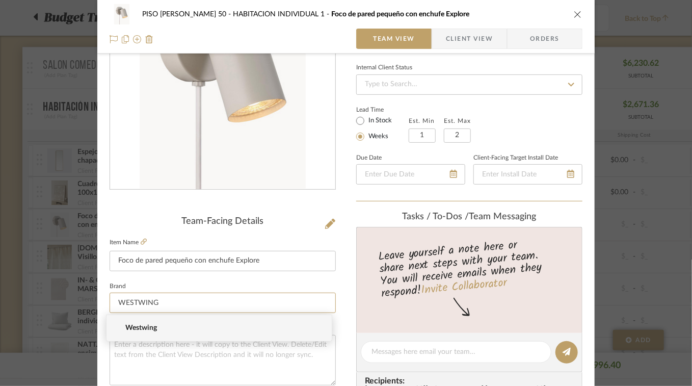
type input "WESTWING"
click at [145, 328] on div "PISO JUAN VERDEGUER 50 HABITACIÓN INDIVIDUAL 1 Foco de pared pequeño con enchuf…" at bounding box center [346, 193] width 692 height 386
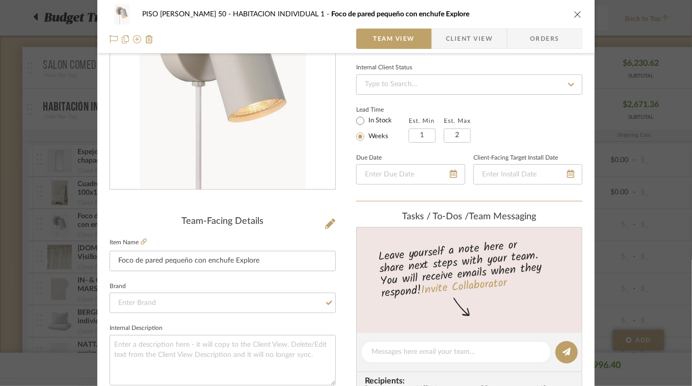
click at [574, 12] on icon "close" at bounding box center [578, 14] width 8 height 8
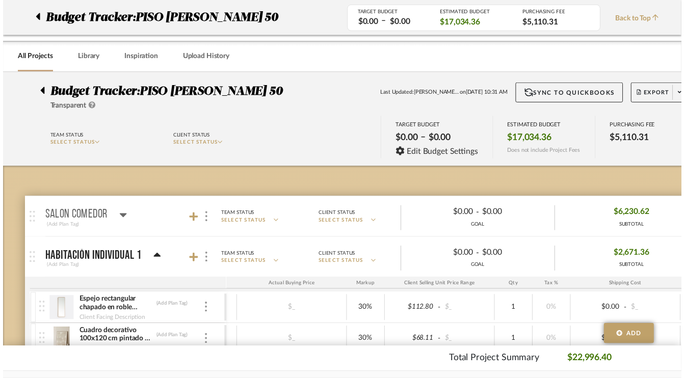
scroll to position [153, 0]
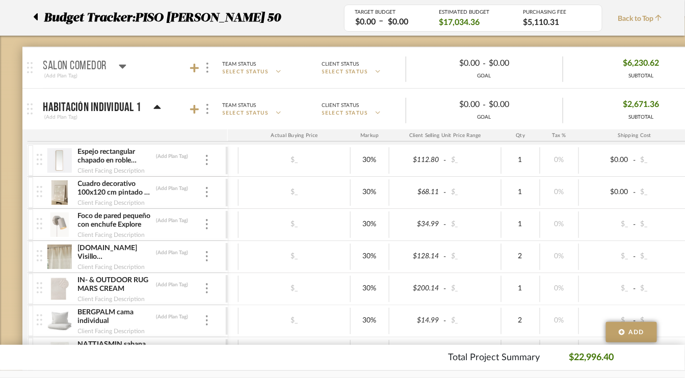
click at [123, 65] on icon at bounding box center [122, 67] width 7 height 4
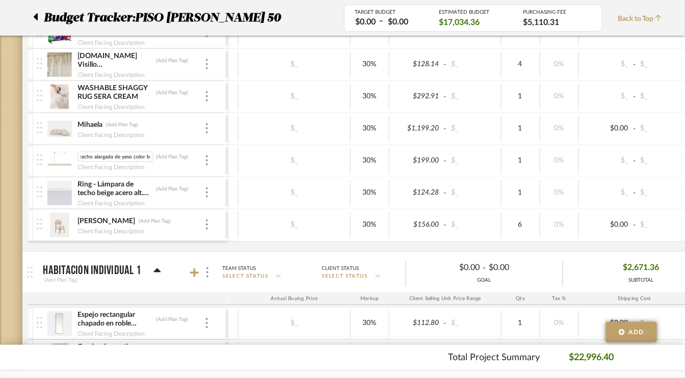
scroll to position [0, 0]
click at [65, 162] on img at bounding box center [59, 161] width 25 height 24
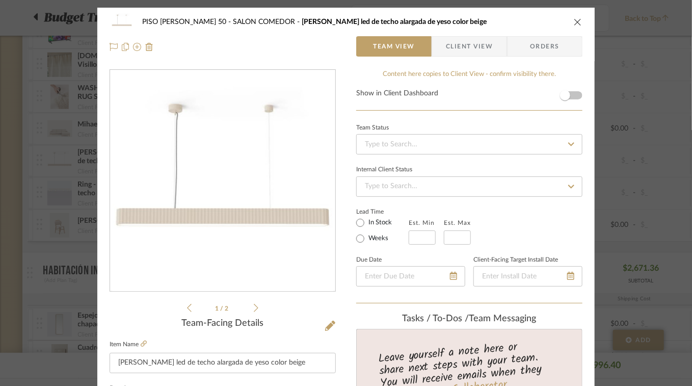
click at [574, 24] on icon "close" at bounding box center [578, 22] width 8 height 8
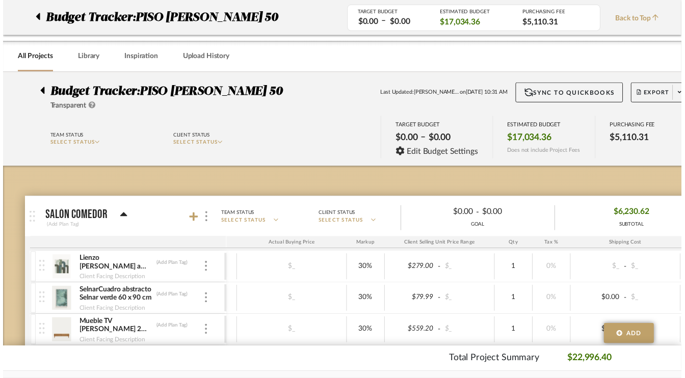
scroll to position [561, 0]
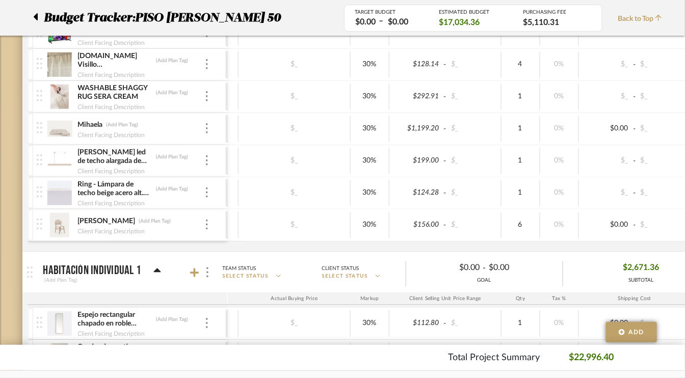
click at [62, 155] on img at bounding box center [59, 161] width 25 height 24
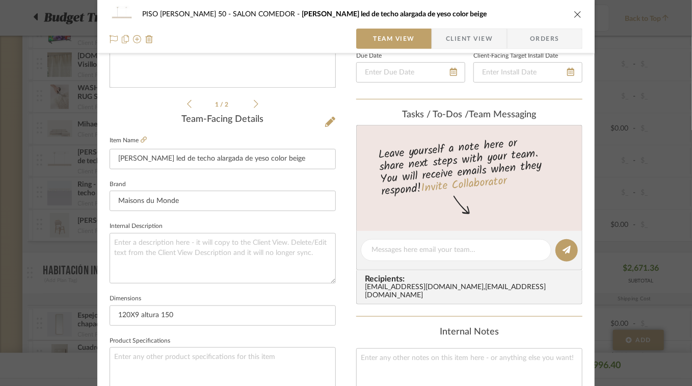
scroll to position [51, 0]
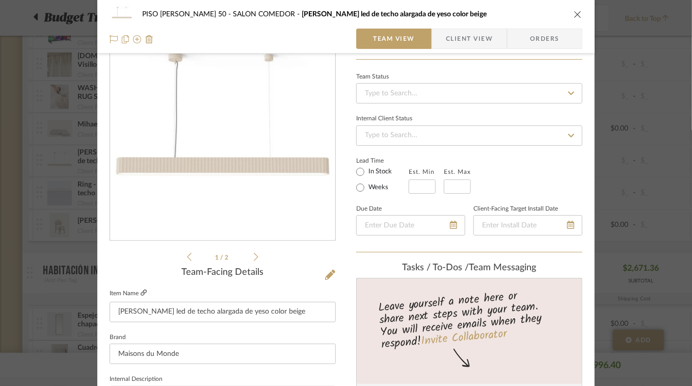
click at [141, 293] on icon at bounding box center [144, 292] width 6 height 6
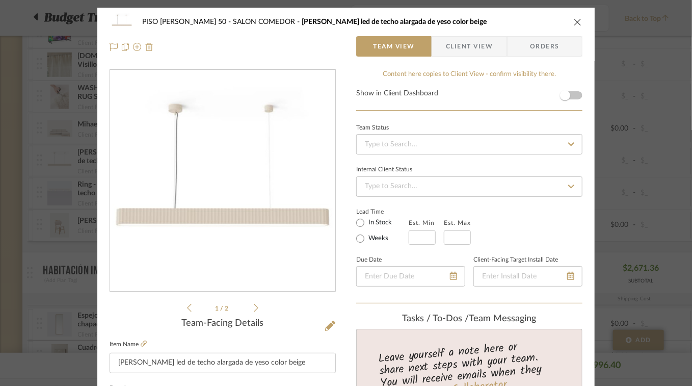
click at [146, 49] on img at bounding box center [149, 47] width 8 height 8
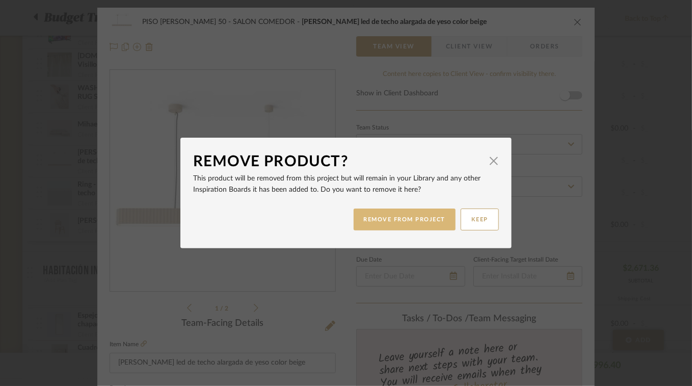
click at [413, 219] on button "REMOVE FROM PROJECT" at bounding box center [405, 219] width 102 height 22
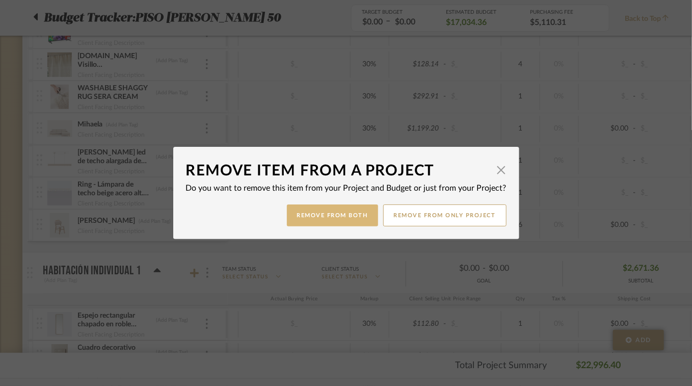
click at [309, 217] on button "Remove from Both" at bounding box center [332, 215] width 91 height 22
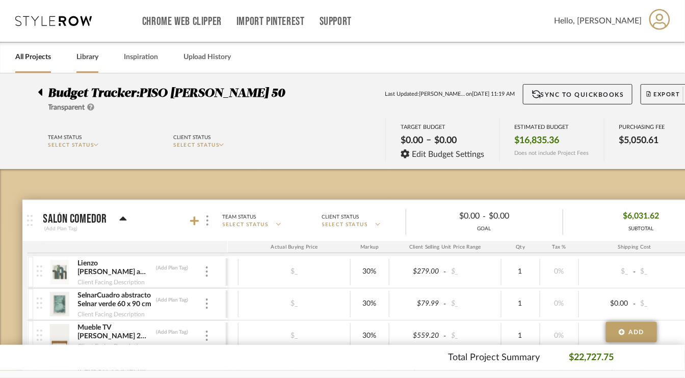
click at [84, 54] on link "Library" at bounding box center [87, 57] width 22 height 14
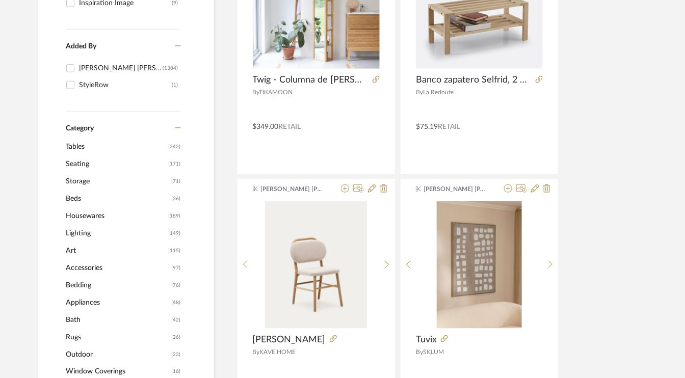
scroll to position [357, 0]
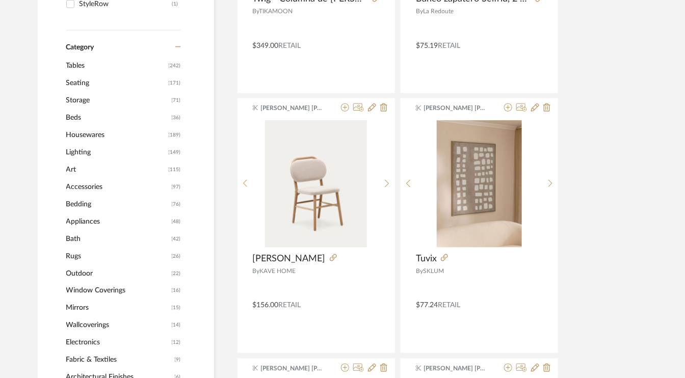
click at [75, 151] on span "Lighting" at bounding box center [116, 152] width 100 height 17
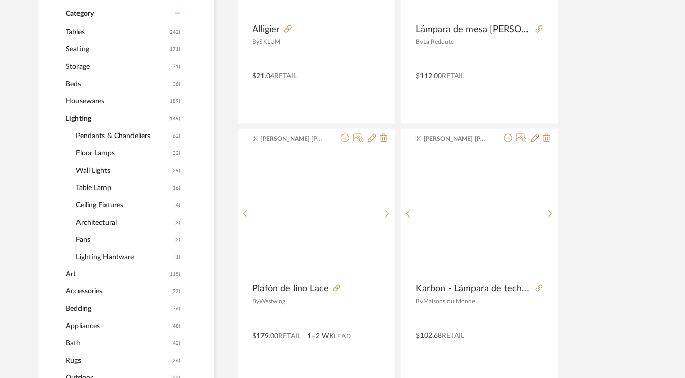
scroll to position [355, 0]
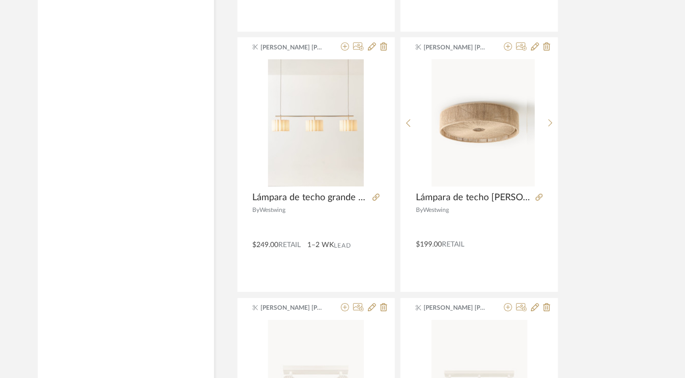
scroll to position [2292, 0]
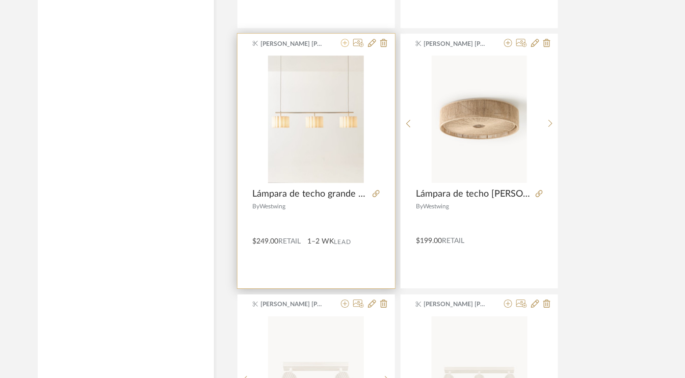
click at [345, 41] on icon at bounding box center [345, 43] width 8 height 8
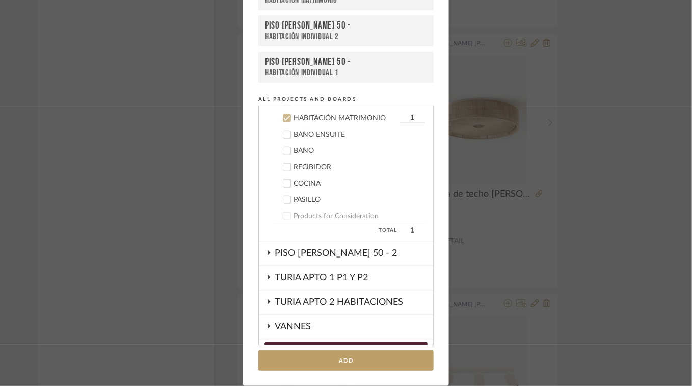
scroll to position [401, 0]
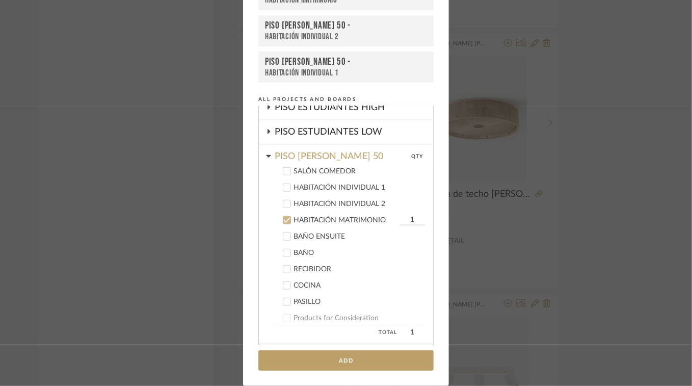
click at [283, 168] on icon at bounding box center [286, 171] width 7 height 7
click at [286, 217] on icon at bounding box center [286, 220] width 7 height 7
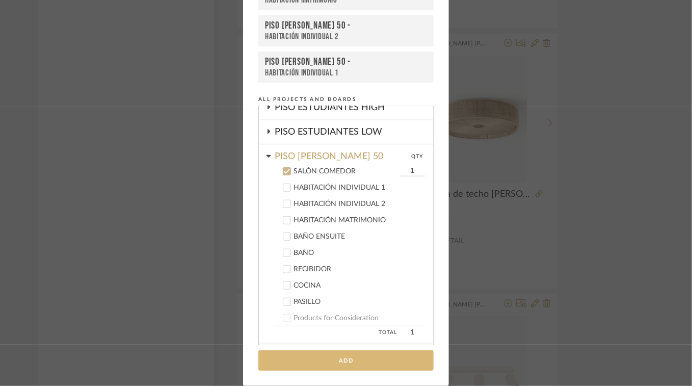
click at [350, 358] on button "Add" at bounding box center [345, 360] width 175 height 21
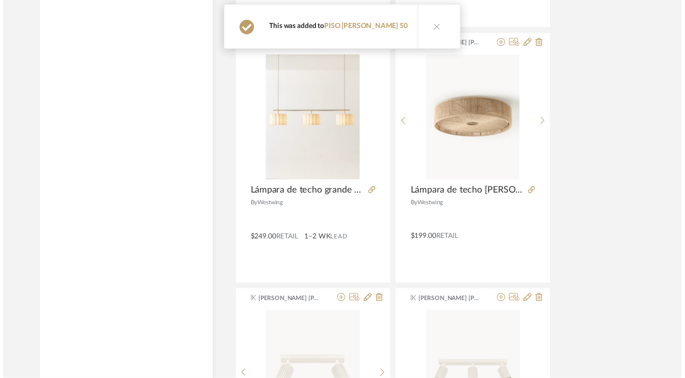
scroll to position [2292, 0]
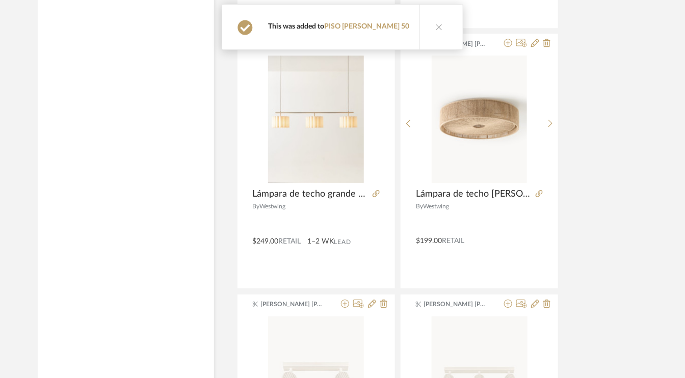
click at [439, 25] on icon at bounding box center [439, 26] width 7 height 7
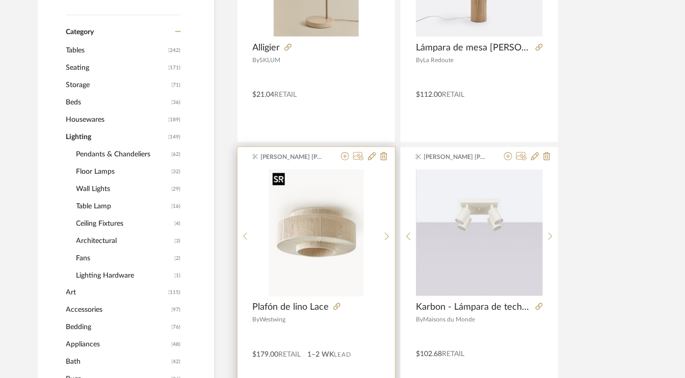
scroll to position [355, 0]
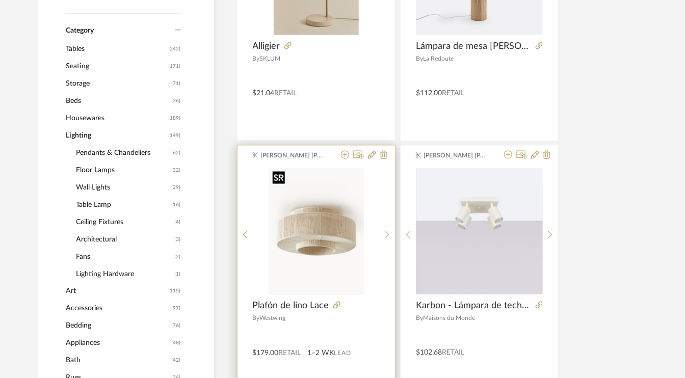
click at [332, 247] on img "0" at bounding box center [316, 231] width 95 height 127
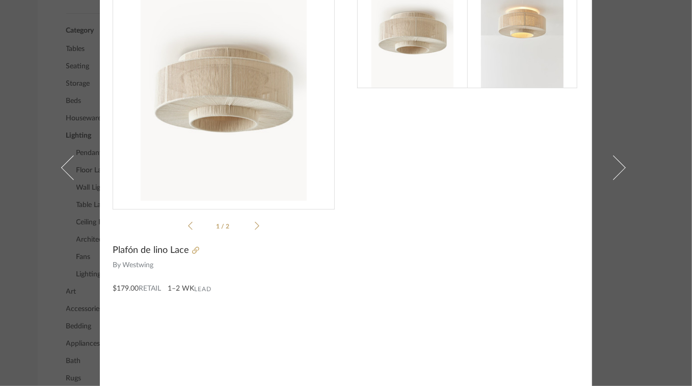
scroll to position [52, 0]
click at [192, 250] on icon at bounding box center [195, 249] width 7 height 7
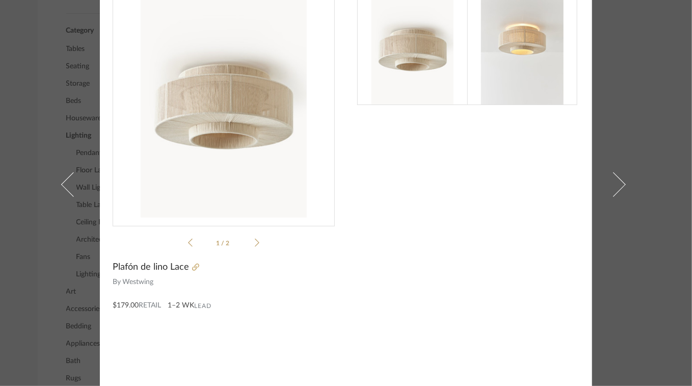
scroll to position [0, 0]
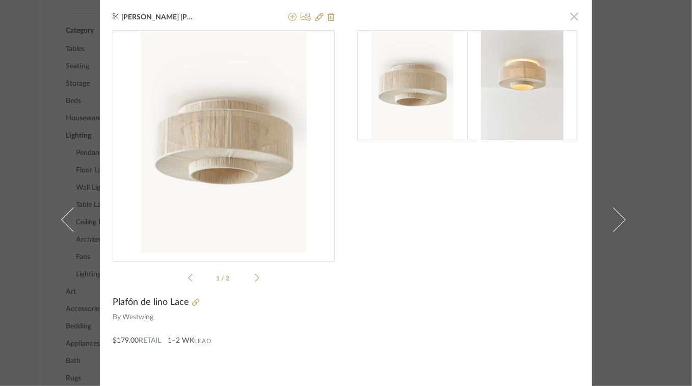
click at [570, 18] on span "button" at bounding box center [574, 16] width 20 height 20
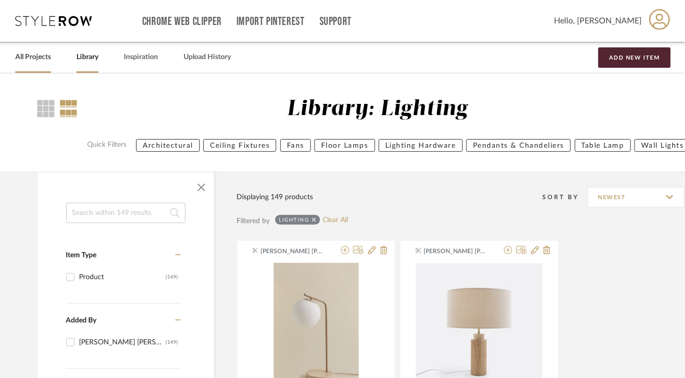
click at [34, 54] on link "All Projects" at bounding box center [33, 57] width 36 height 14
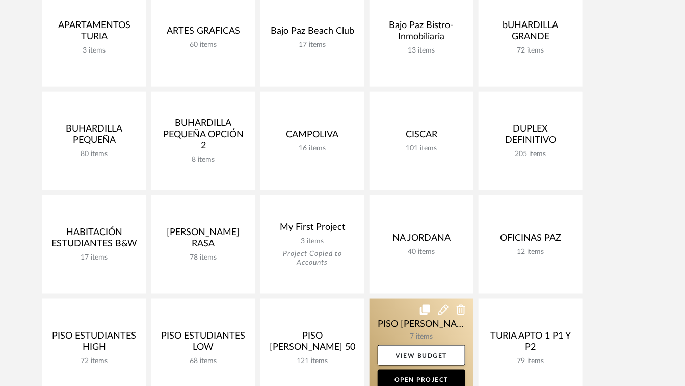
scroll to position [408, 0]
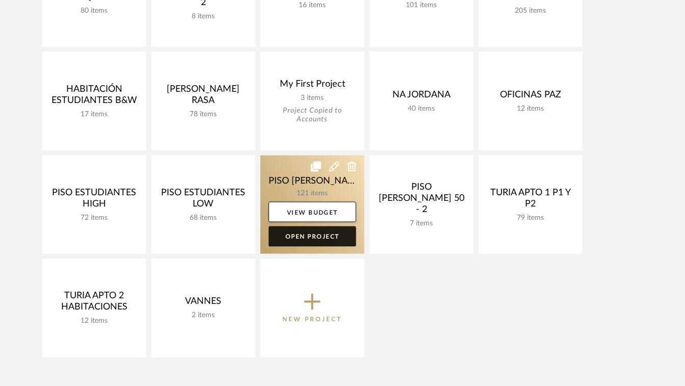
click at [314, 236] on link "Open Project" at bounding box center [313, 236] width 88 height 20
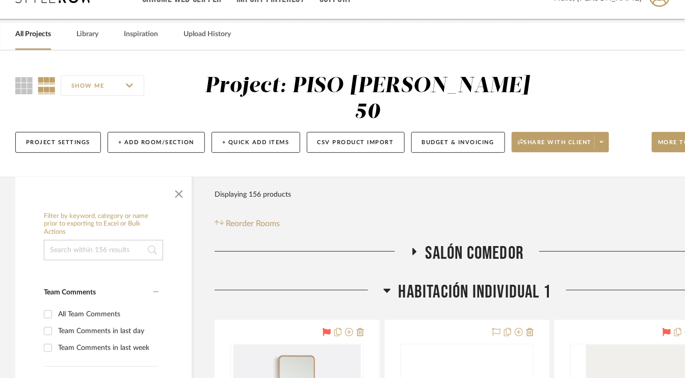
scroll to position [153, 0]
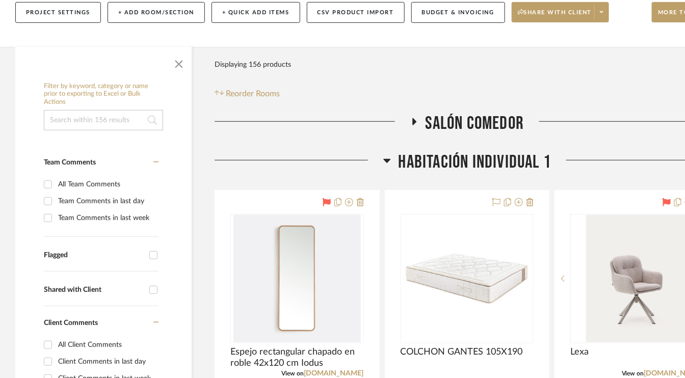
click at [412, 118] on icon at bounding box center [414, 122] width 12 height 8
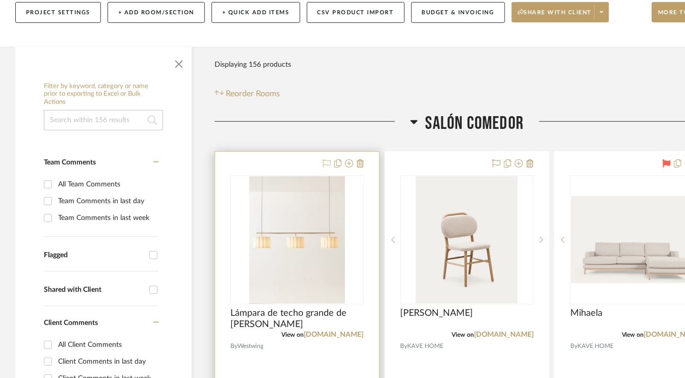
click at [327, 160] on icon at bounding box center [327, 164] width 8 height 8
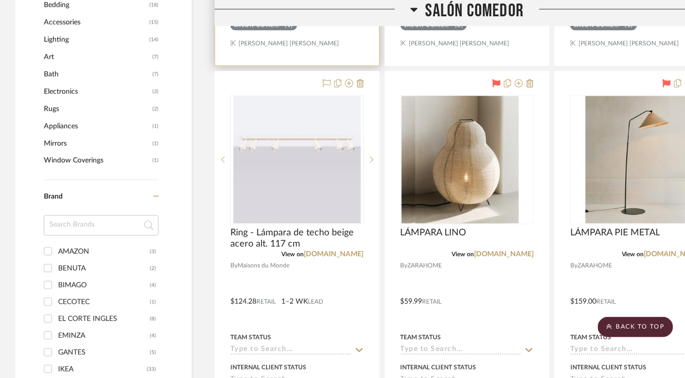
scroll to position [714, 0]
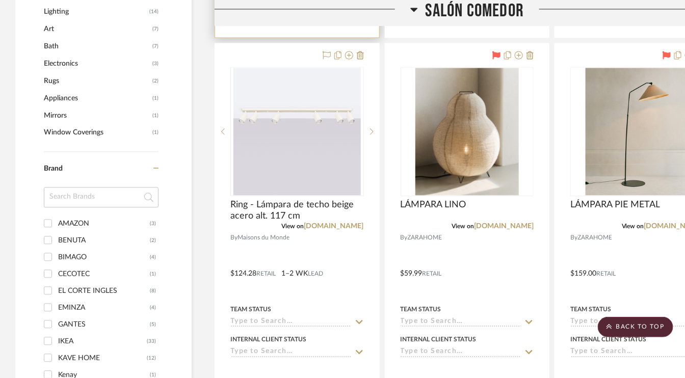
click at [414, 8] on icon at bounding box center [413, 10] width 7 height 4
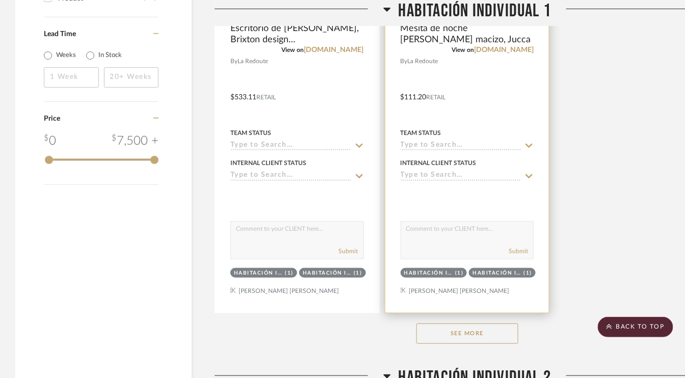
scroll to position [1478, 0]
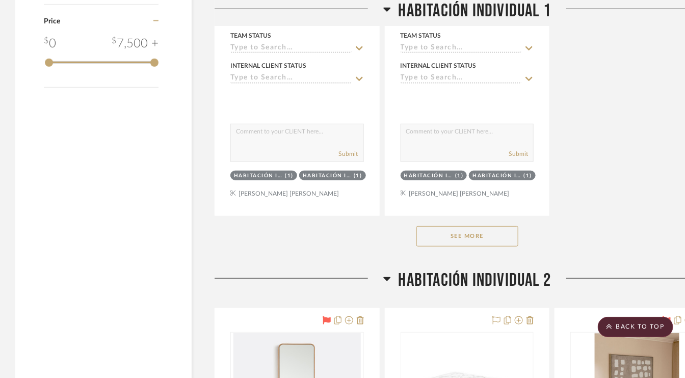
click at [481, 230] on button "See More" at bounding box center [467, 236] width 102 height 20
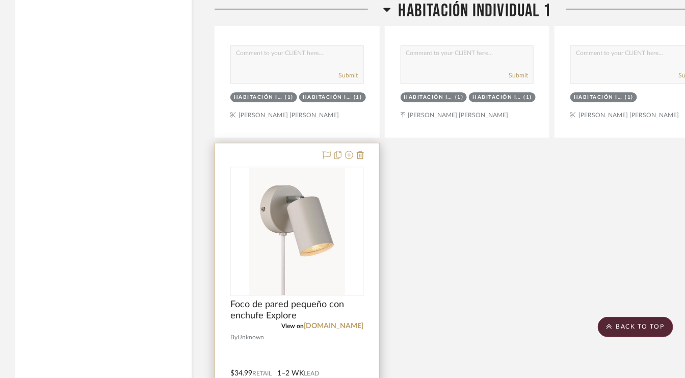
scroll to position [3364, 0]
click at [327, 152] on icon at bounding box center [327, 156] width 8 height 8
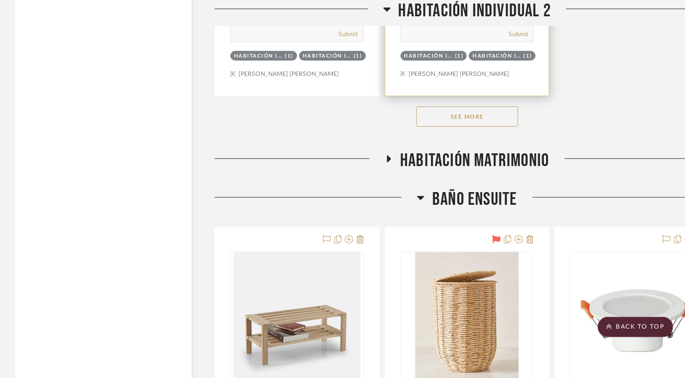
scroll to position [5352, 0]
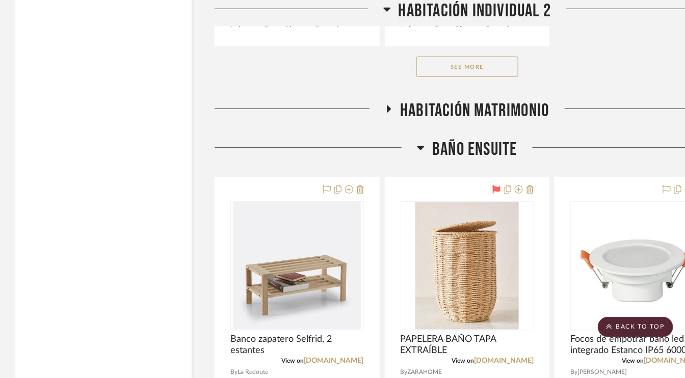
click at [465, 61] on button "See More" at bounding box center [467, 67] width 102 height 20
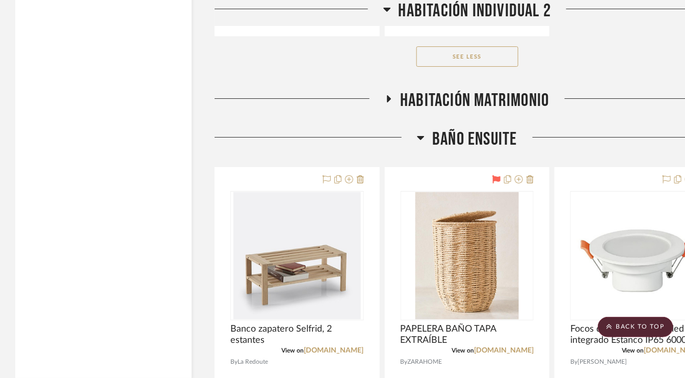
scroll to position [7594, 0]
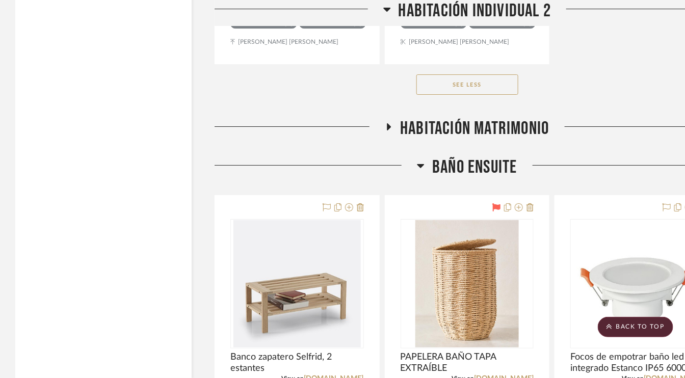
click at [391, 123] on icon at bounding box center [389, 127] width 12 height 8
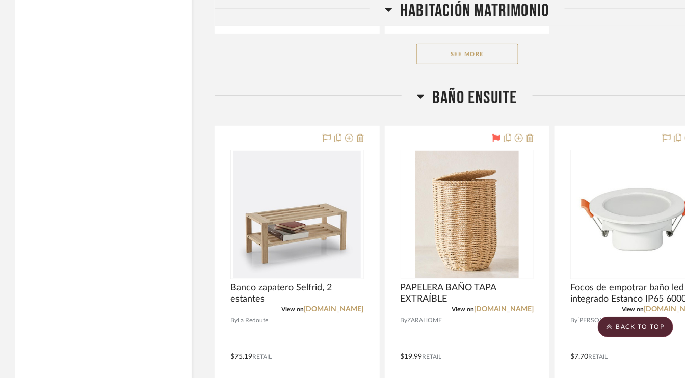
scroll to position [9072, 0]
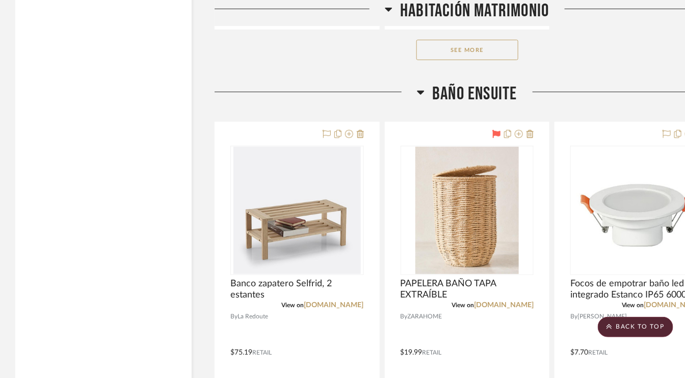
click at [474, 40] on button "See More" at bounding box center [467, 50] width 102 height 20
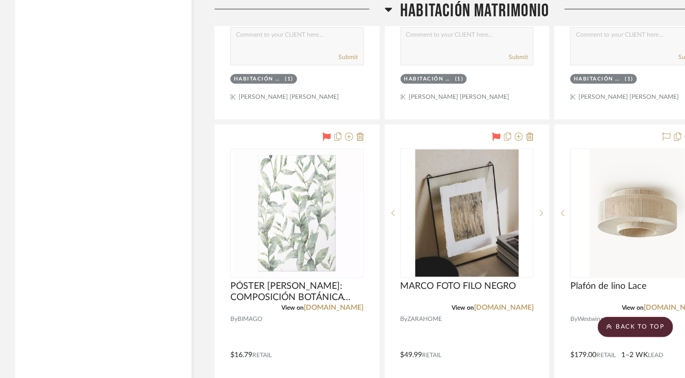
scroll to position [8512, 0]
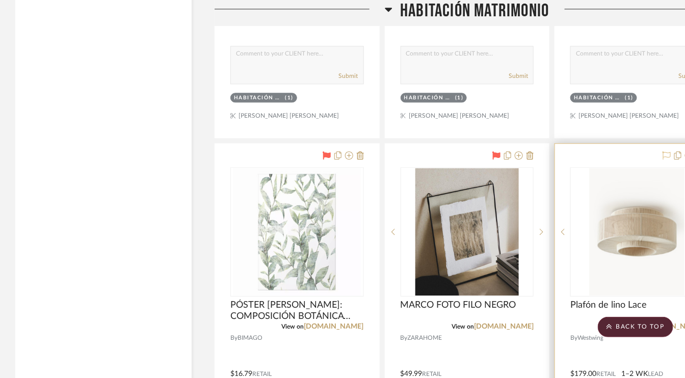
click at [668, 151] on icon at bounding box center [667, 155] width 8 height 8
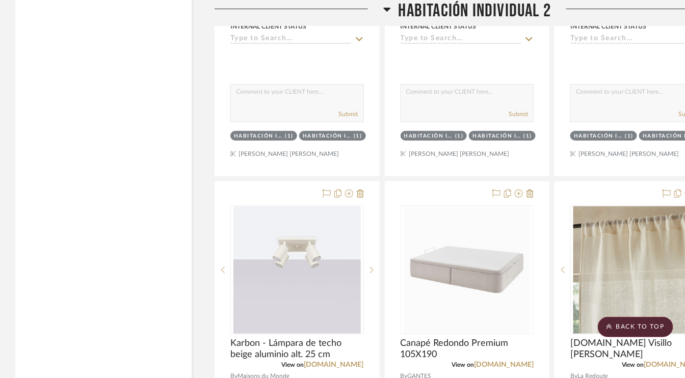
scroll to position [5199, 0]
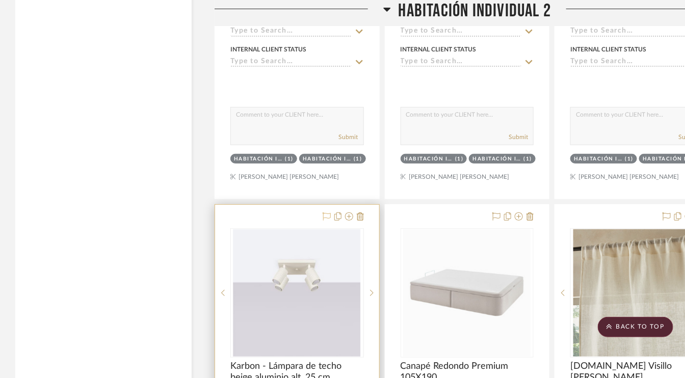
click at [327, 213] on icon at bounding box center [327, 217] width 8 height 8
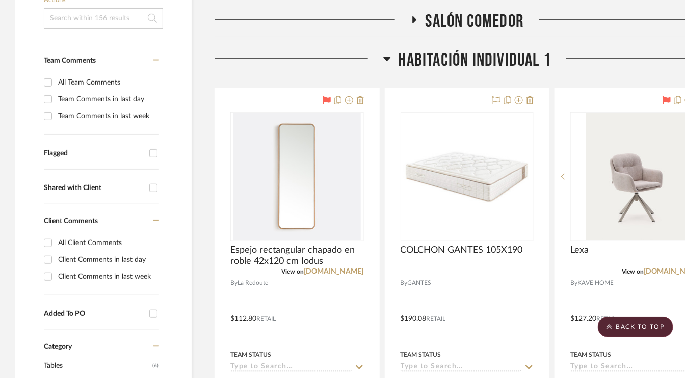
scroll to position [204, 0]
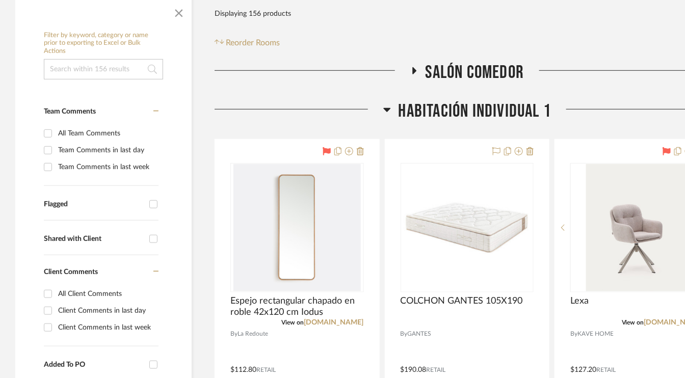
click at [414, 71] on icon at bounding box center [414, 70] width 4 height 7
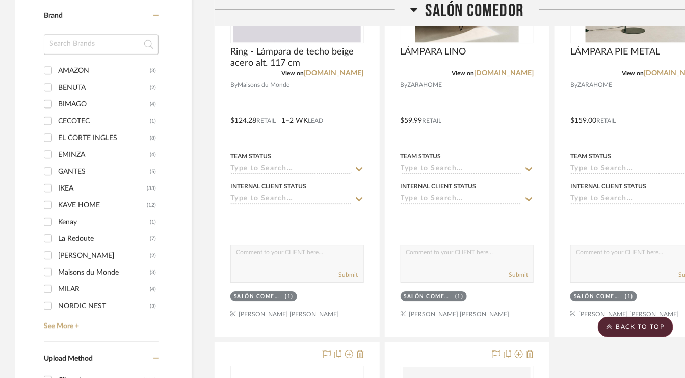
scroll to position [663, 0]
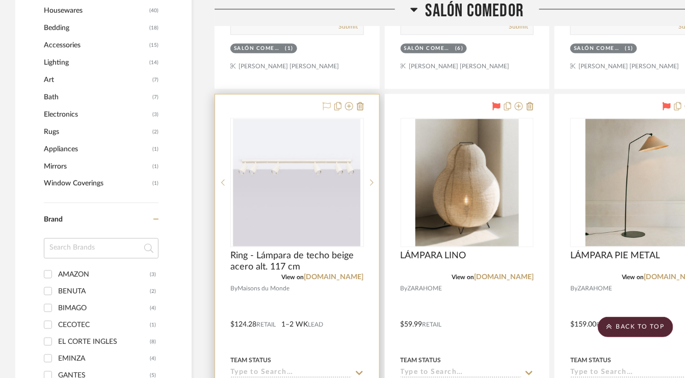
click at [326, 104] on icon at bounding box center [327, 106] width 8 height 8
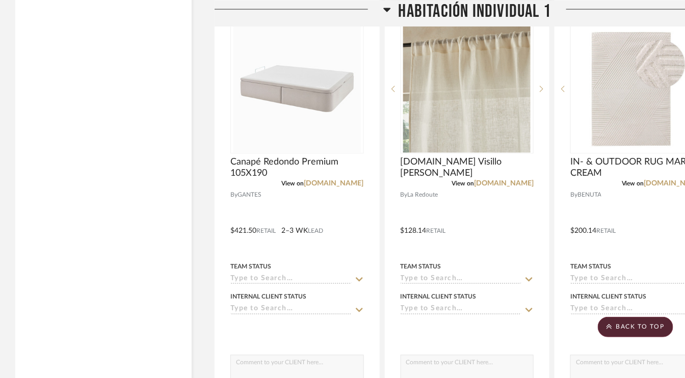
scroll to position [3109, 0]
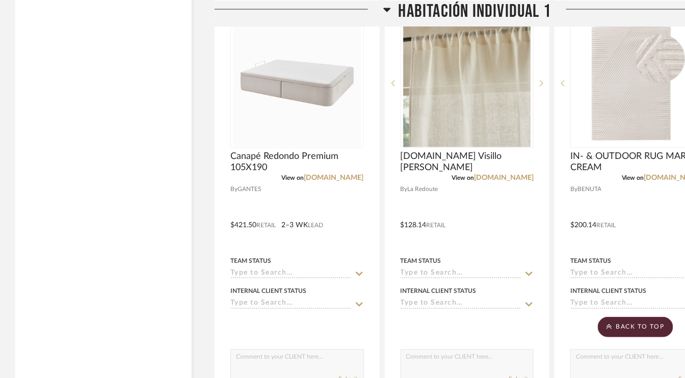
click at [388, 11] on icon at bounding box center [387, 9] width 8 height 12
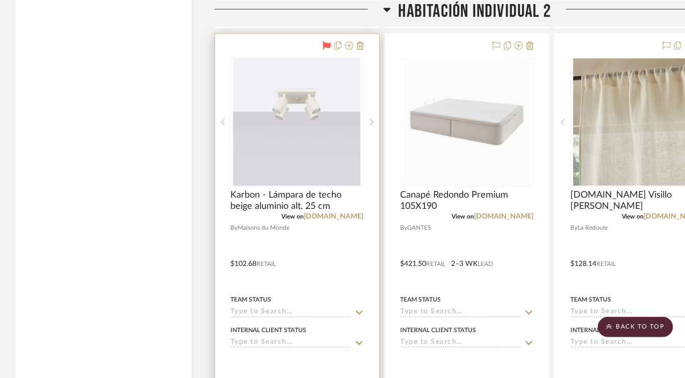
click at [388, 11] on icon at bounding box center [387, 9] width 8 height 12
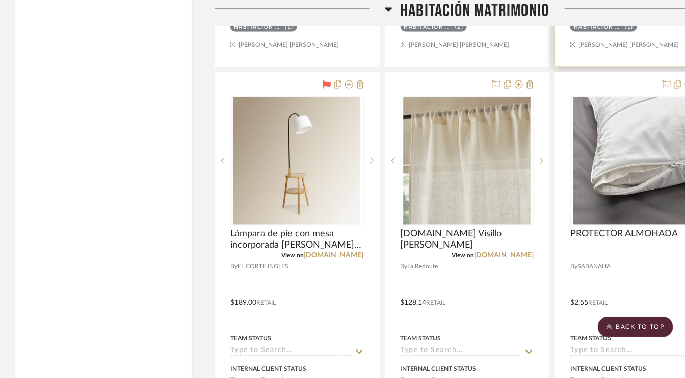
click at [388, 11] on icon at bounding box center [389, 9] width 8 height 12
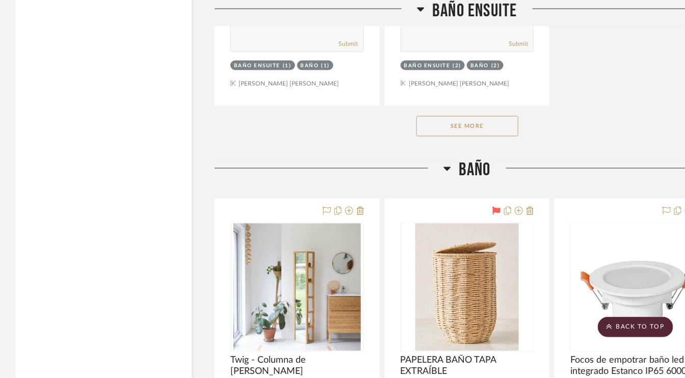
click at [447, 167] on icon at bounding box center [447, 169] width 7 height 4
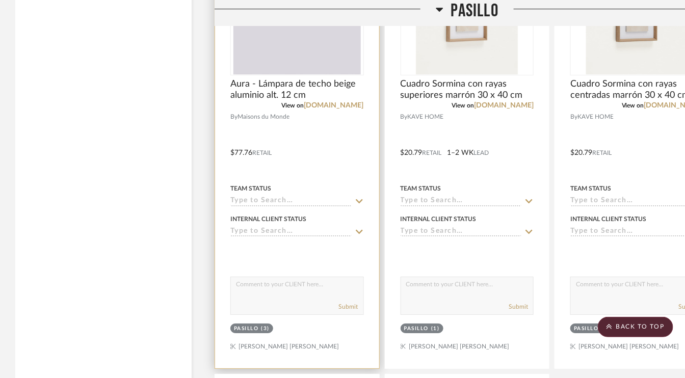
scroll to position [4740, 0]
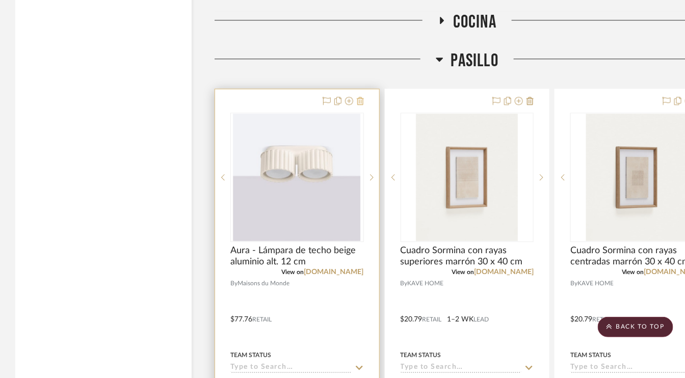
click at [360, 97] on icon at bounding box center [360, 101] width 7 height 8
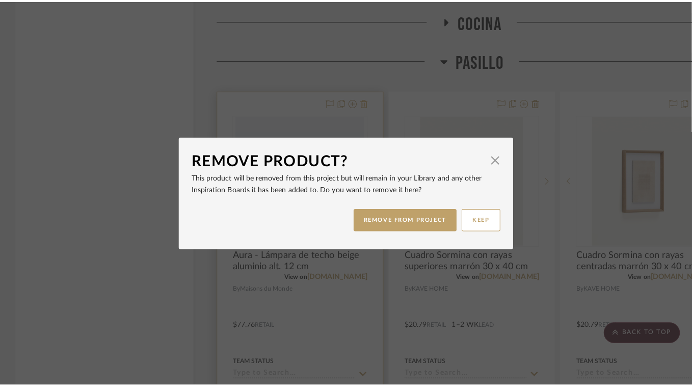
scroll to position [0, 0]
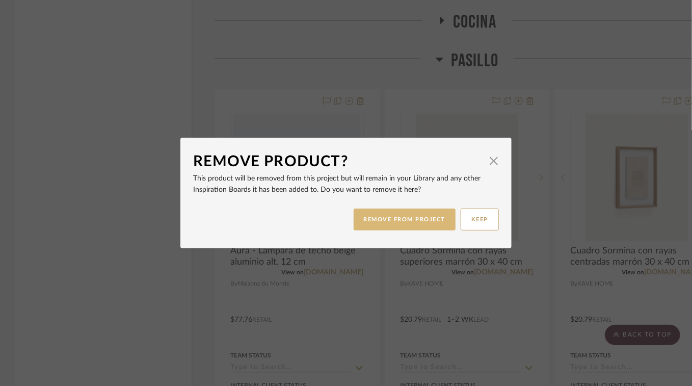
click at [407, 218] on button "REMOVE FROM PROJECT" at bounding box center [405, 219] width 102 height 22
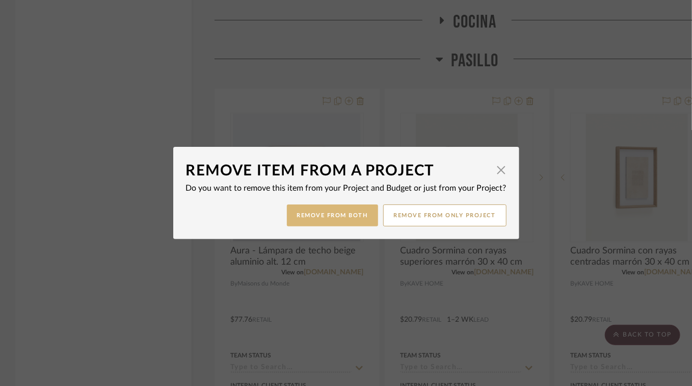
click at [335, 211] on button "Remove from Both" at bounding box center [332, 215] width 91 height 22
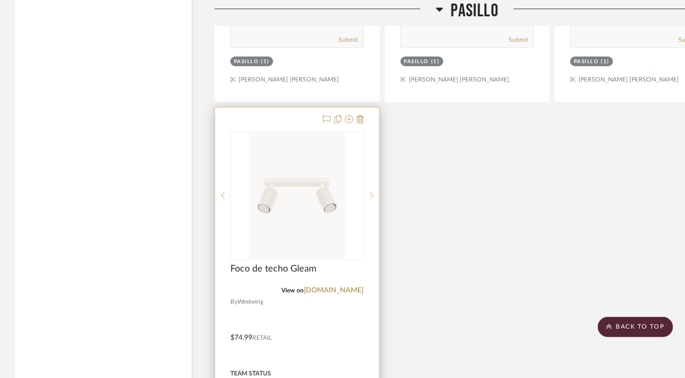
scroll to position [5148, 0]
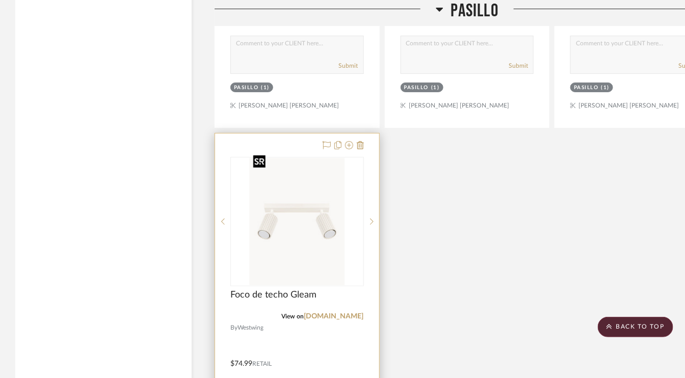
click at [312, 183] on img "0" at bounding box center [297, 221] width 96 height 127
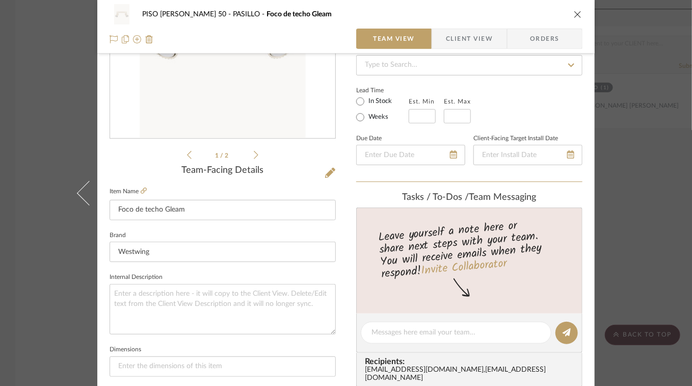
scroll to position [0, 0]
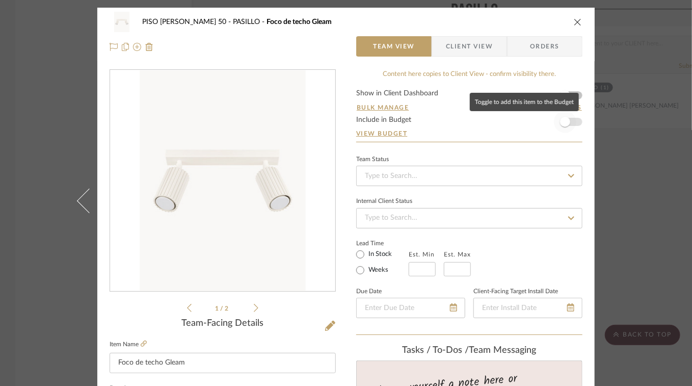
click at [561, 123] on span "button" at bounding box center [565, 122] width 10 height 10
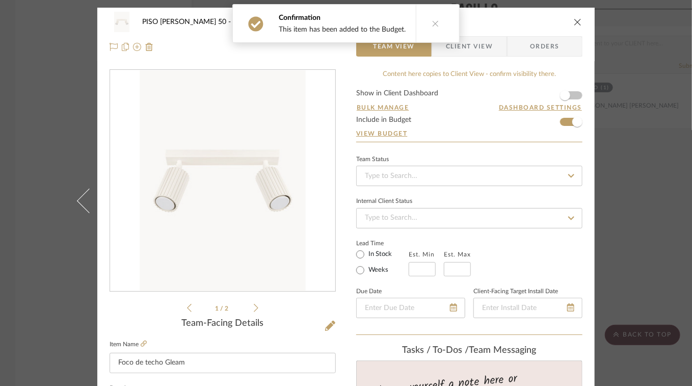
click at [432, 23] on icon at bounding box center [435, 23] width 7 height 7
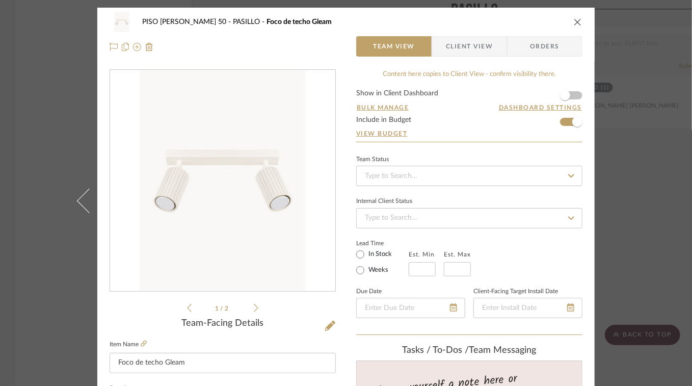
click at [574, 21] on icon "close" at bounding box center [578, 22] width 8 height 8
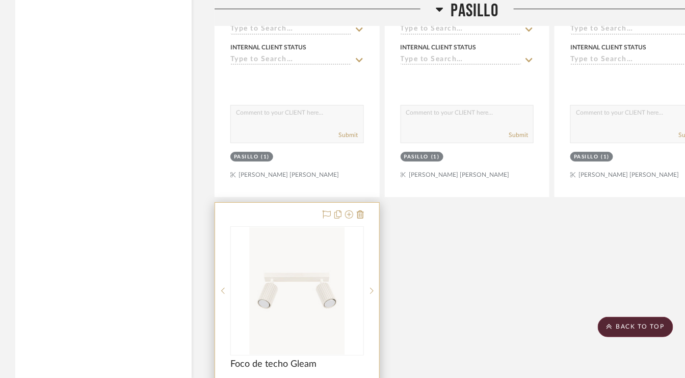
scroll to position [5103, 0]
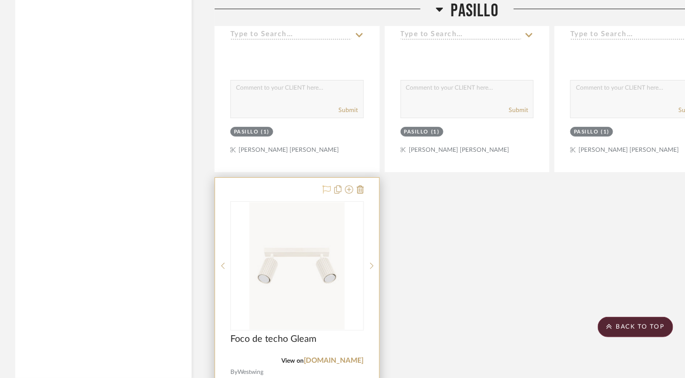
click at [325, 186] on icon at bounding box center [327, 190] width 8 height 8
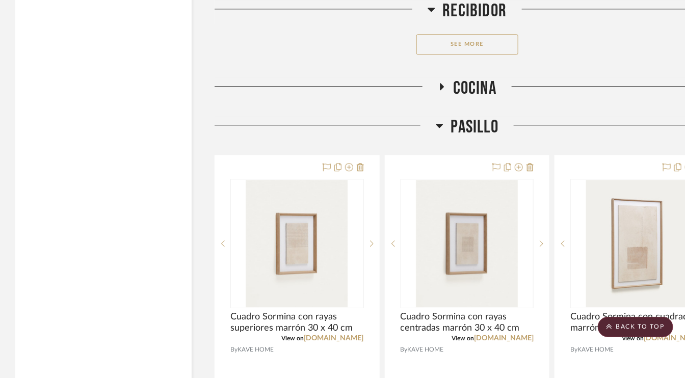
scroll to position [4696, 0]
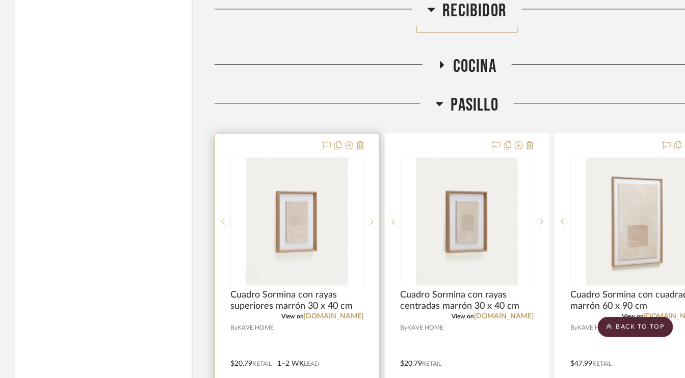
click at [324, 141] on icon at bounding box center [327, 145] width 8 height 8
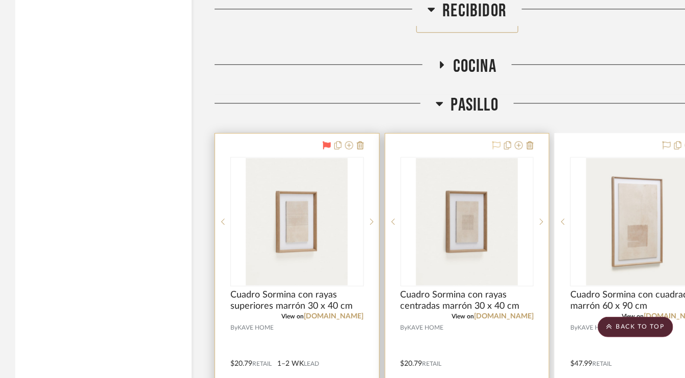
click at [496, 141] on icon at bounding box center [496, 145] width 8 height 8
click at [666, 141] on icon at bounding box center [667, 145] width 8 height 8
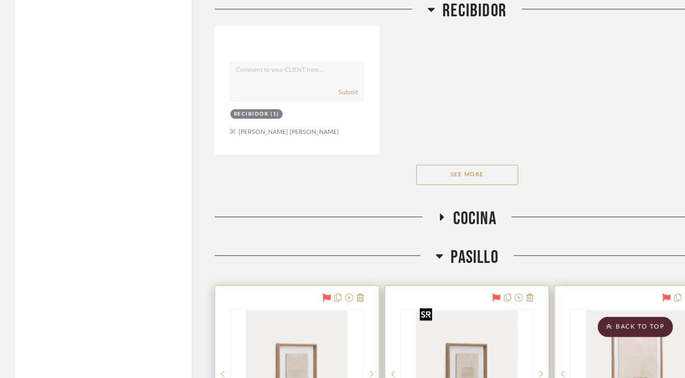
scroll to position [4543, 0]
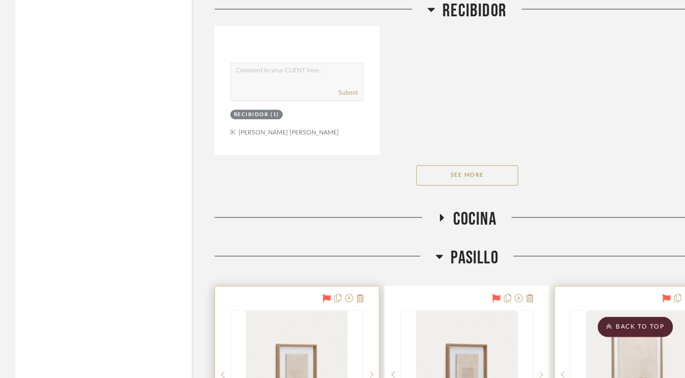
click at [443, 214] on icon at bounding box center [441, 218] width 12 height 8
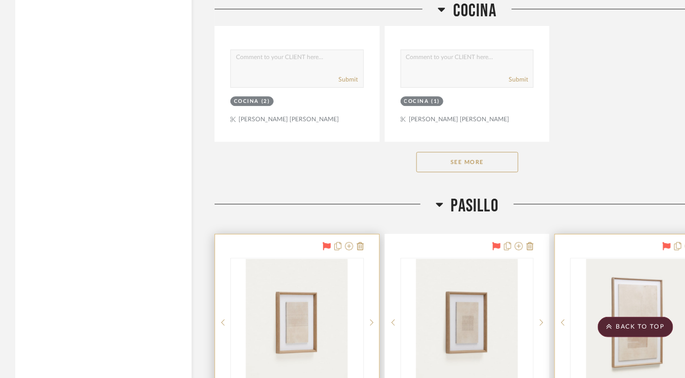
scroll to position [6123, 0]
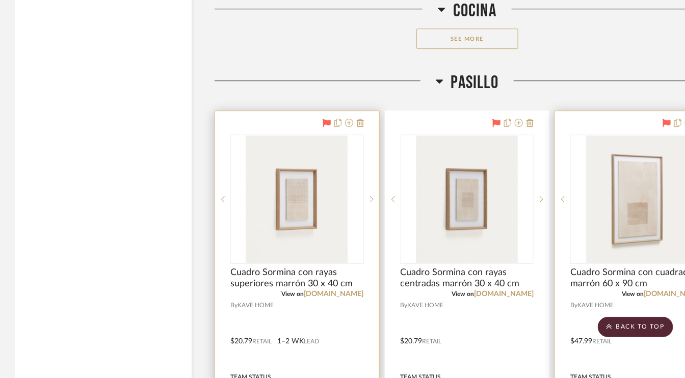
click at [497, 30] on button "See More" at bounding box center [467, 39] width 102 height 20
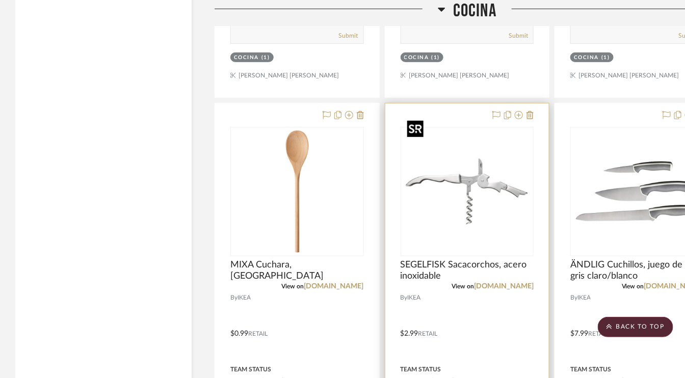
scroll to position [7907, 0]
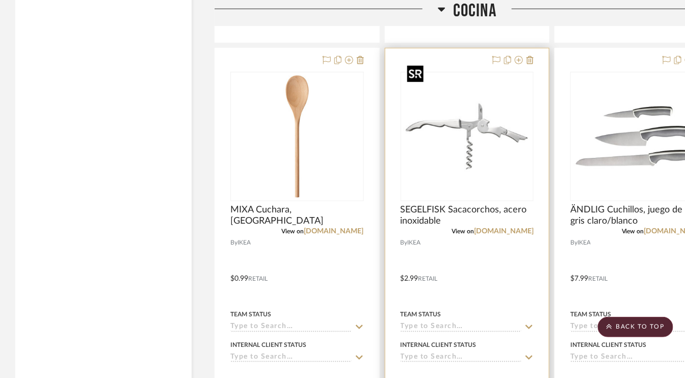
click at [469, 144] on img "0" at bounding box center [466, 136] width 127 height 127
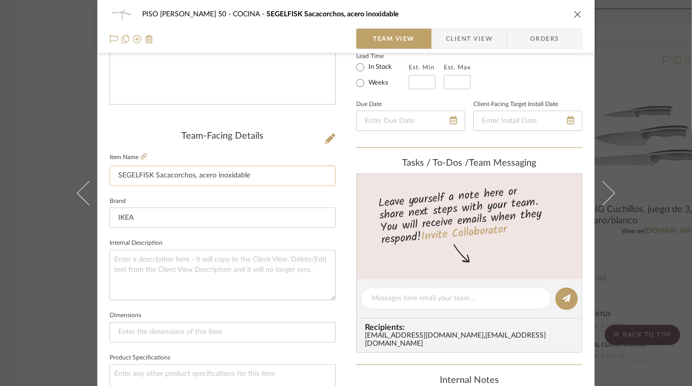
scroll to position [204, 0]
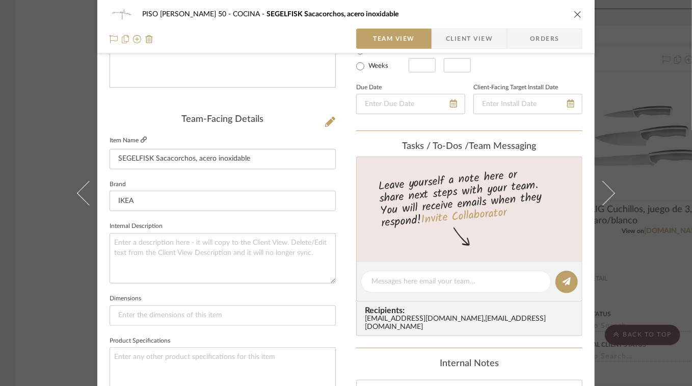
click at [142, 137] on icon at bounding box center [144, 140] width 6 height 6
